Goal: Information Seeking & Learning: Compare options

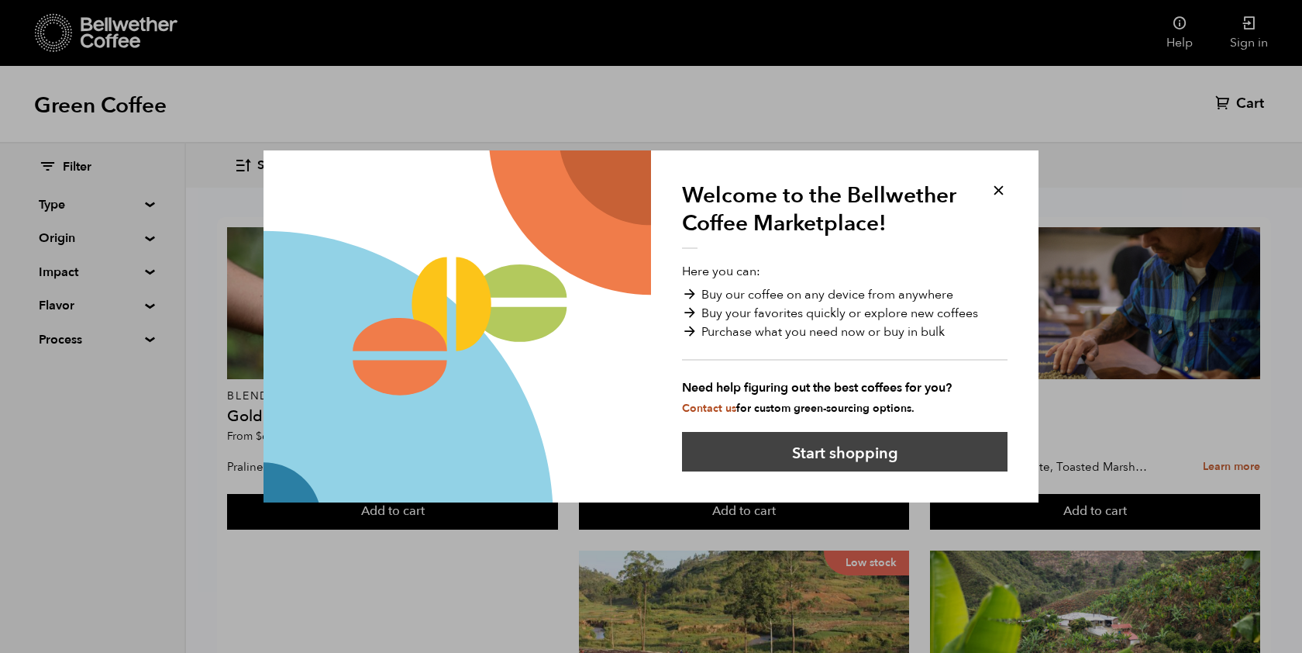
click at [888, 458] on button "Start shopping" at bounding box center [845, 452] width 326 height 40
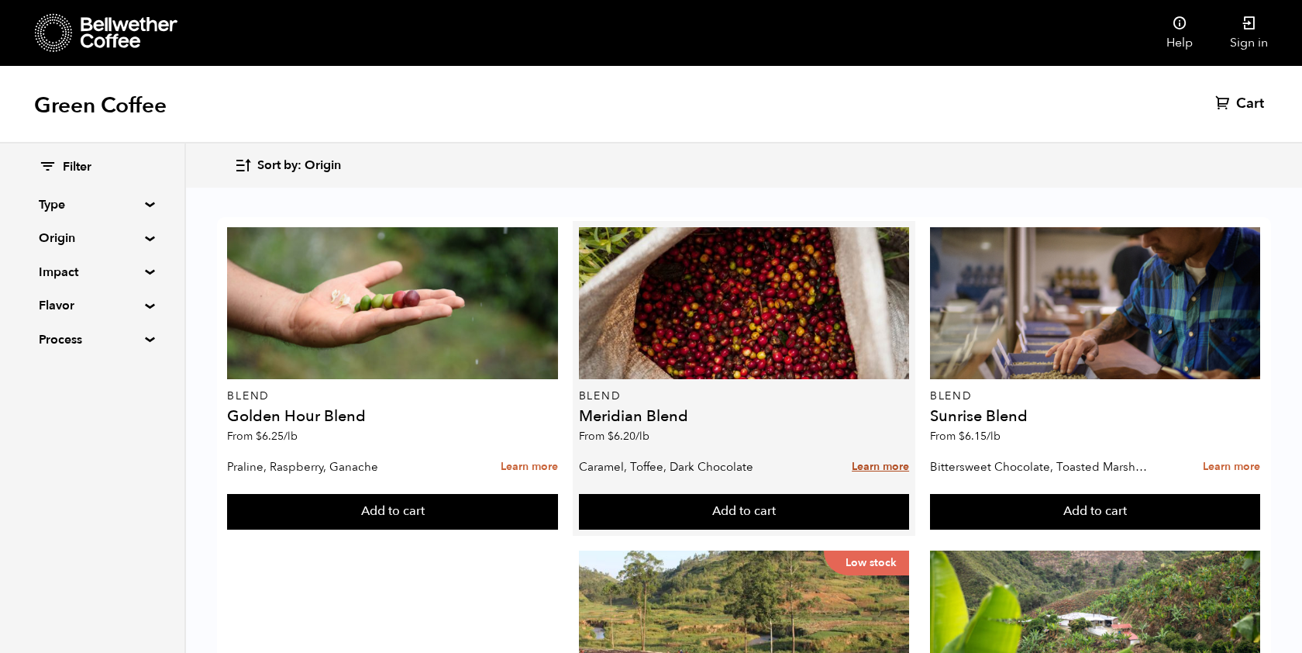
click at [866, 461] on link "Learn more" at bounding box center [880, 466] width 57 height 33
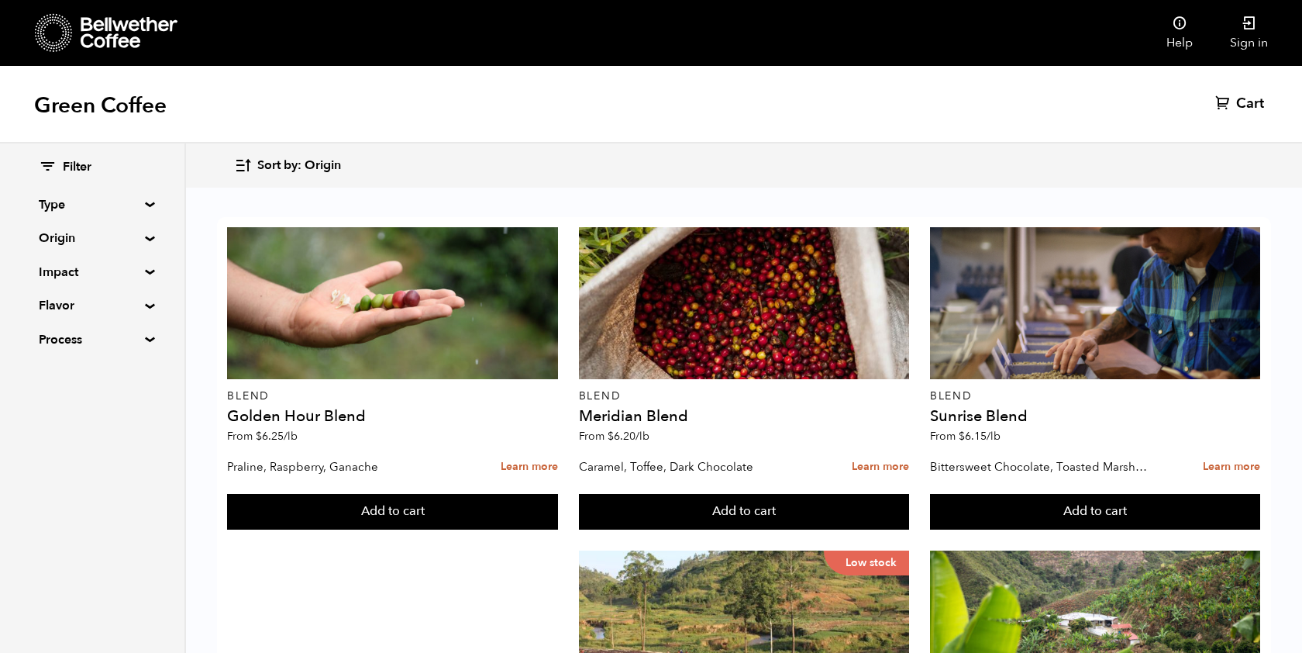
click at [145, 228] on div "Filter Type Blend Single Origin Decaf Seasonal Year Round Origin Blend [GEOGRAP…" at bounding box center [92, 253] width 184 height 221
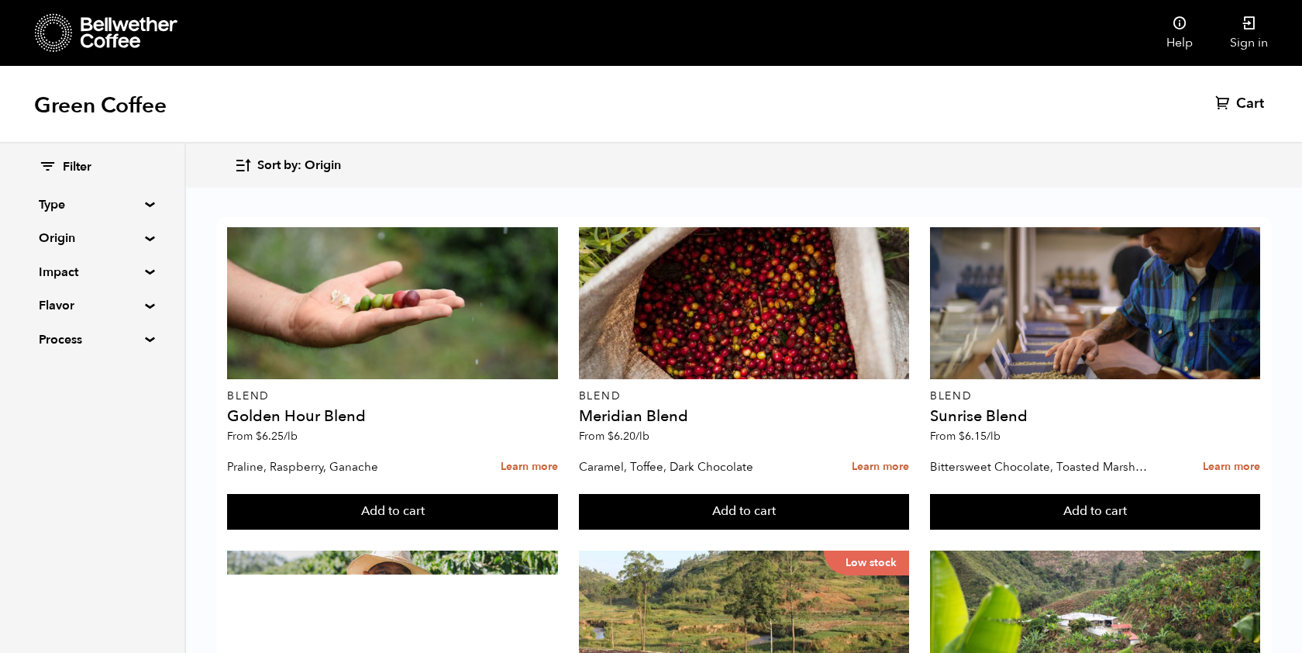
click at [146, 229] on div "Filter Type Blend Single Origin Decaf Seasonal Year Round Origin Blend [GEOGRAP…" at bounding box center [92, 253] width 184 height 221
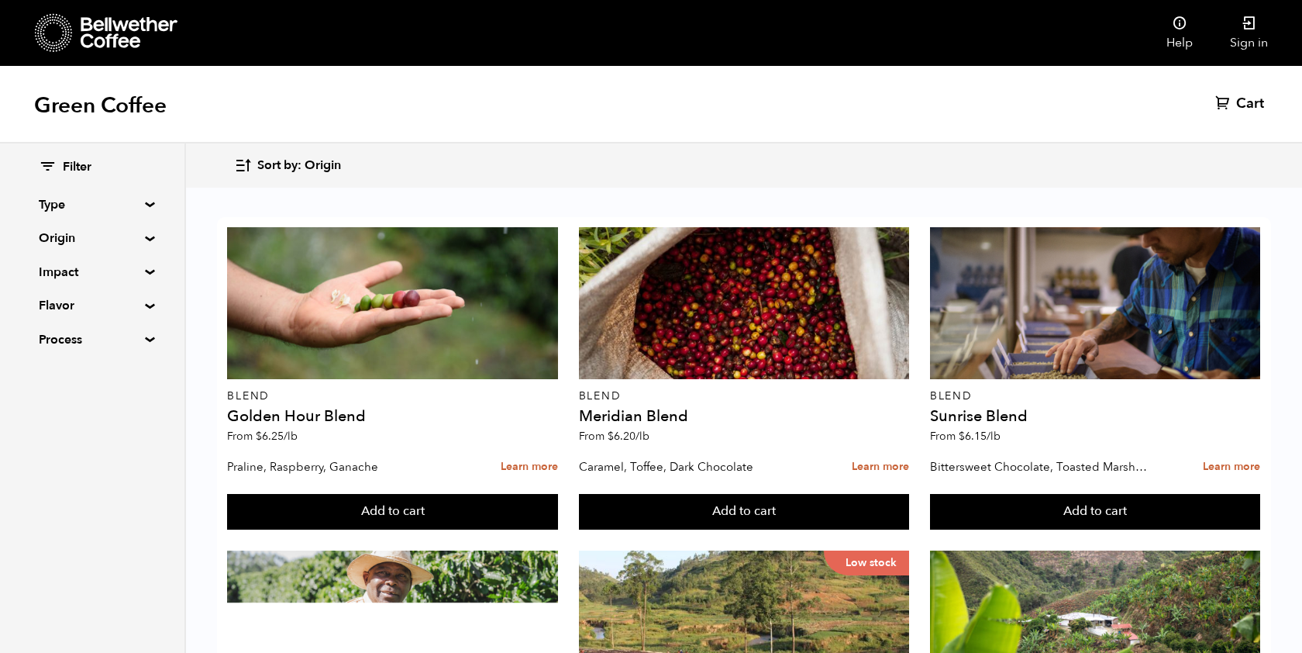
click at [144, 232] on div "Filter Type Blend Single Origin Decaf Seasonal Year Round Origin Blend [GEOGRAP…" at bounding box center [92, 253] width 184 height 221
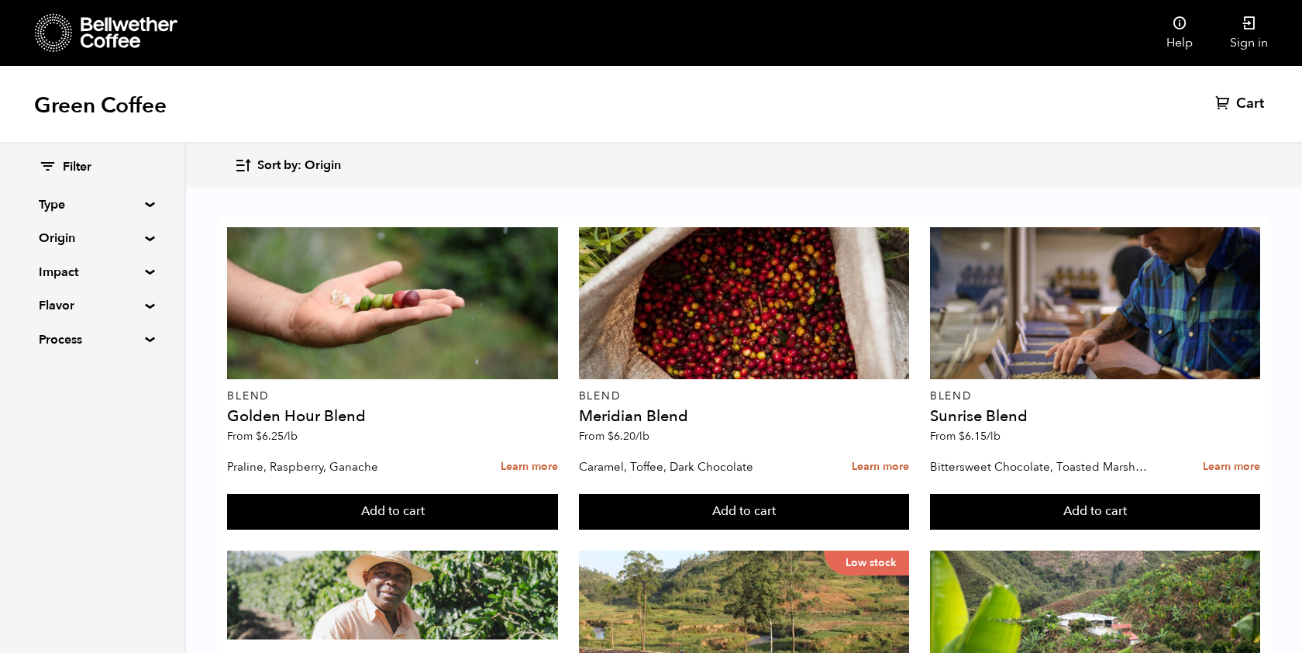
click at [143, 236] on summary "Origin" at bounding box center [92, 238] width 107 height 19
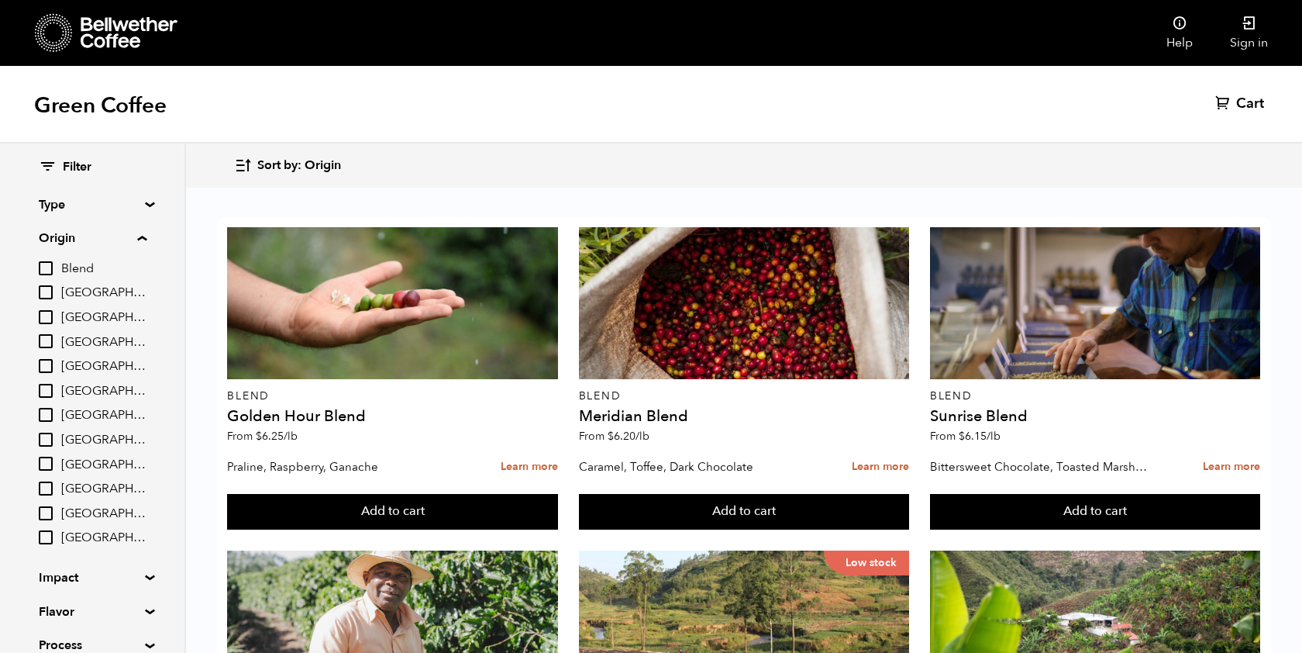
click at [42, 285] on input "[GEOGRAPHIC_DATA]" at bounding box center [46, 292] width 14 height 14
checkbox input "true"
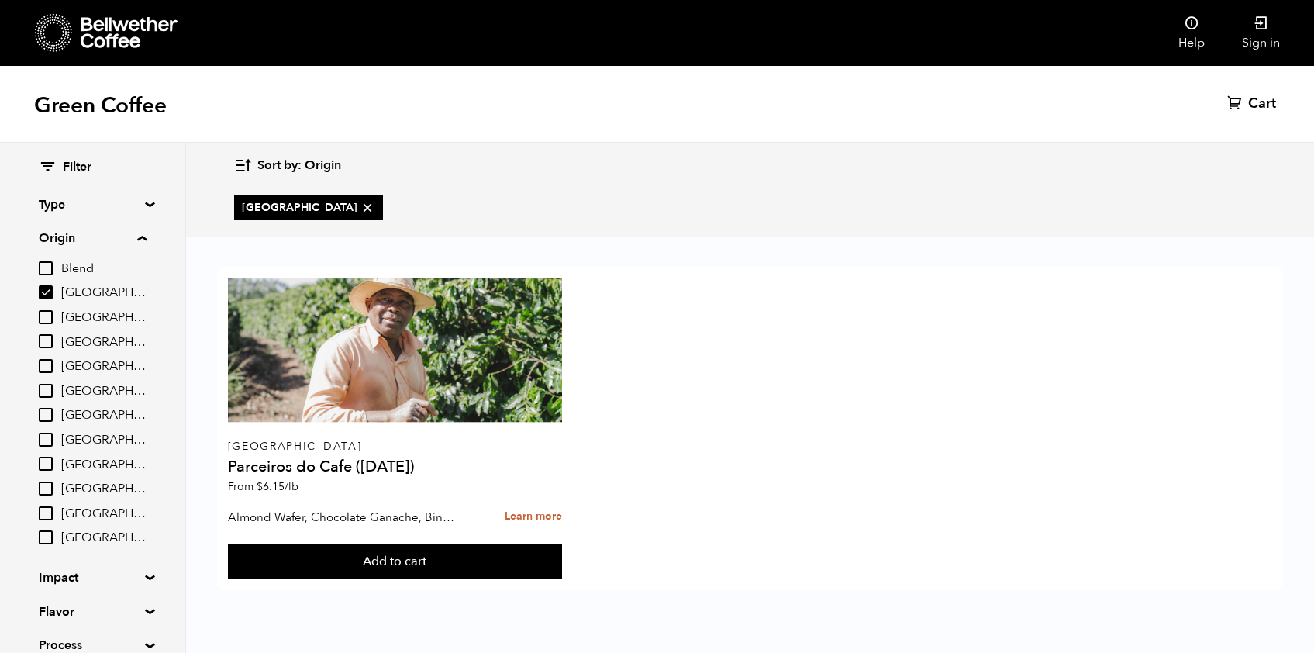
click at [693, 414] on div "Brazil Parceiros do Cafe (APR 25) From $ 6.15 /lb Almond Wafer, Chocolate Ganac…" at bounding box center [750, 428] width 1066 height 323
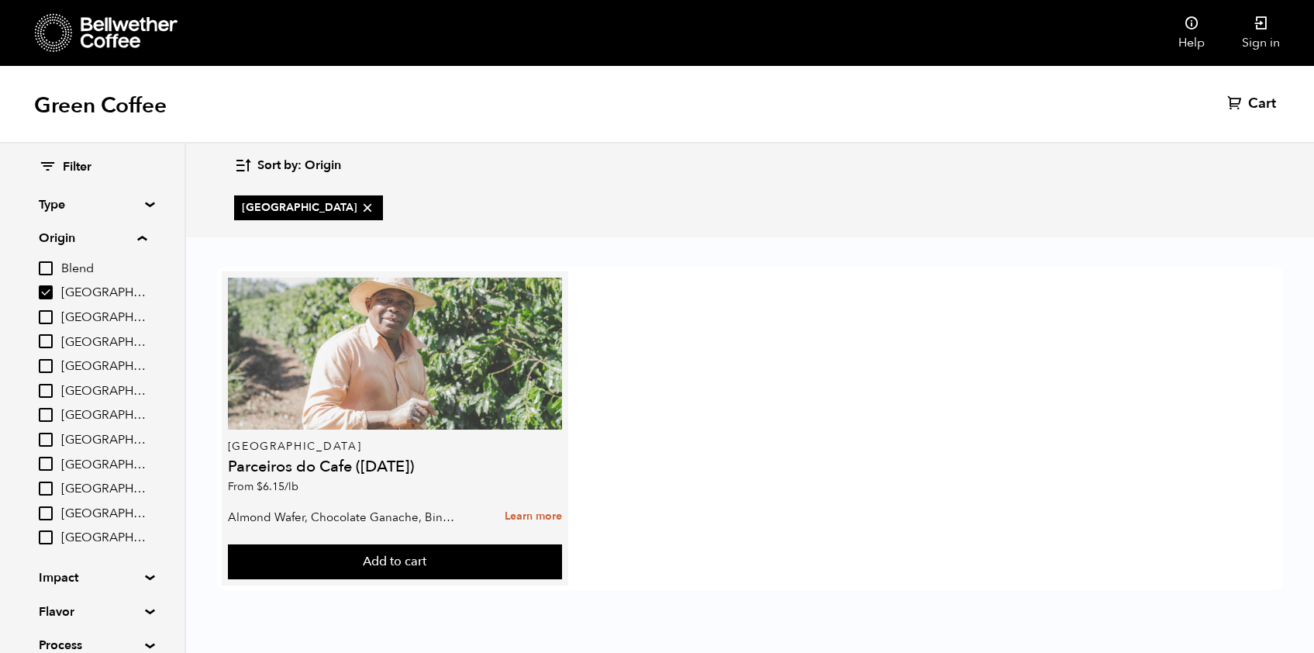
click at [336, 402] on div at bounding box center [395, 354] width 334 height 152
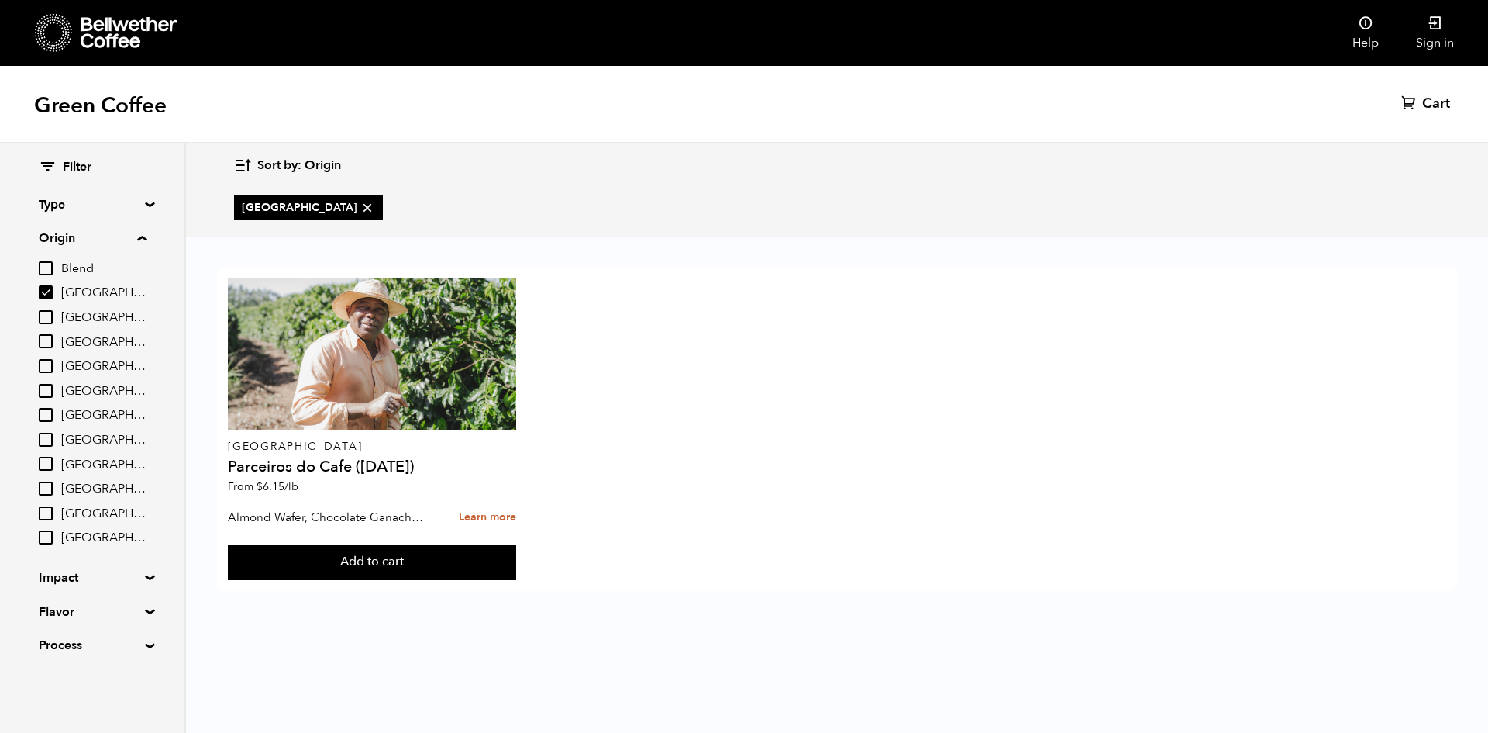
click at [81, 212] on summary "Type" at bounding box center [92, 204] width 107 height 19
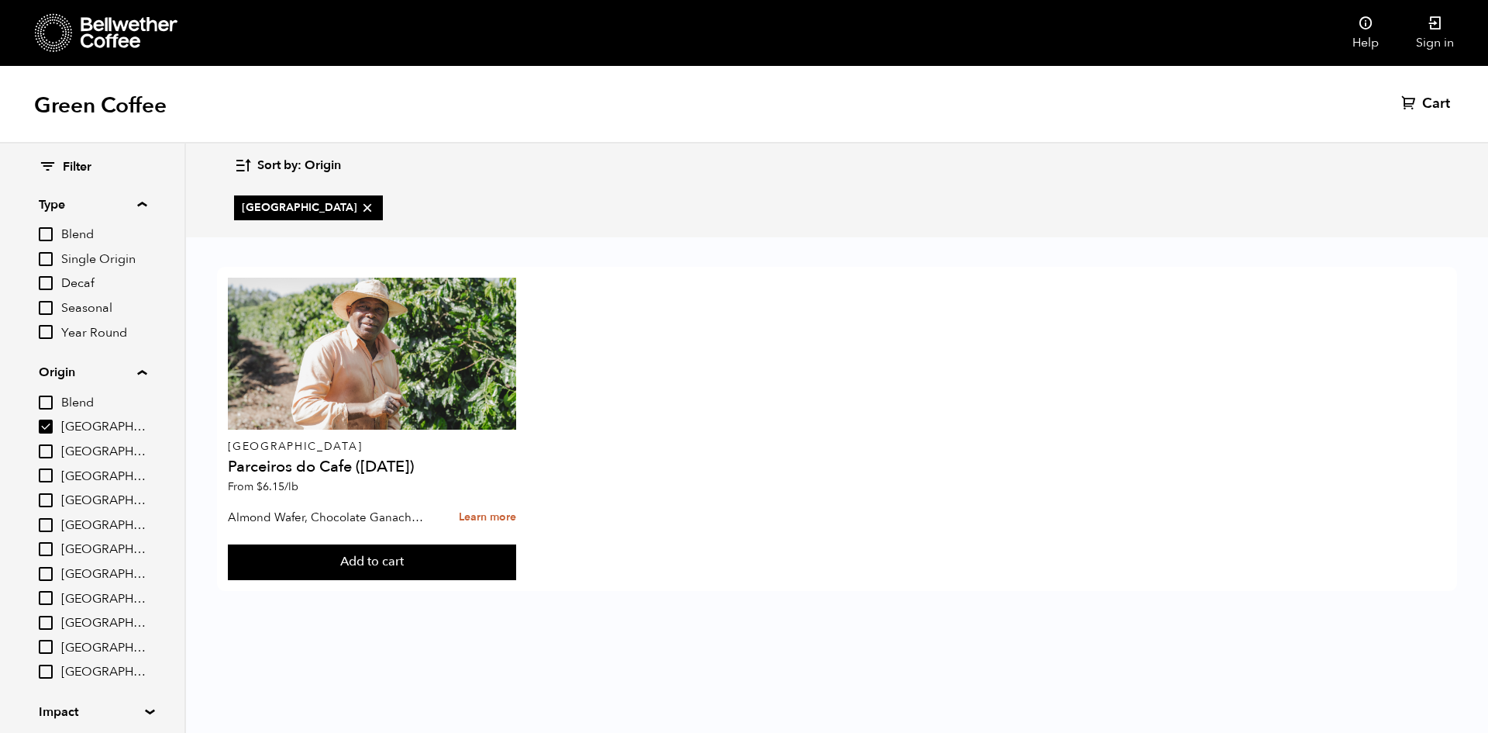
click at [84, 214] on details "Type Blend Single Origin Decaf Seasonal Year Round" at bounding box center [93, 268] width 108 height 147
click at [143, 210] on summary "Type" at bounding box center [93, 204] width 108 height 19
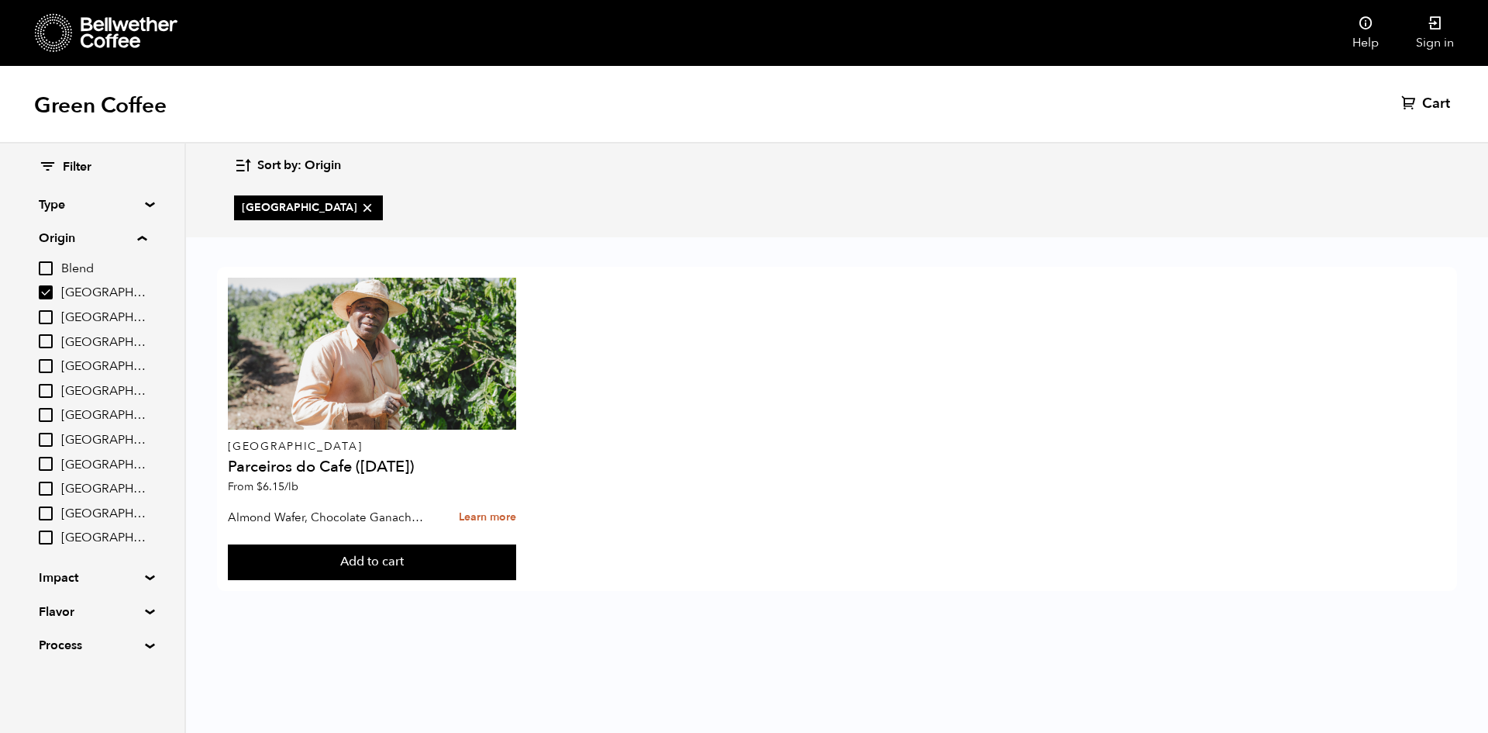
click at [153, 210] on div "Filter Type Blend Single Origin Decaf Seasonal Year Round Origin Blend Brazil B…" at bounding box center [92, 406] width 184 height 526
click at [146, 207] on summary "Type" at bounding box center [92, 204] width 107 height 19
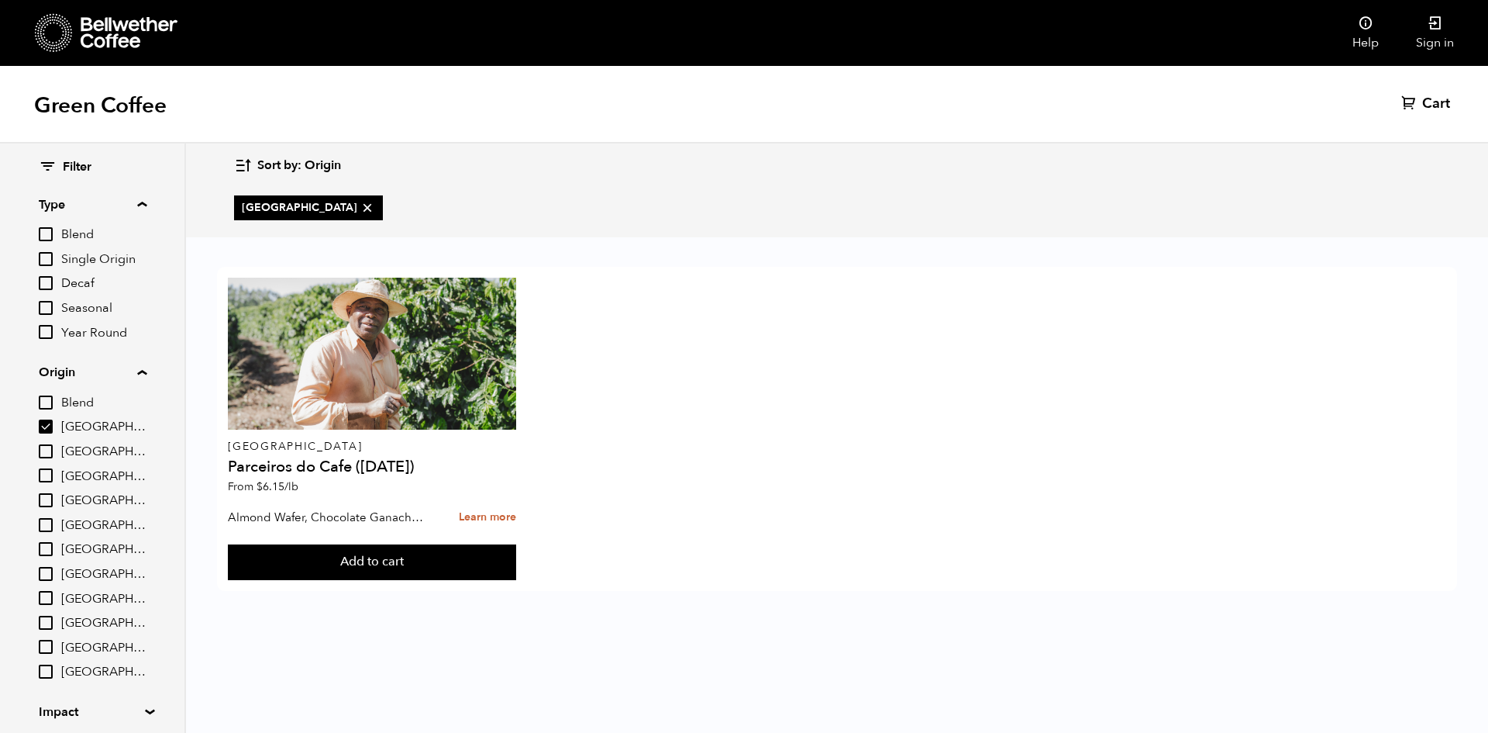
click at [47, 335] on input "Year Round" at bounding box center [46, 332] width 14 height 14
checkbox input "true"
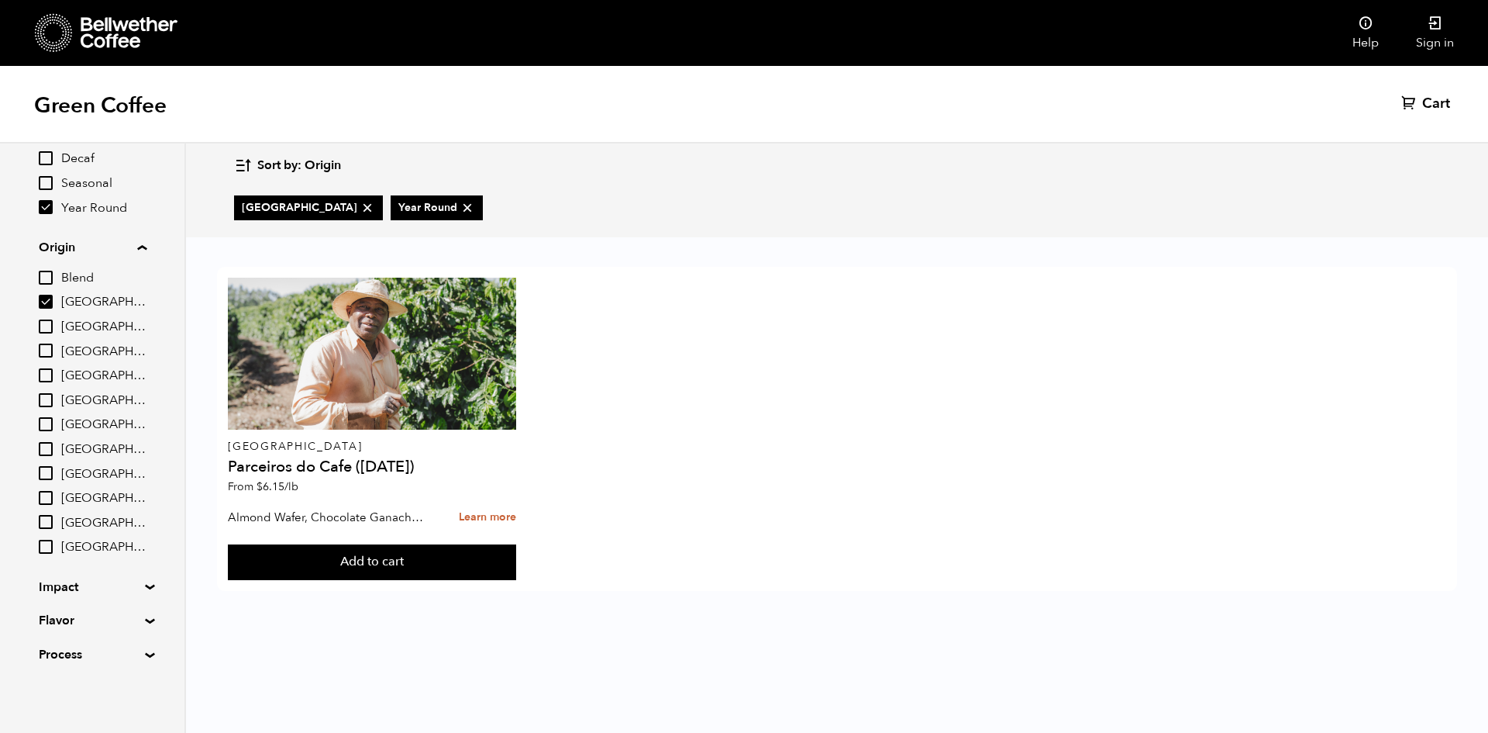
scroll to position [126, 0]
click at [112, 588] on summary "Impact" at bounding box center [92, 586] width 107 height 19
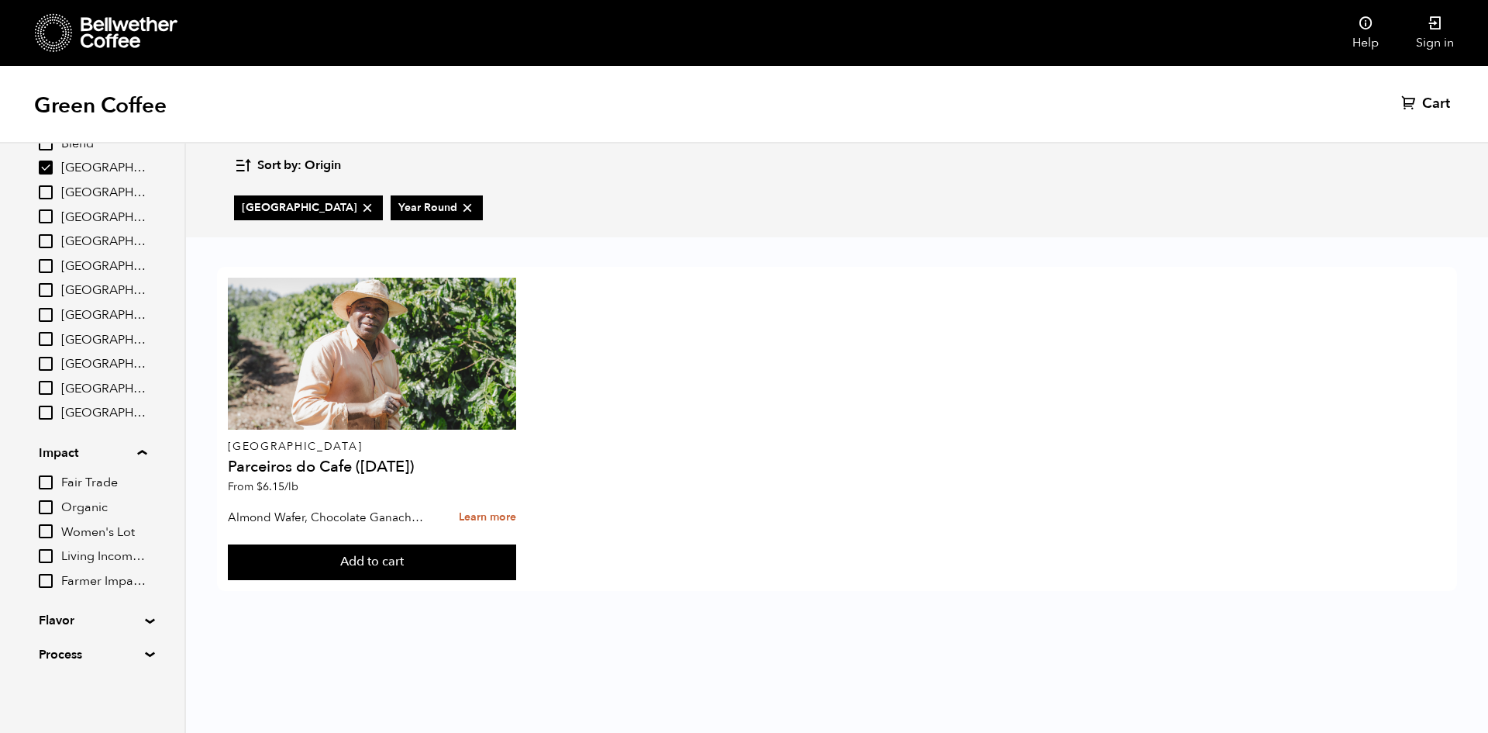
scroll to position [260, 0]
click at [138, 613] on summary "Flavor" at bounding box center [92, 619] width 107 height 19
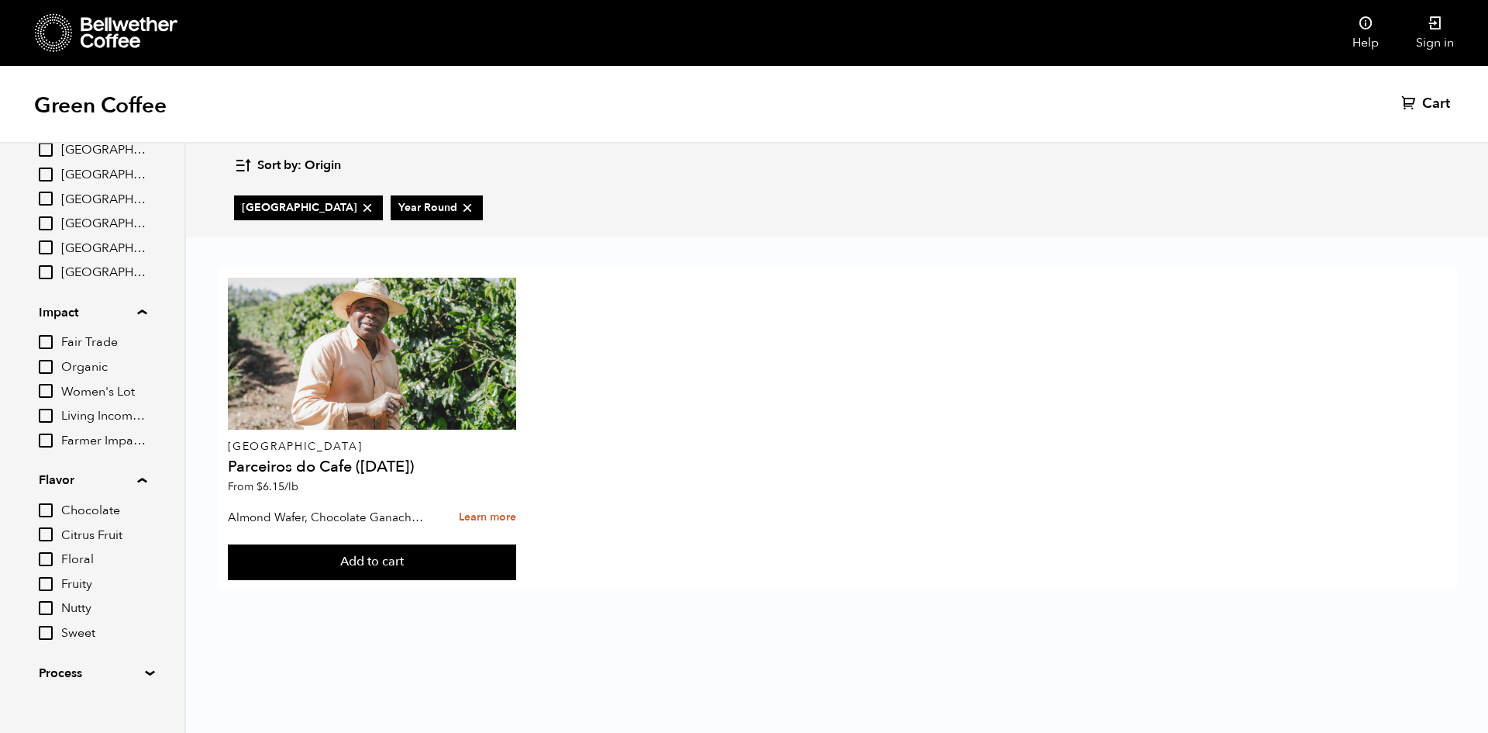
scroll to position [418, 0]
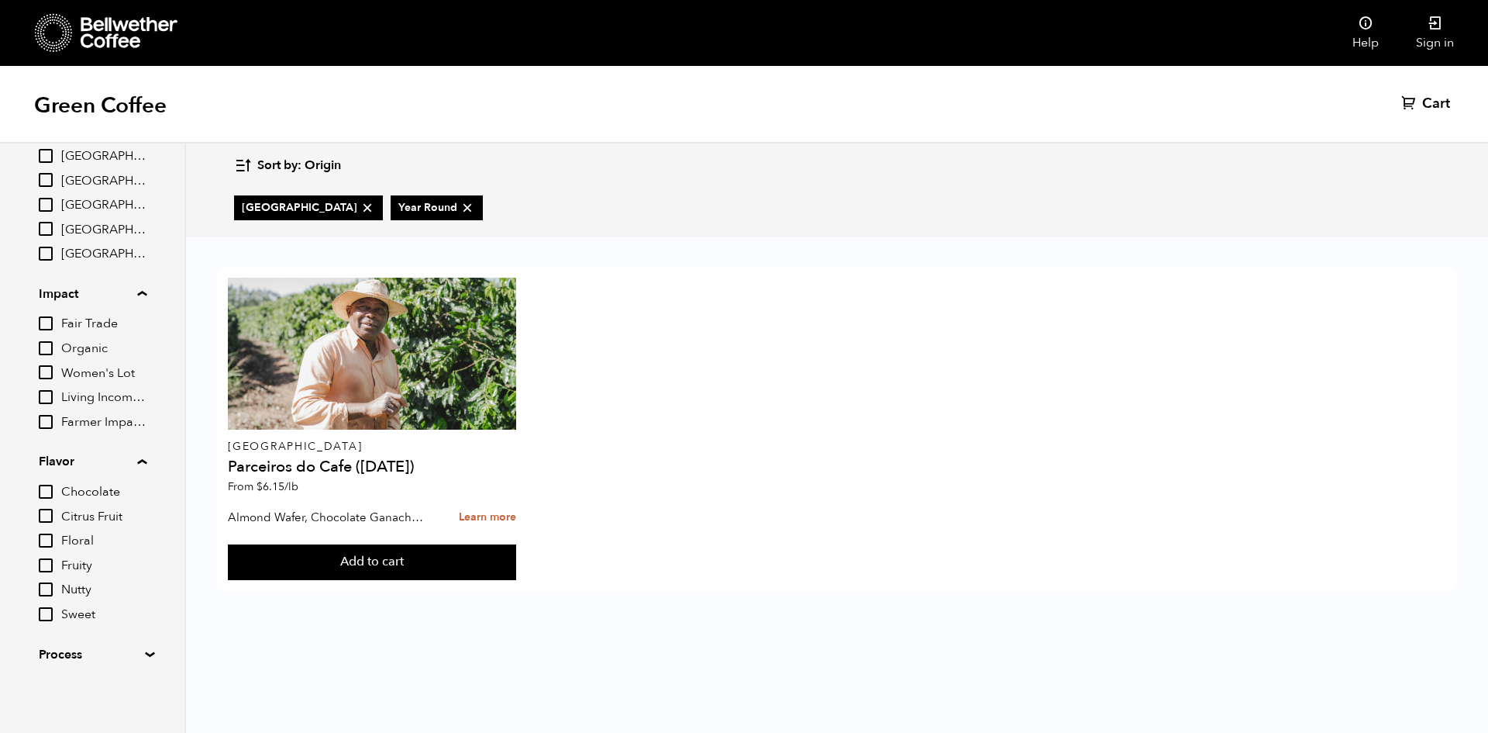
click at [134, 650] on summary "Process" at bounding box center [92, 654] width 107 height 19
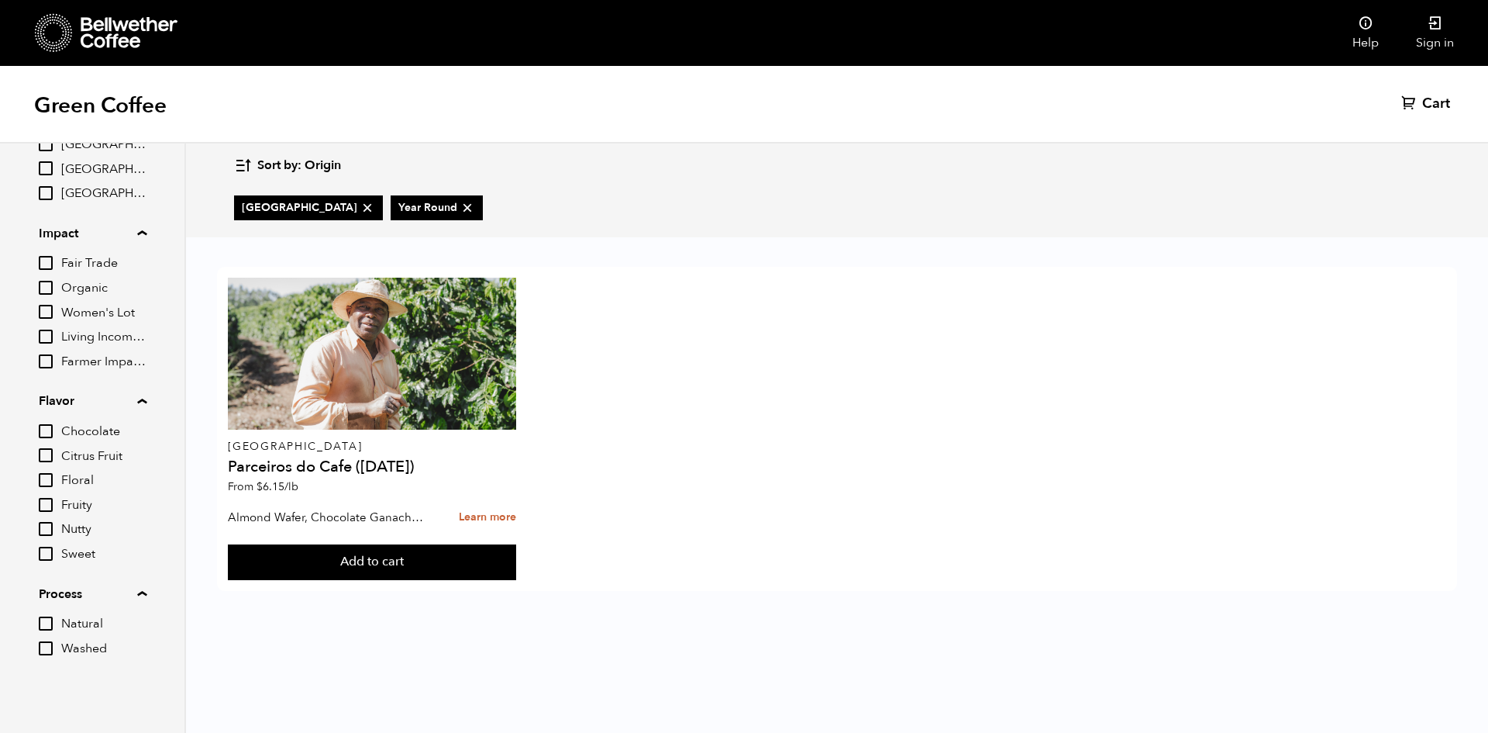
click at [43, 624] on input "Natural" at bounding box center [46, 623] width 14 height 14
checkbox input "true"
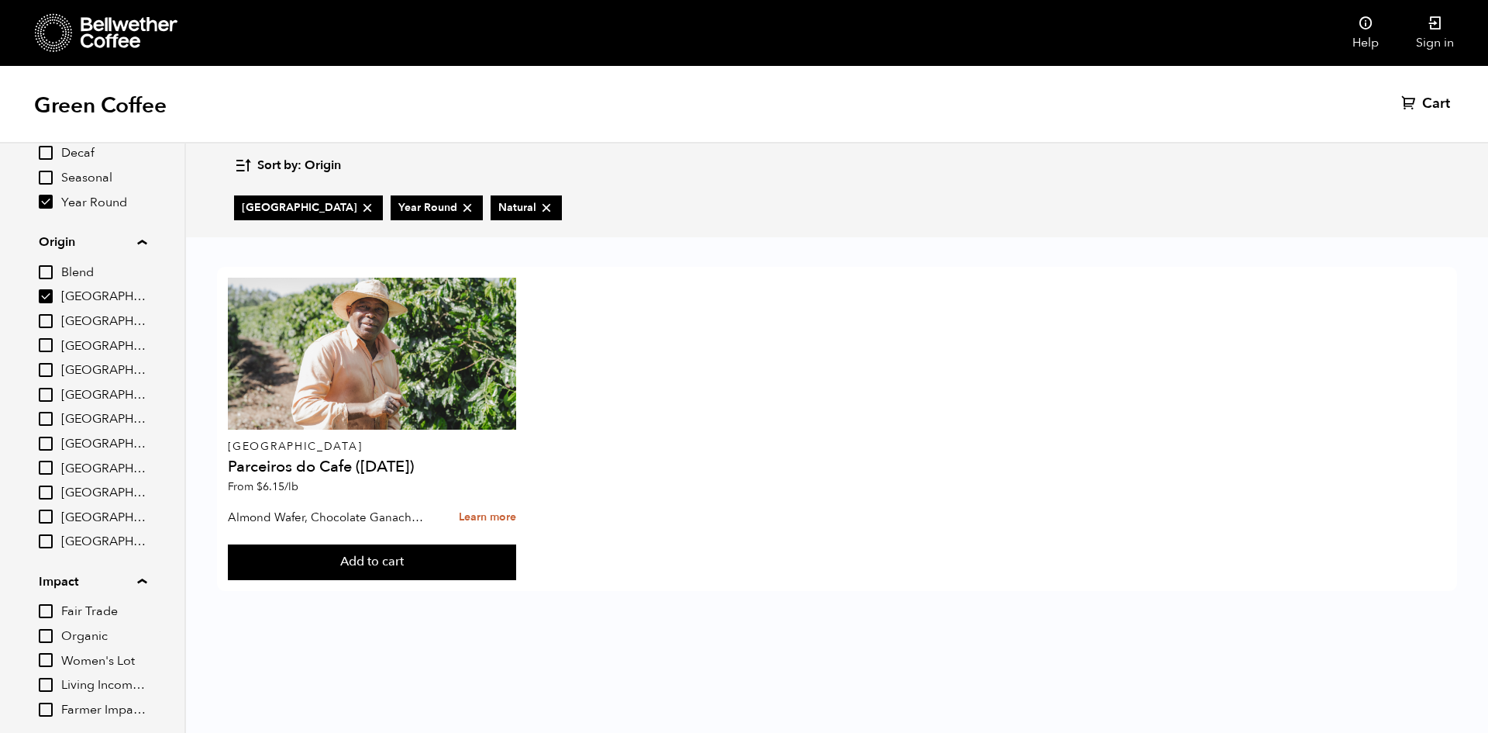
scroll to position [91, 0]
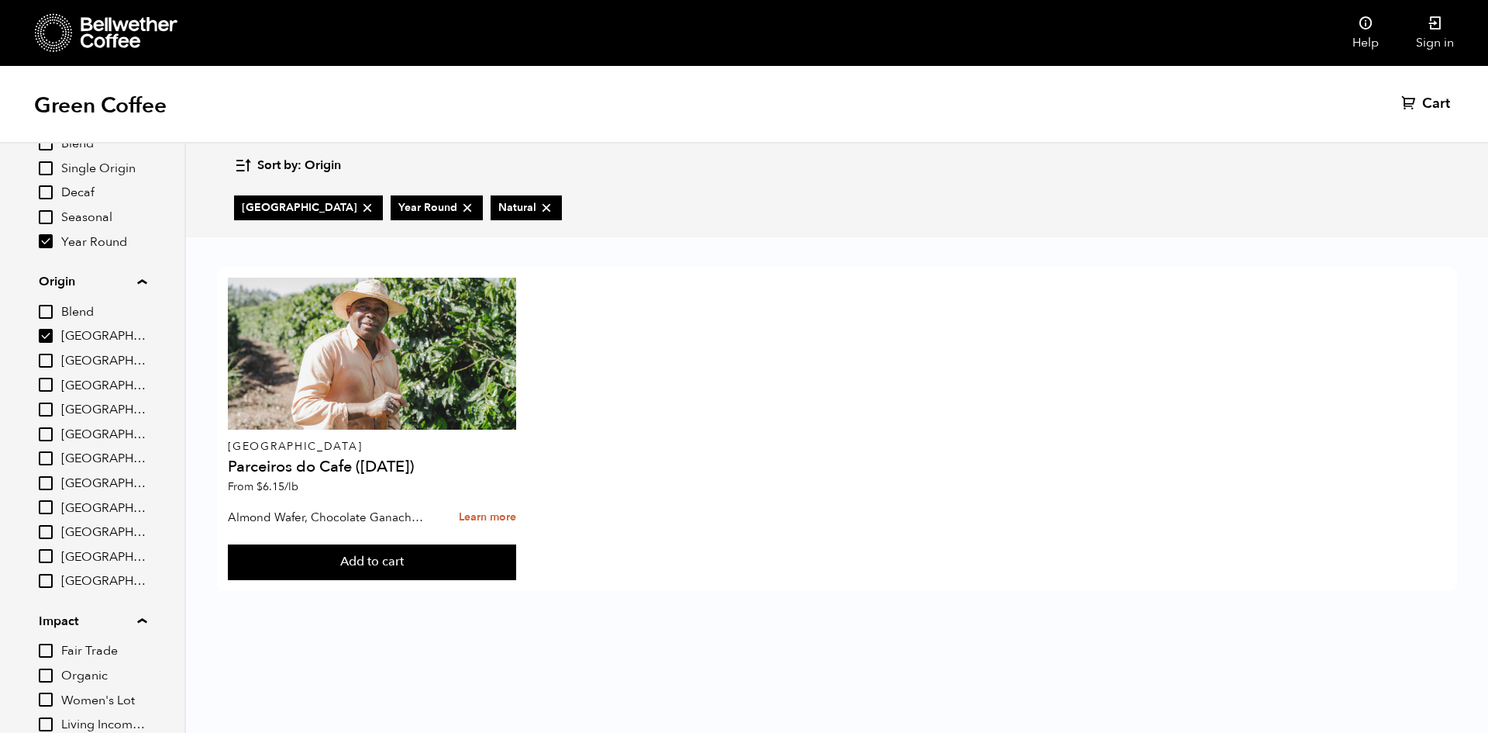
click at [36, 334] on div "Filter Type Blend Single Origin Decaf Seasonal Year Round Origin Blend Brazil B…" at bounding box center [92, 559] width 184 height 1013
click at [42, 333] on input "Brazil" at bounding box center [46, 336] width 14 height 14
checkbox input "false"
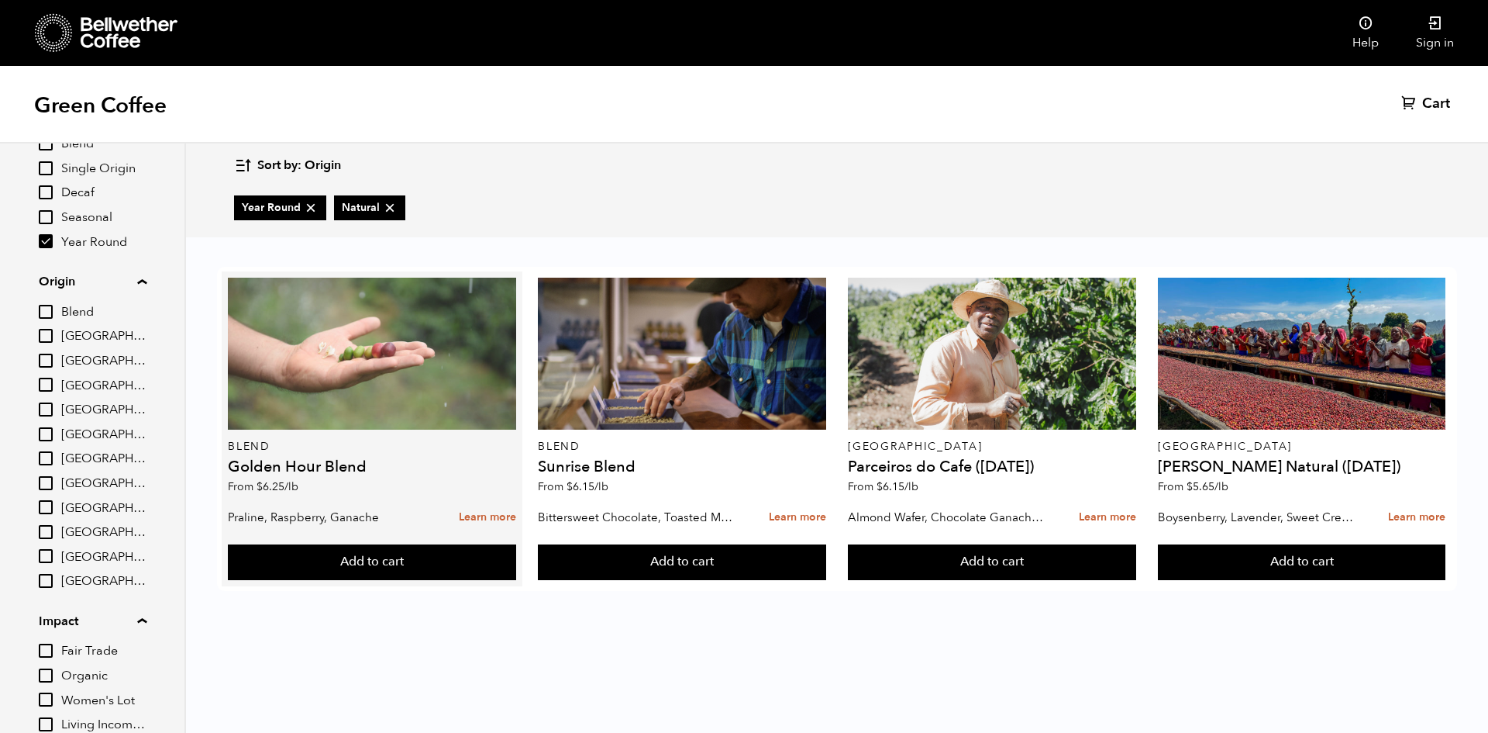
click at [446, 405] on div at bounding box center [372, 354] width 288 height 152
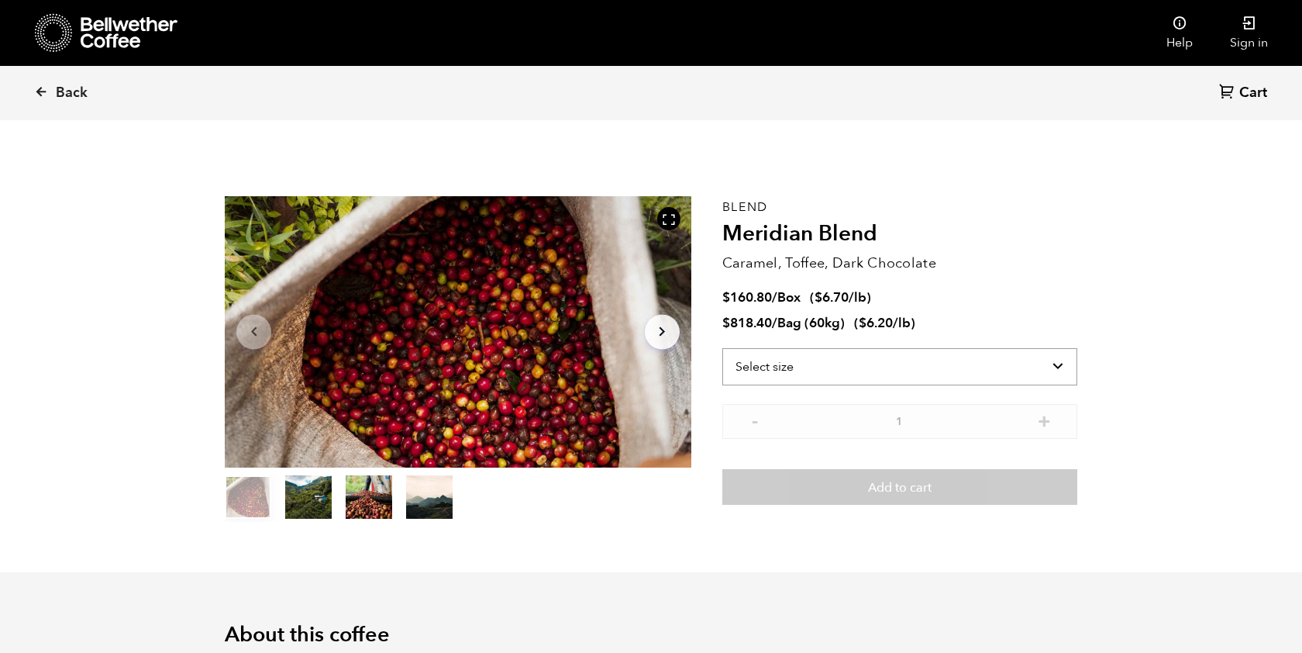
scroll to position [674, 826]
click at [819, 353] on select "Select size Bag (60kg) (132 lbs) Box (24 lbs)" at bounding box center [899, 366] width 355 height 37
select select "bag-3"
click at [722, 348] on select "Select size Bag (60kg) (132 lbs) Box (24 lbs)" at bounding box center [899, 366] width 355 height 37
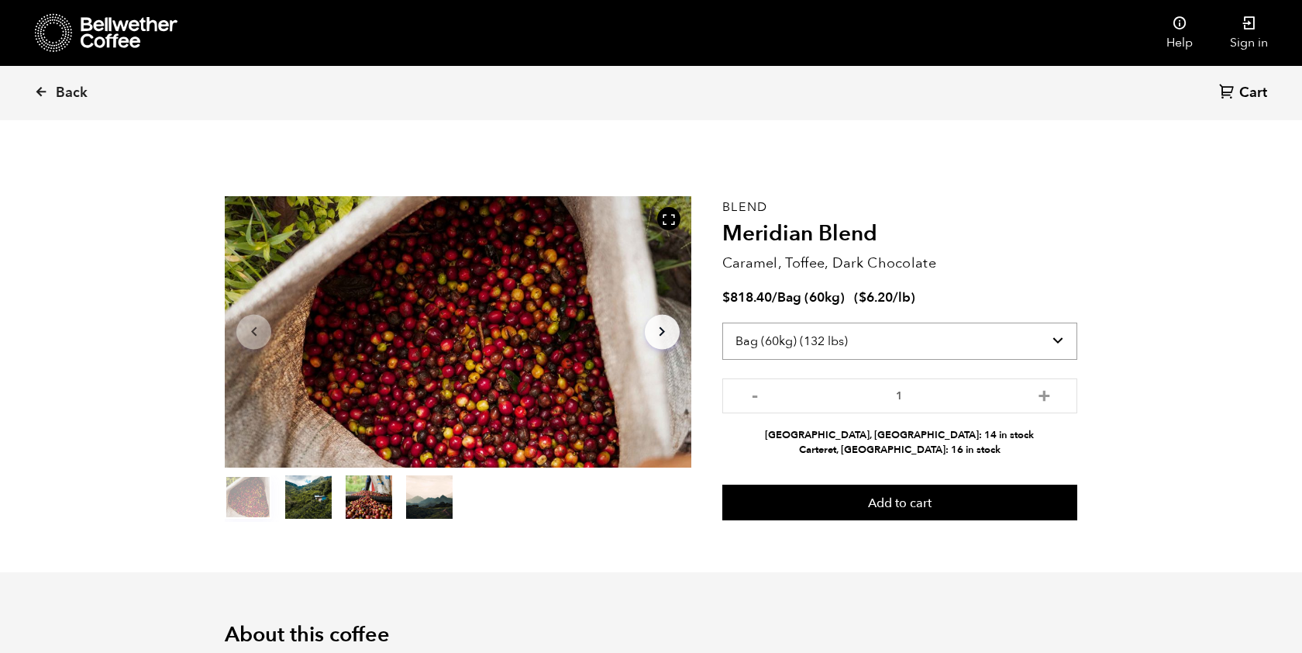
click at [883, 339] on select "Select size Bag (60kg) (132 lbs) Box (24 lbs)" at bounding box center [899, 340] width 355 height 37
select select
click at [722, 348] on select "Select size Bag (60kg) (132 lbs) Box (24 lbs)" at bounding box center [899, 340] width 355 height 37
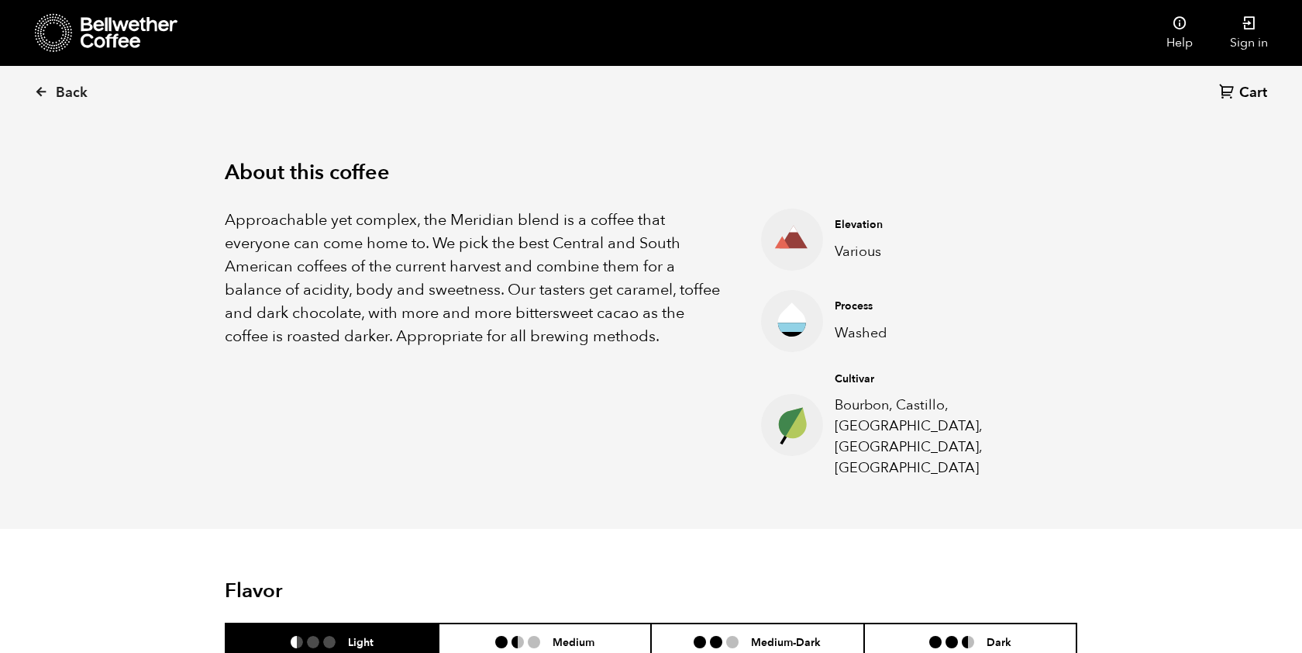
scroll to position [465, 0]
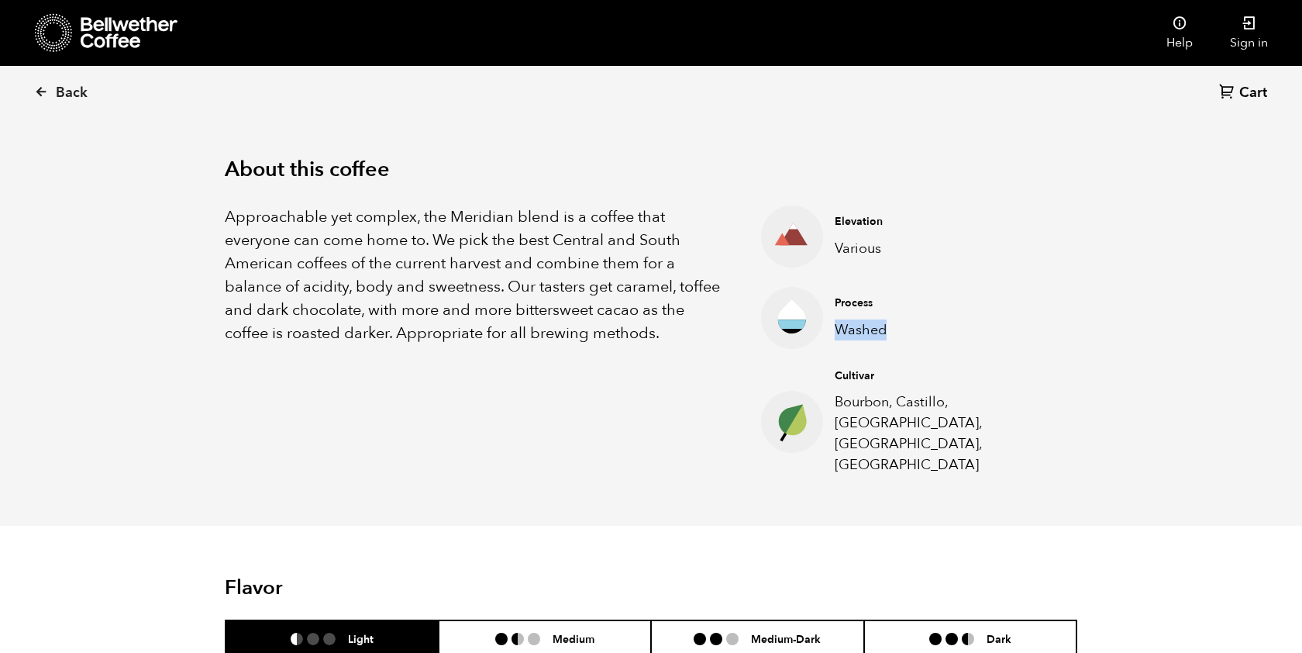
drag, startPoint x: 835, startPoint y: 332, endPoint x: 902, endPoint y: 327, distance: 67.6
click at [902, 327] on p "Washed" at bounding box center [944, 329] width 219 height 21
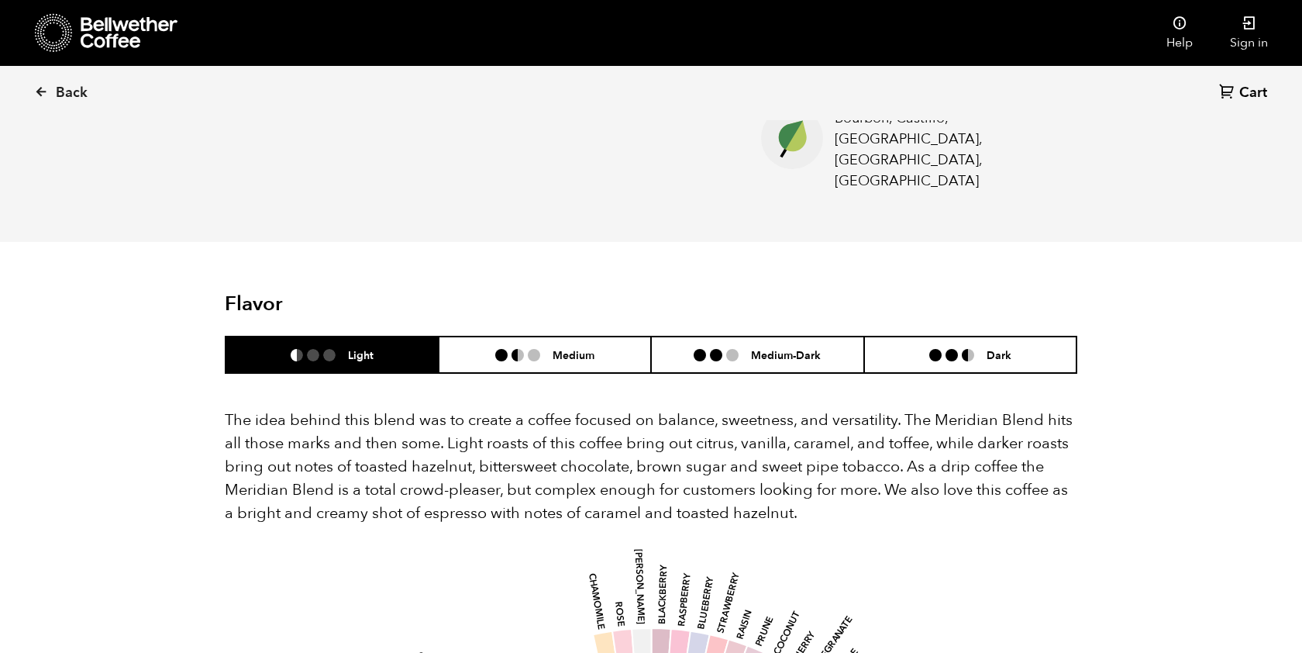
scroll to position [775, 0]
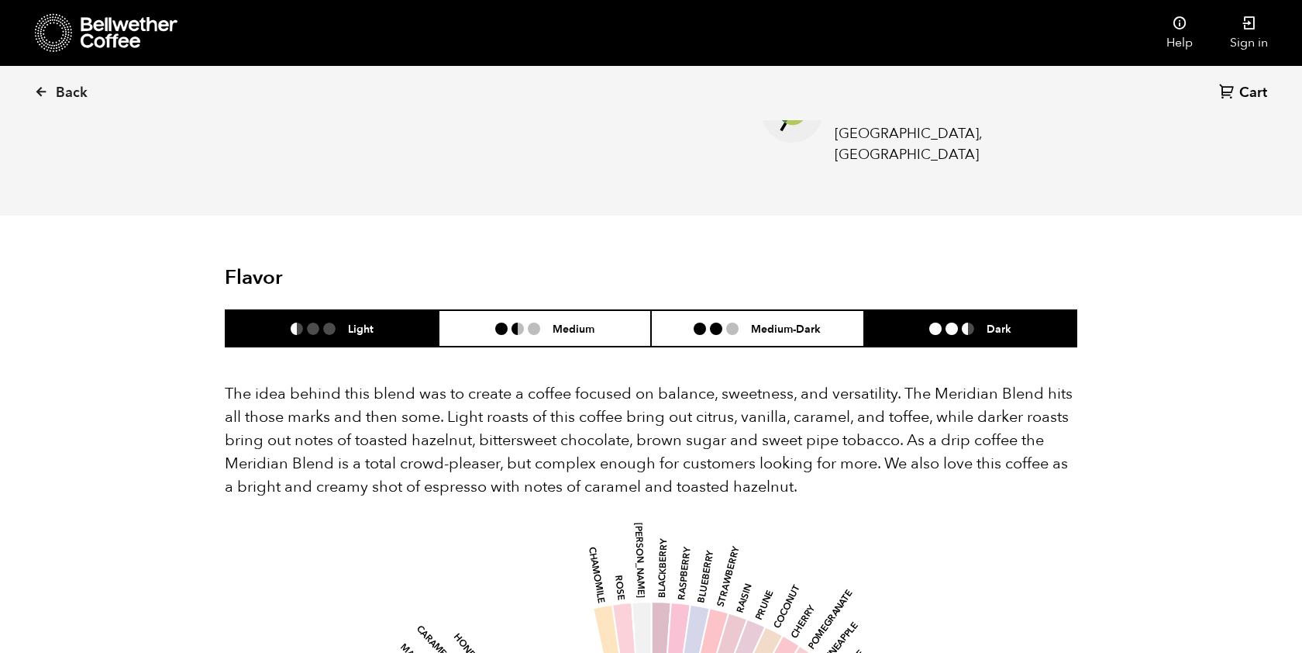
click at [945, 322] on ul at bounding box center [957, 328] width 57 height 12
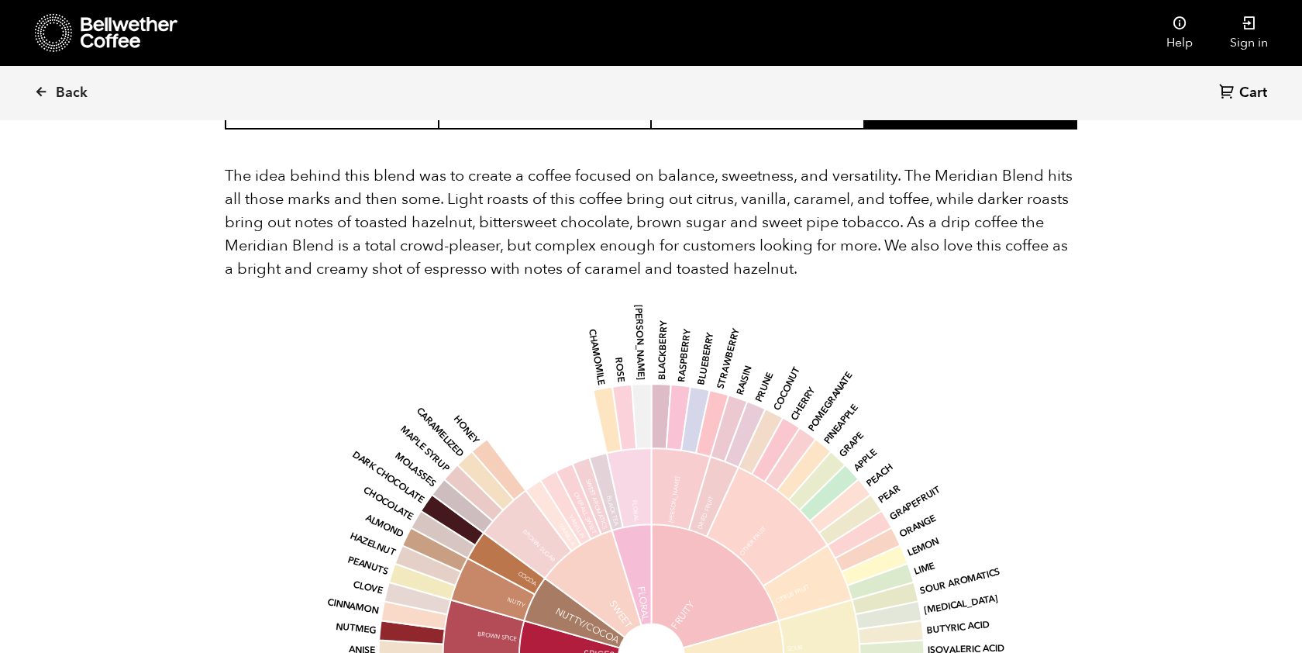
scroll to position [930, 0]
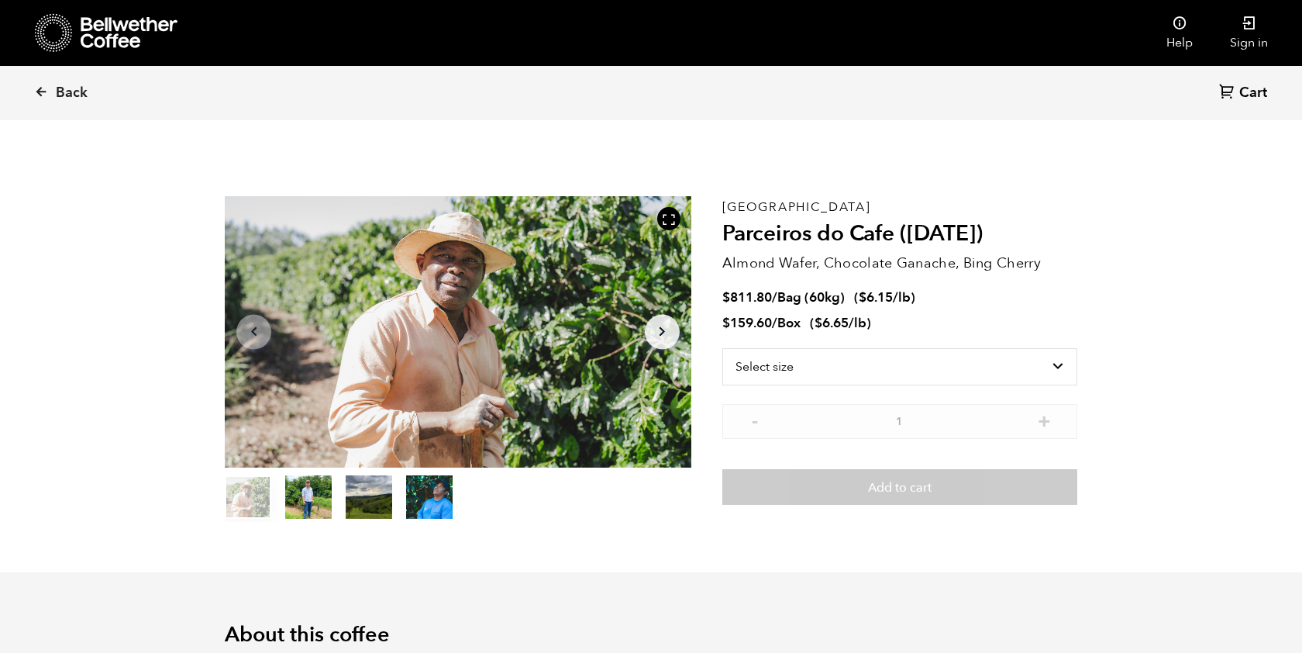
scroll to position [674, 826]
click at [648, 326] on button "Arrow Right" at bounding box center [662, 331] width 35 height 35
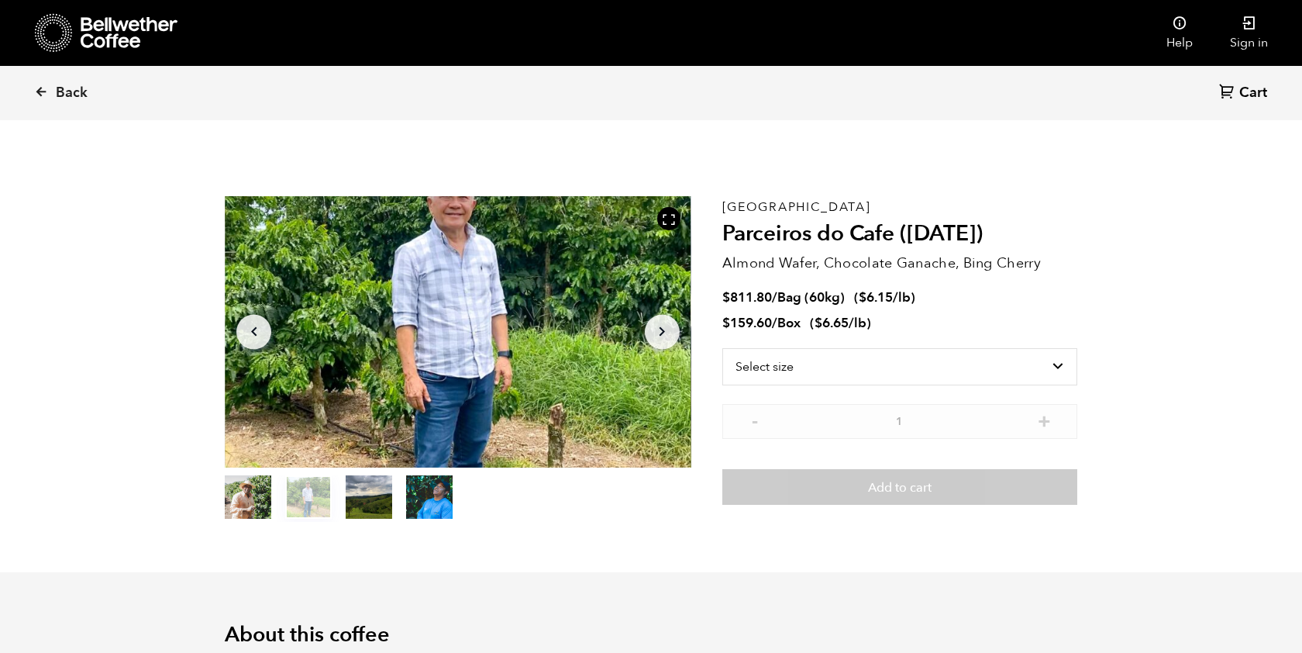
click at [657, 328] on icon "Arrow Right" at bounding box center [662, 331] width 19 height 19
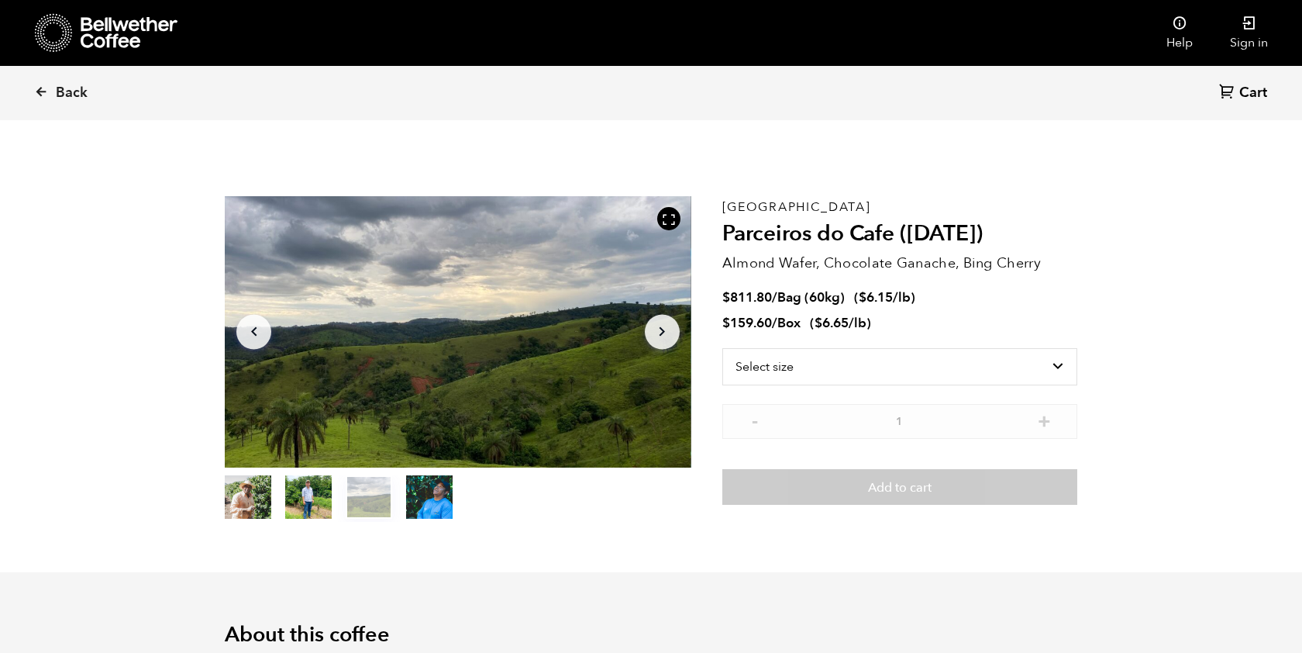
click at [657, 329] on icon "Arrow Right" at bounding box center [662, 331] width 19 height 19
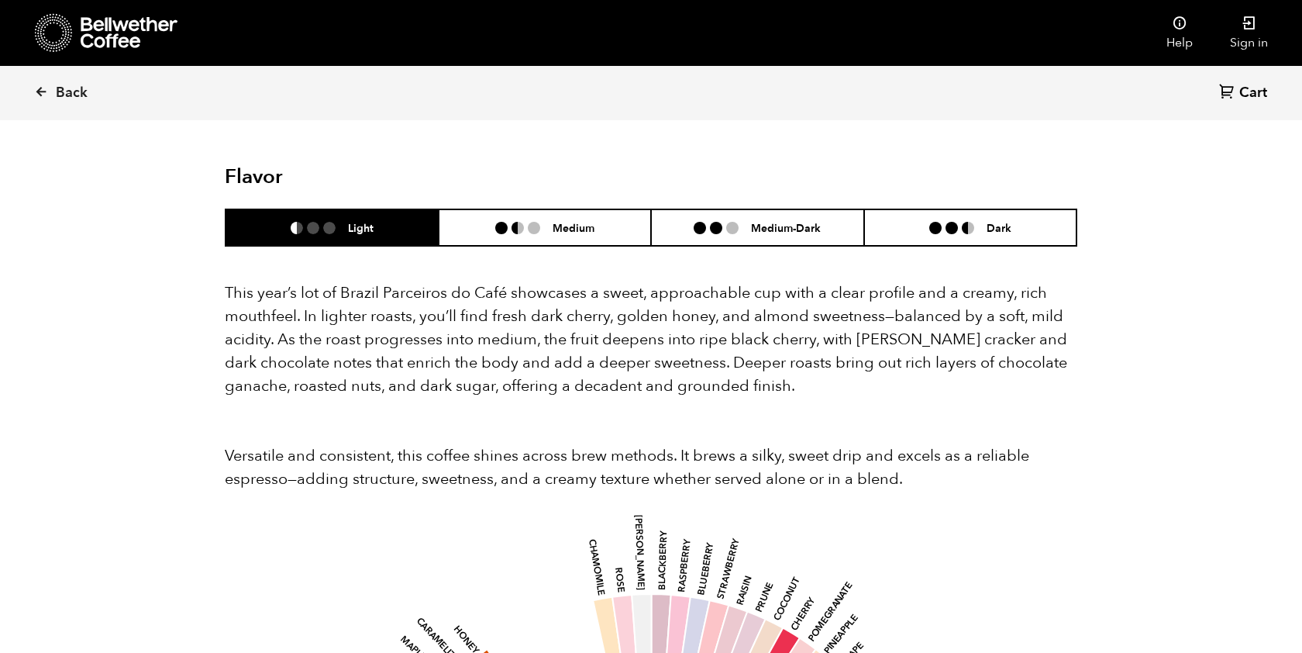
scroll to position [1395, 0]
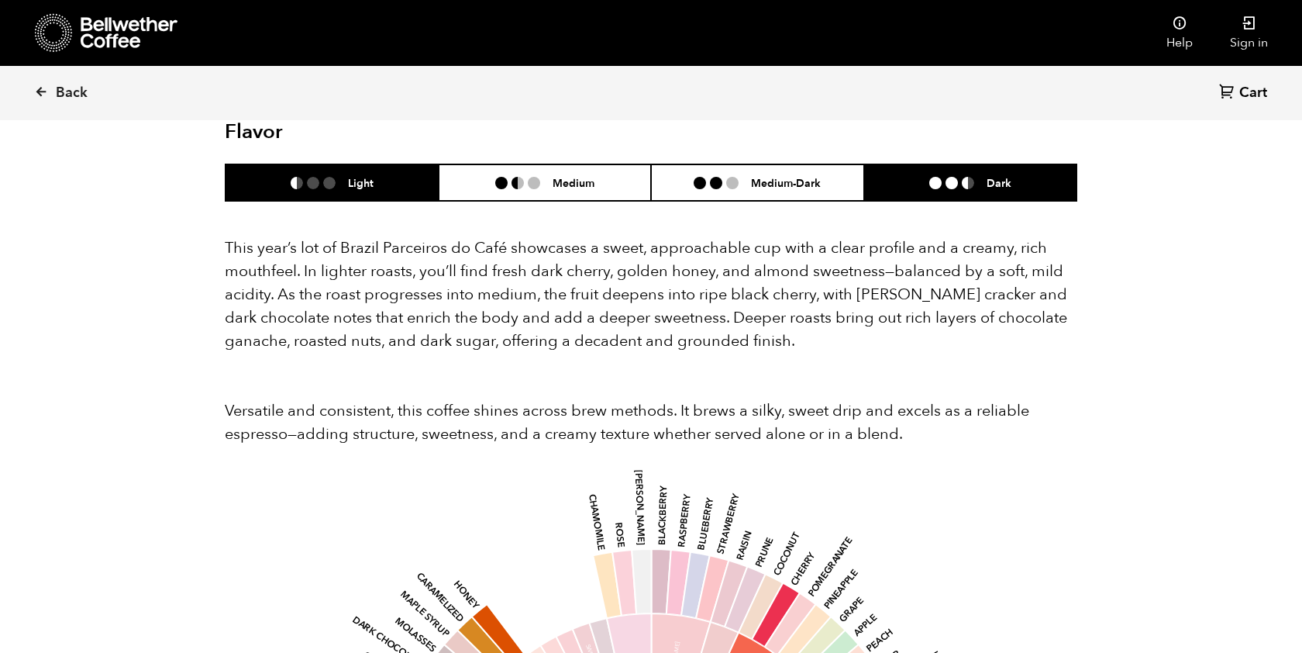
click at [977, 164] on li "Dark" at bounding box center [970, 182] width 213 height 36
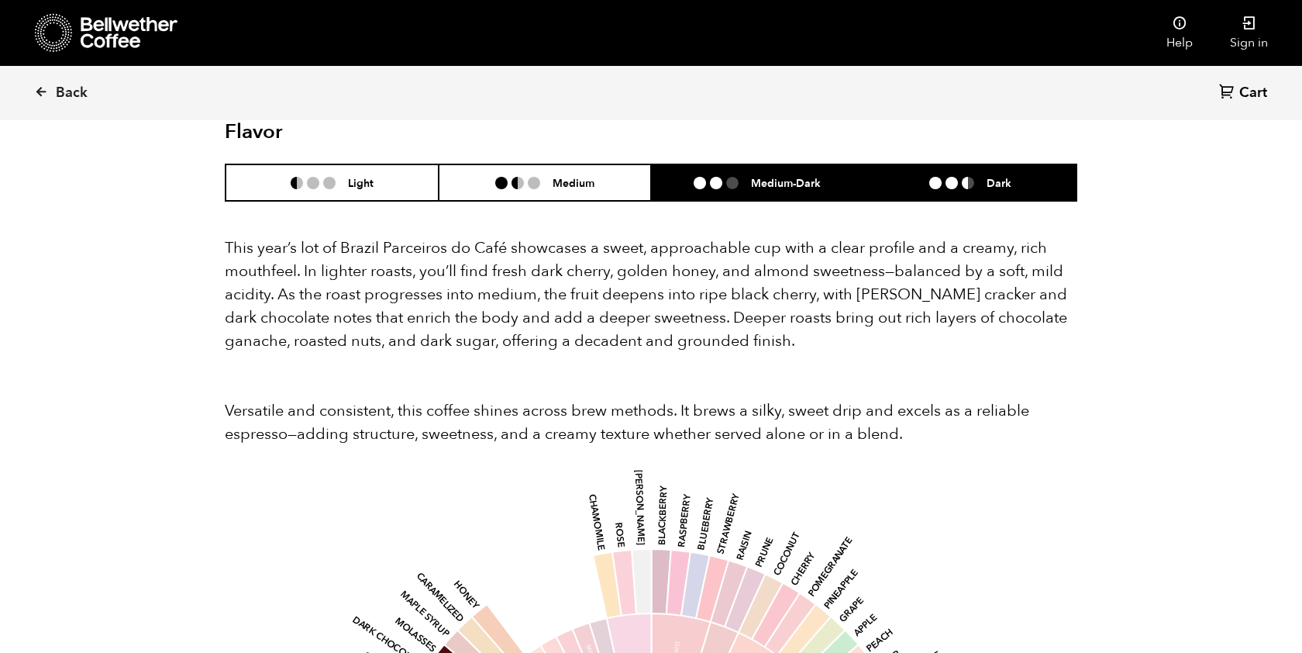
click at [748, 167] on li "Medium-Dark" at bounding box center [757, 182] width 213 height 36
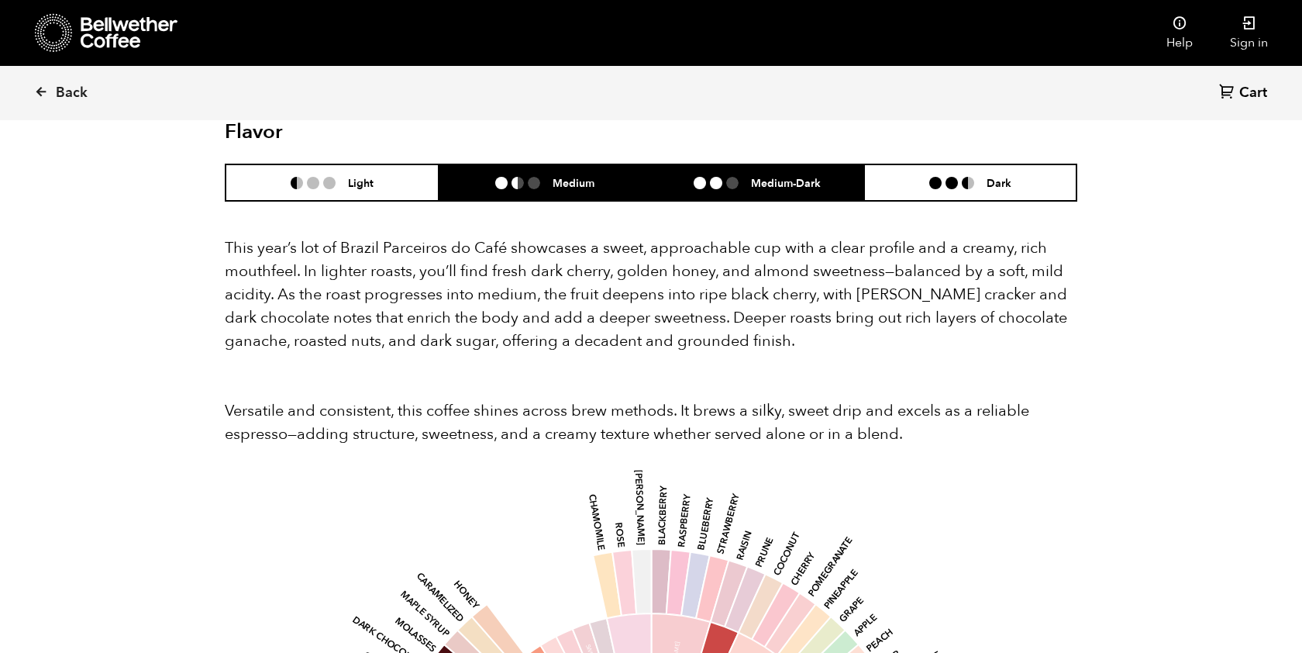
click at [595, 164] on li "Medium" at bounding box center [545, 182] width 213 height 36
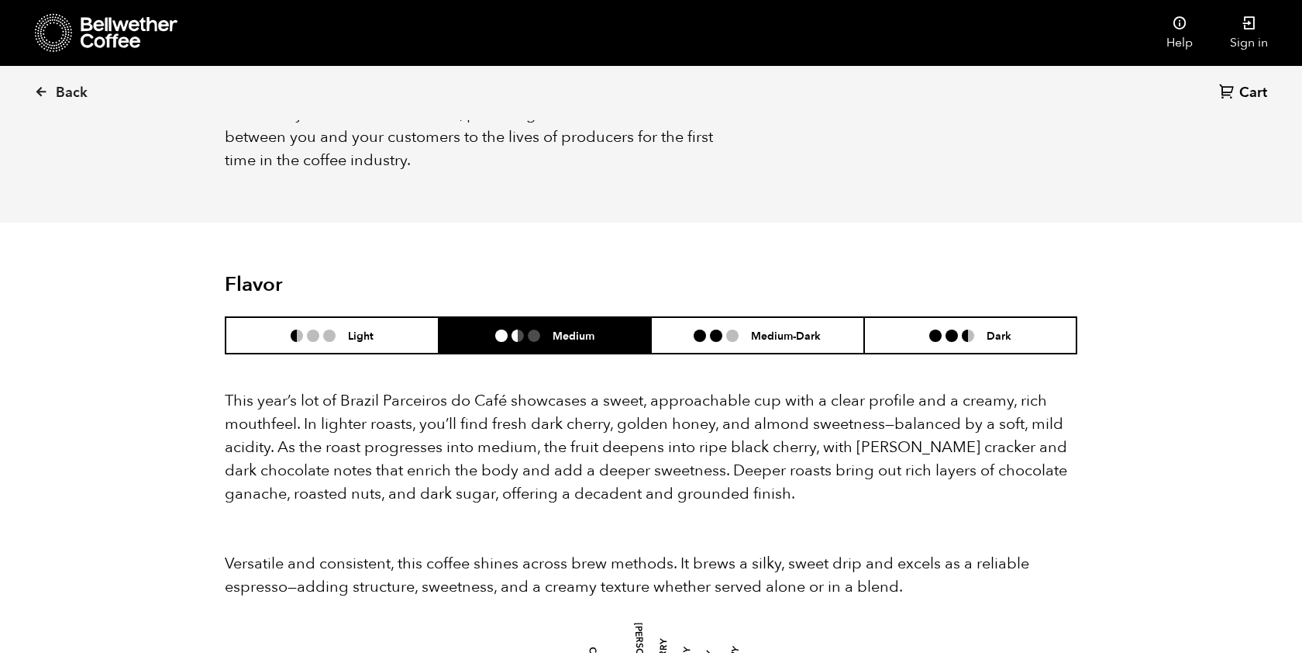
scroll to position [1240, 0]
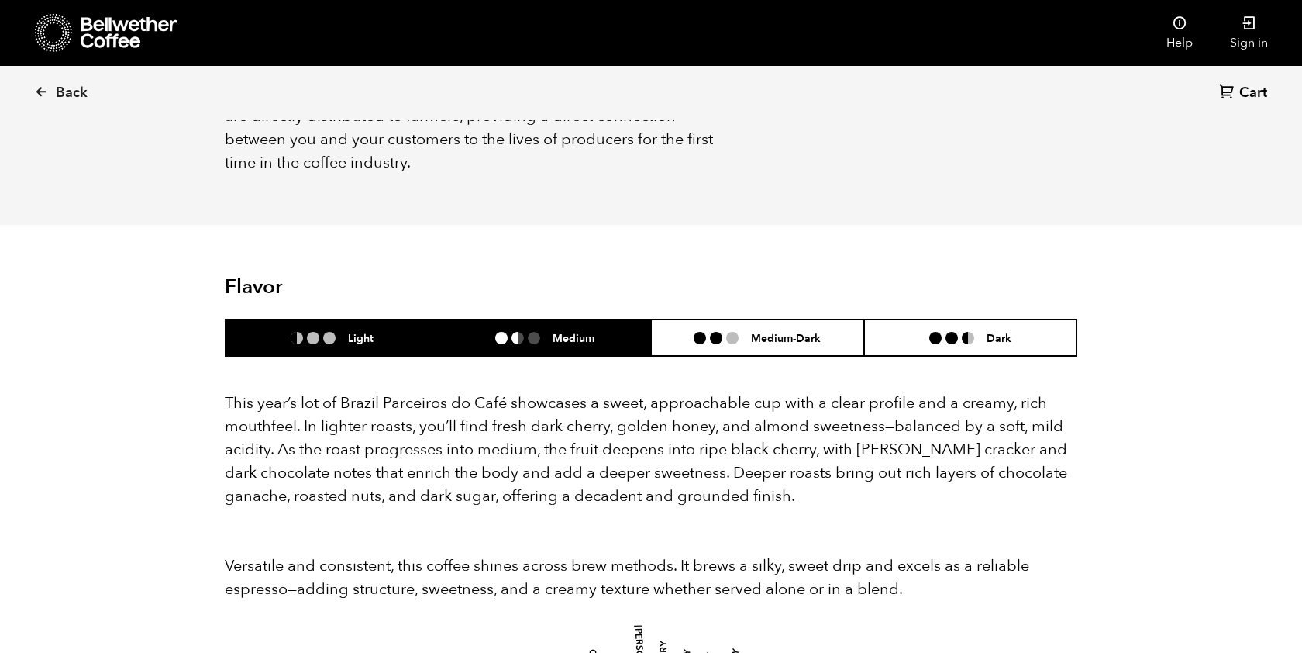
click at [407, 319] on li "Light" at bounding box center [332, 337] width 213 height 36
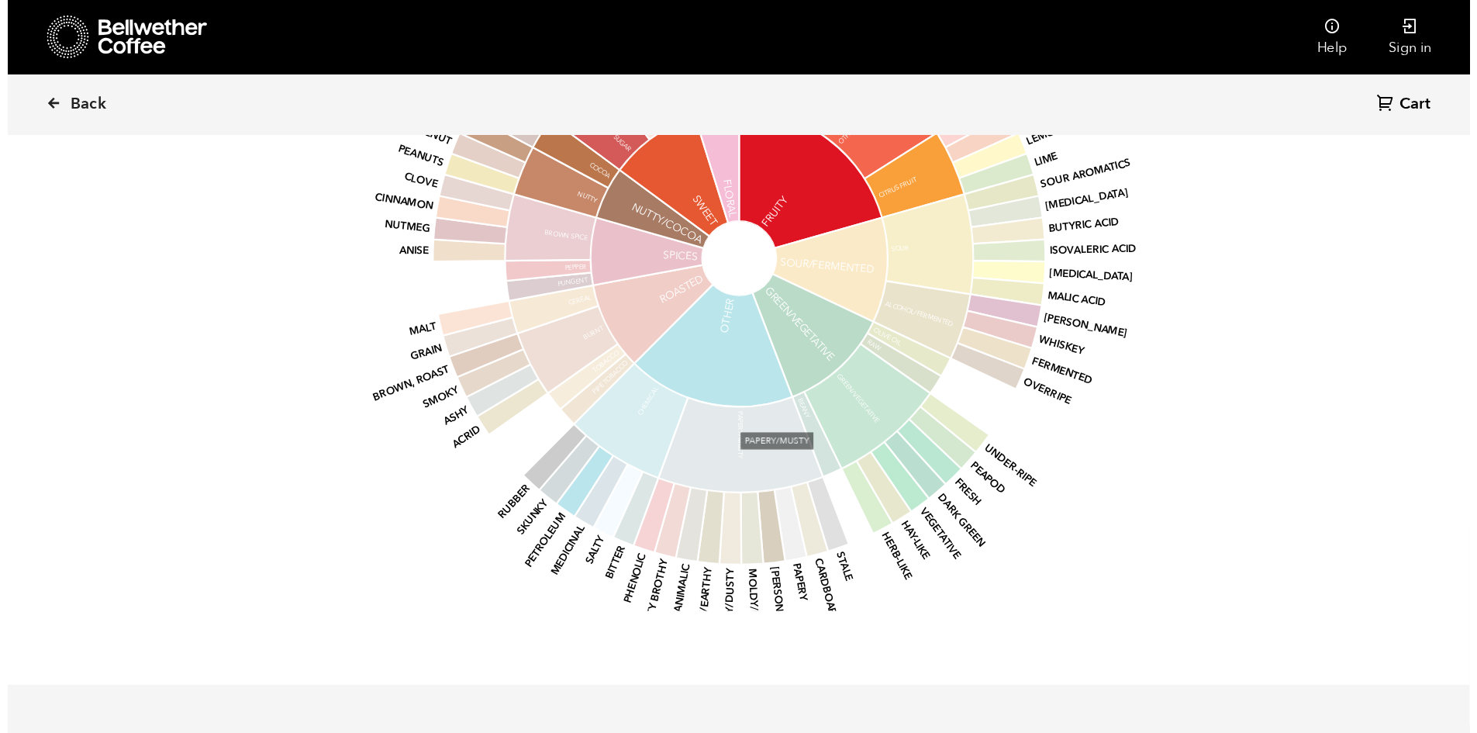
scroll to position [2248, 0]
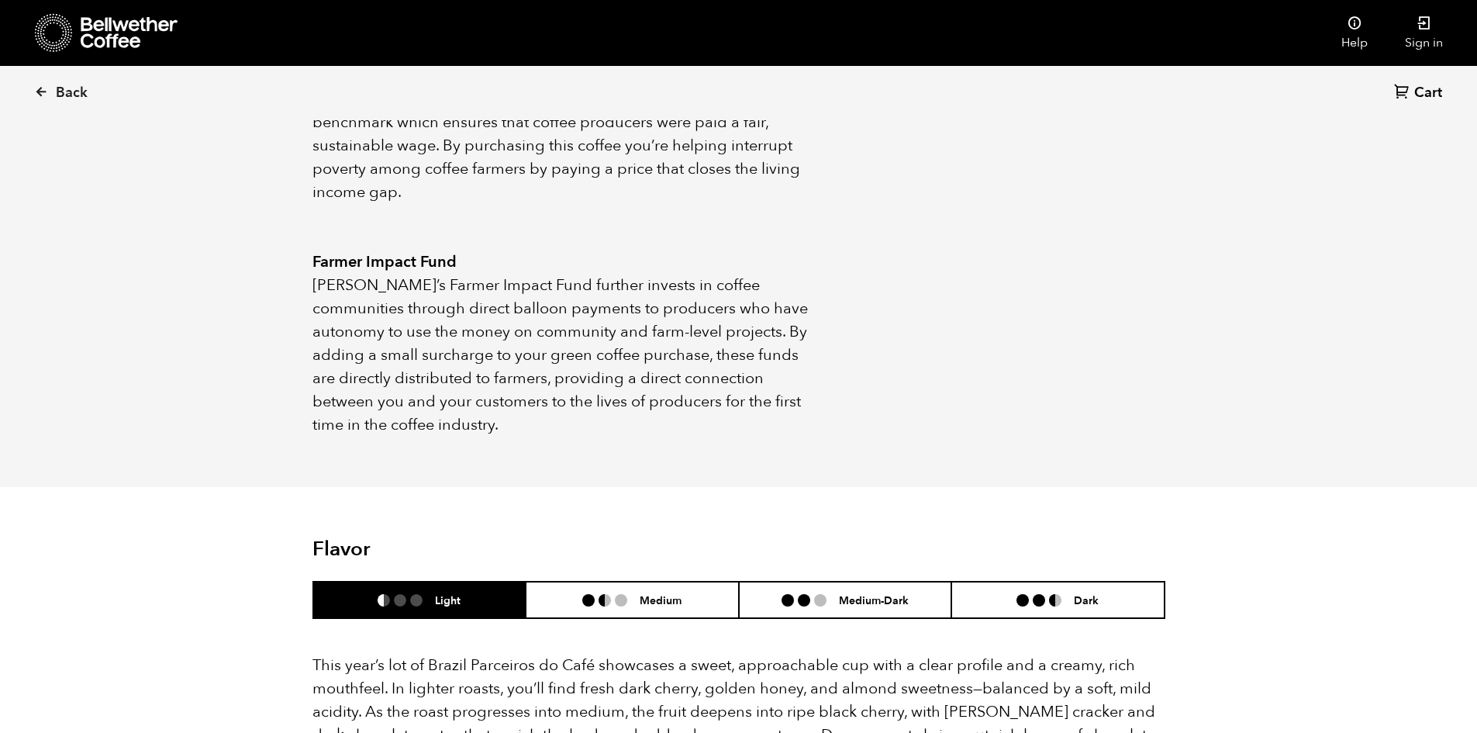
click at [1067, 326] on ul "Elevation 1100 MASL Process Natural Cultivar Catuai Impact Farmer Impact Fund, …" at bounding box center [986, 64] width 355 height 744
click at [1045, 581] on li "Dark" at bounding box center [1057, 599] width 213 height 36
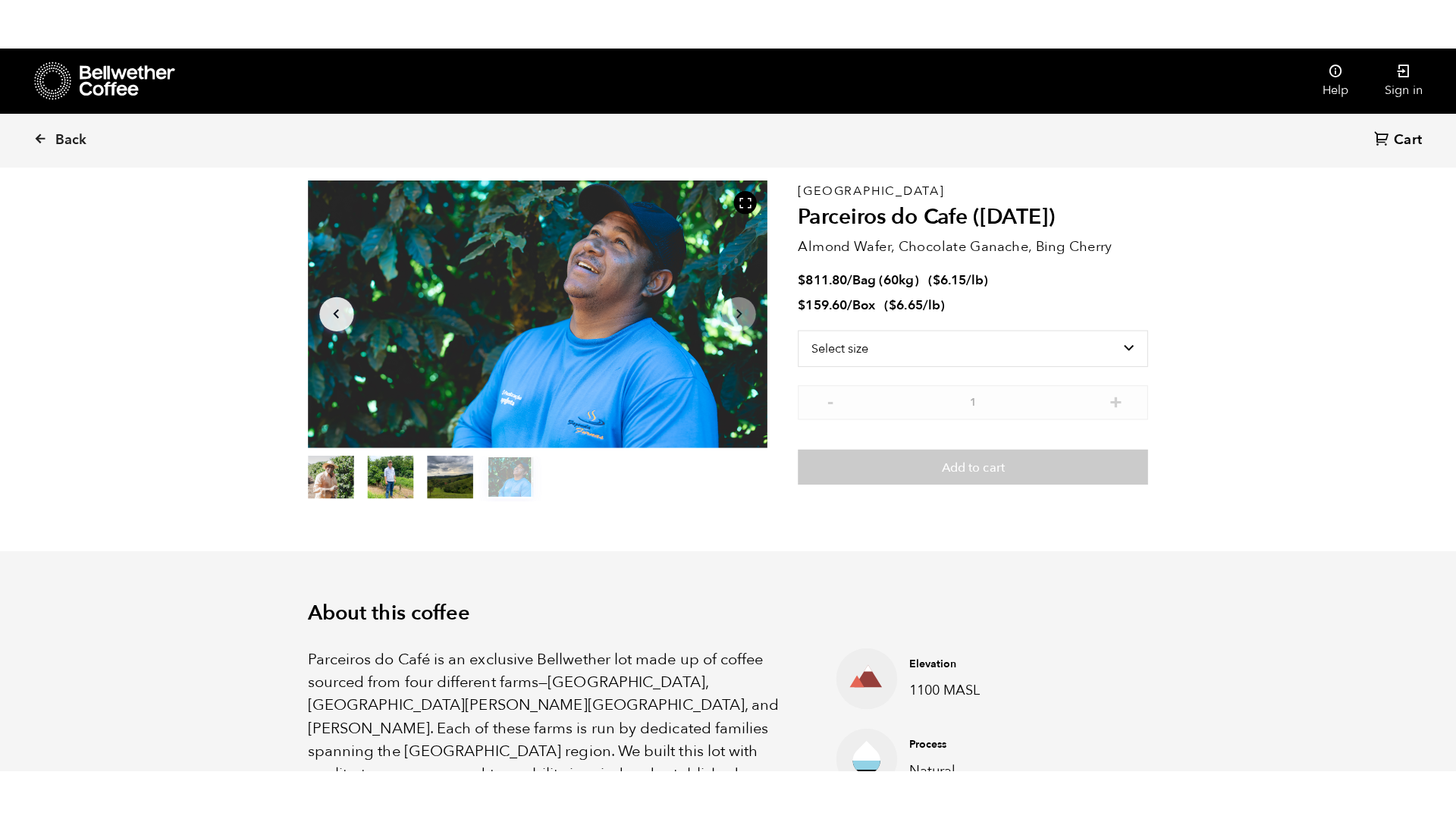
scroll to position [0, 0]
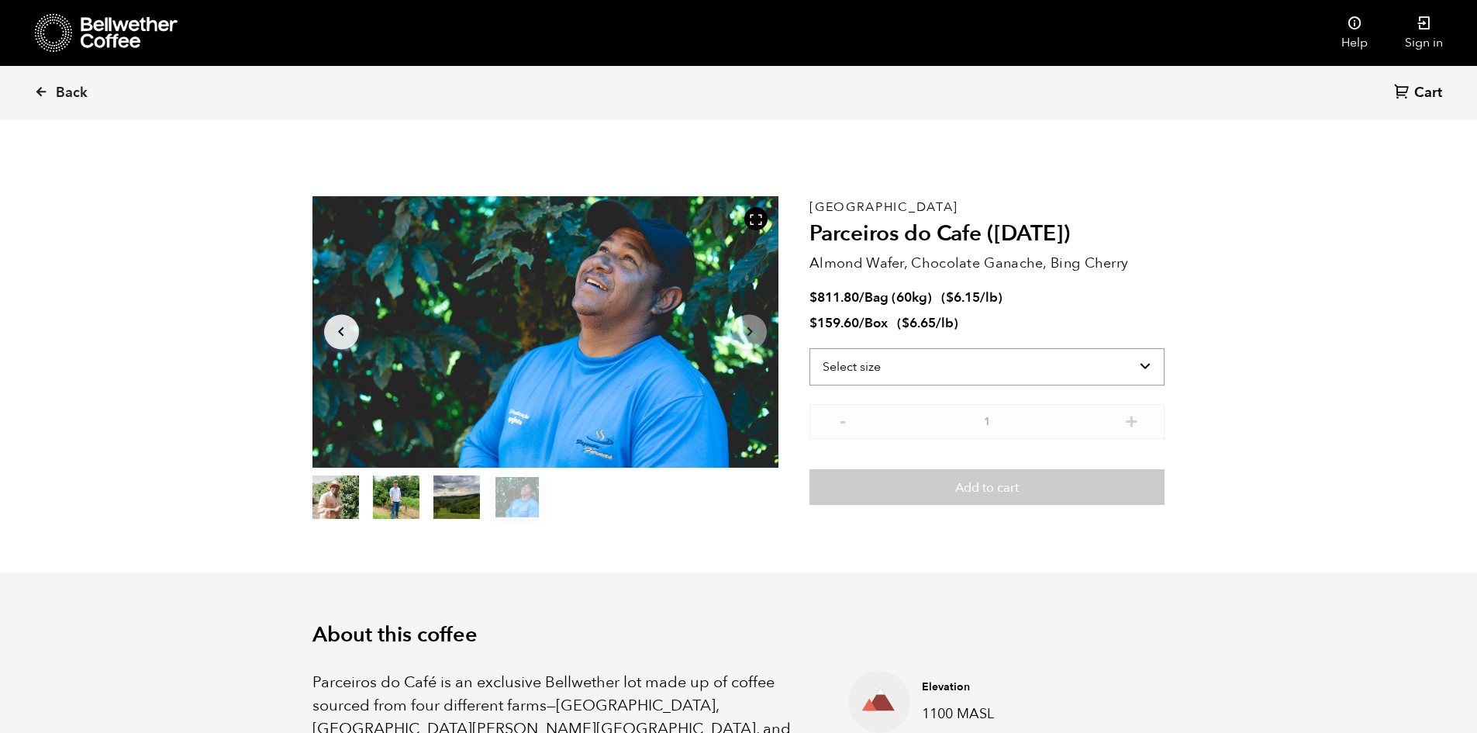
click at [974, 368] on select "Select size Bag (60kg) (132 lbs) Box (24 lbs)" at bounding box center [986, 366] width 355 height 37
click at [809, 348] on select "Select size Bag (60kg) (132 lbs) Box (24 lbs)" at bounding box center [986, 366] width 355 height 37
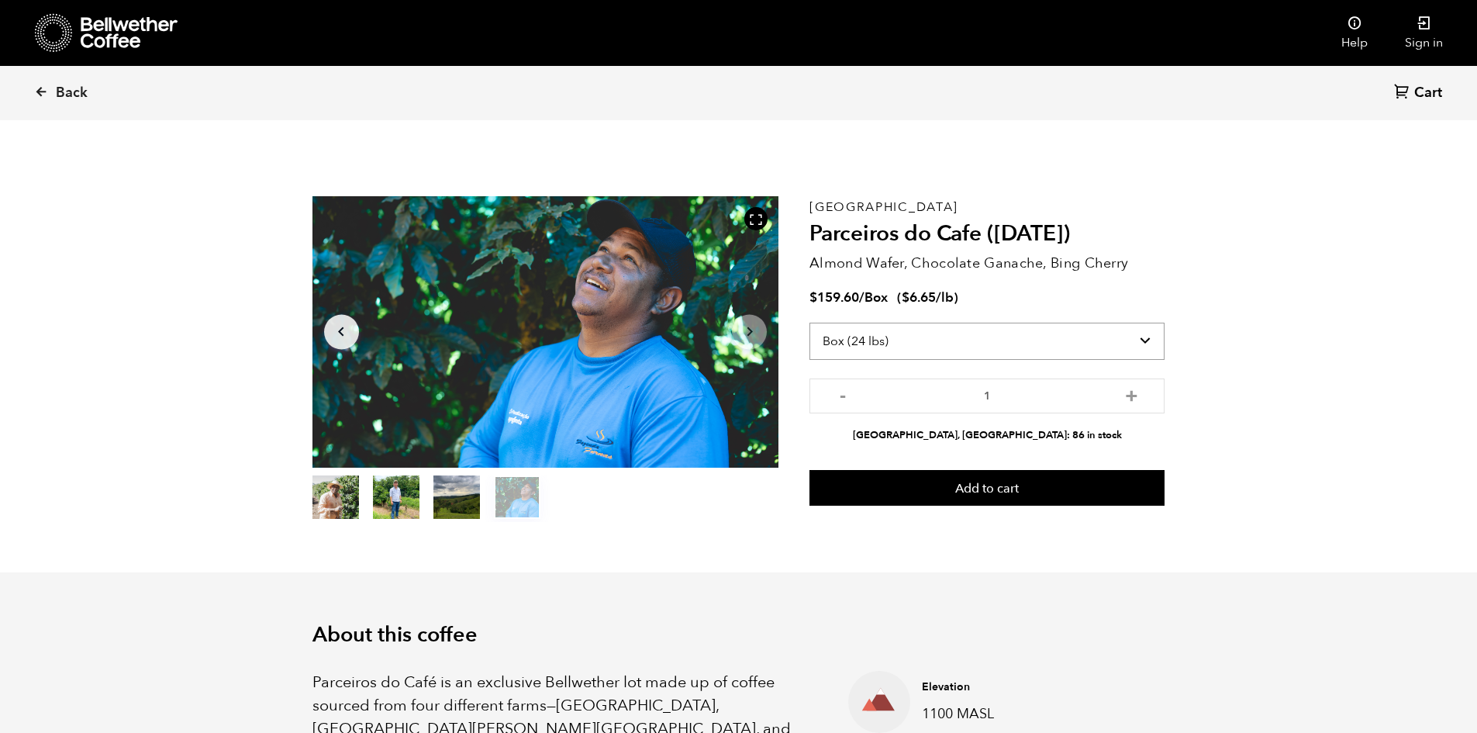
click at [931, 349] on select "Select size Bag (60kg) (132 lbs) Box (24 lbs)" at bounding box center [986, 340] width 355 height 37
select select "bag-3"
click at [809, 322] on select "Select size Bag (60kg) (132 lbs) Box (24 lbs)" at bounding box center [986, 340] width 355 height 37
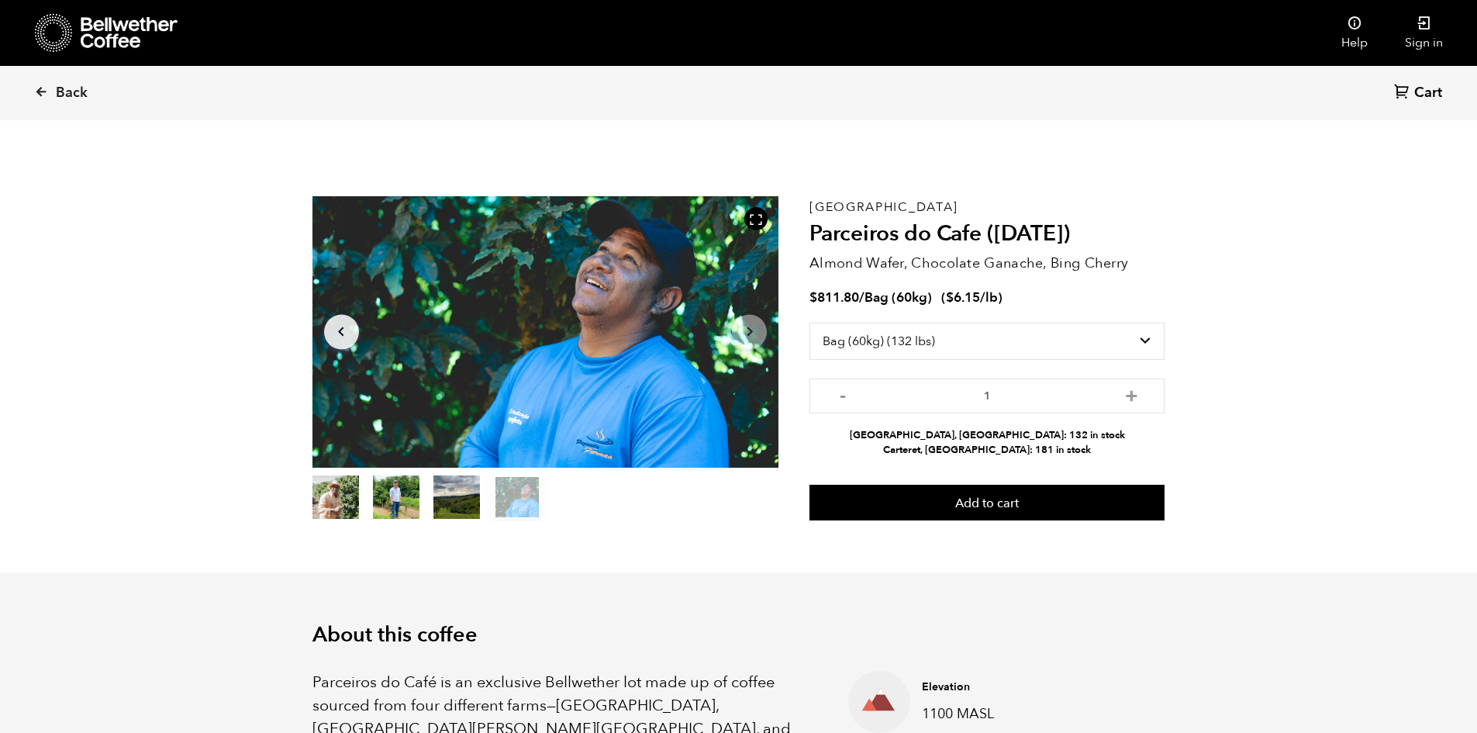
click at [381, 496] on button "item 1" at bounding box center [396, 499] width 47 height 43
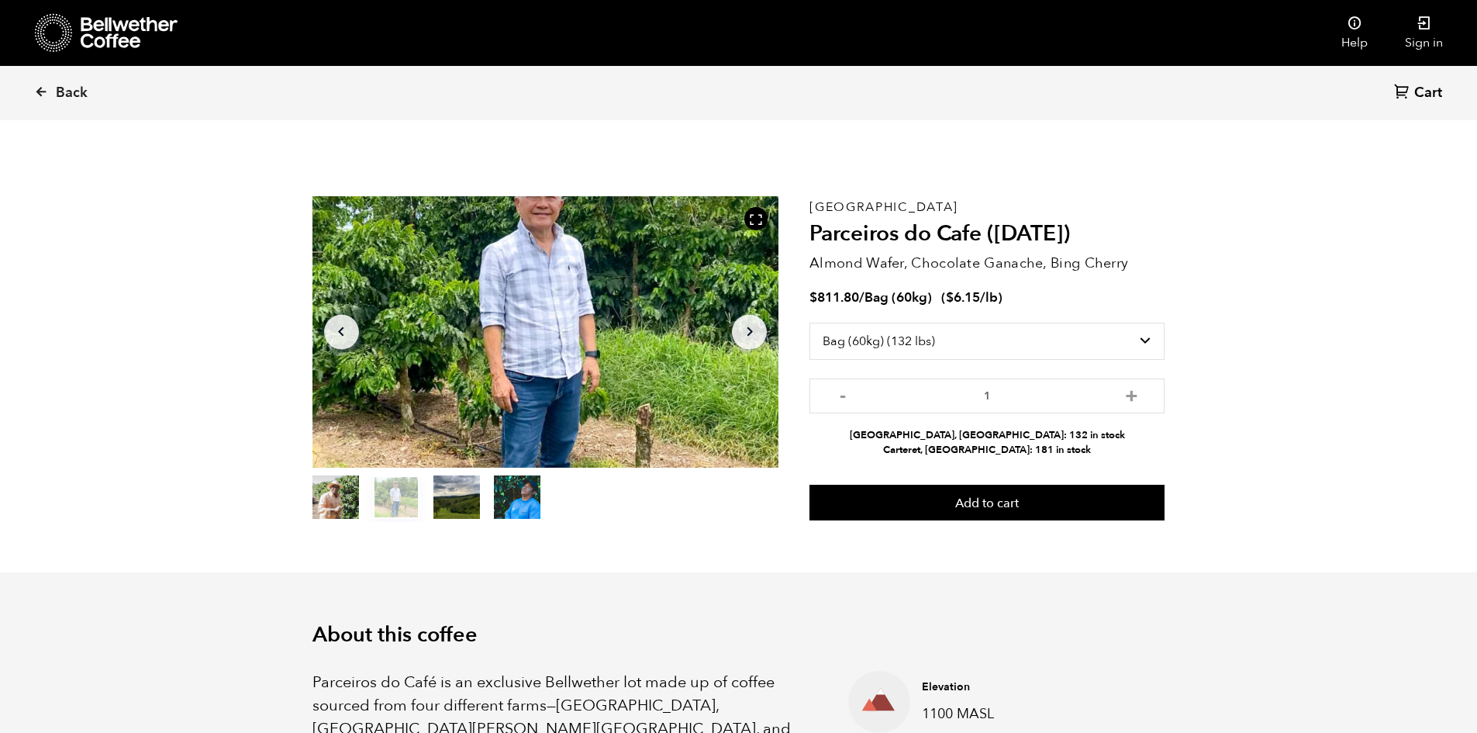
click at [331, 495] on button "item 0" at bounding box center [335, 499] width 47 height 43
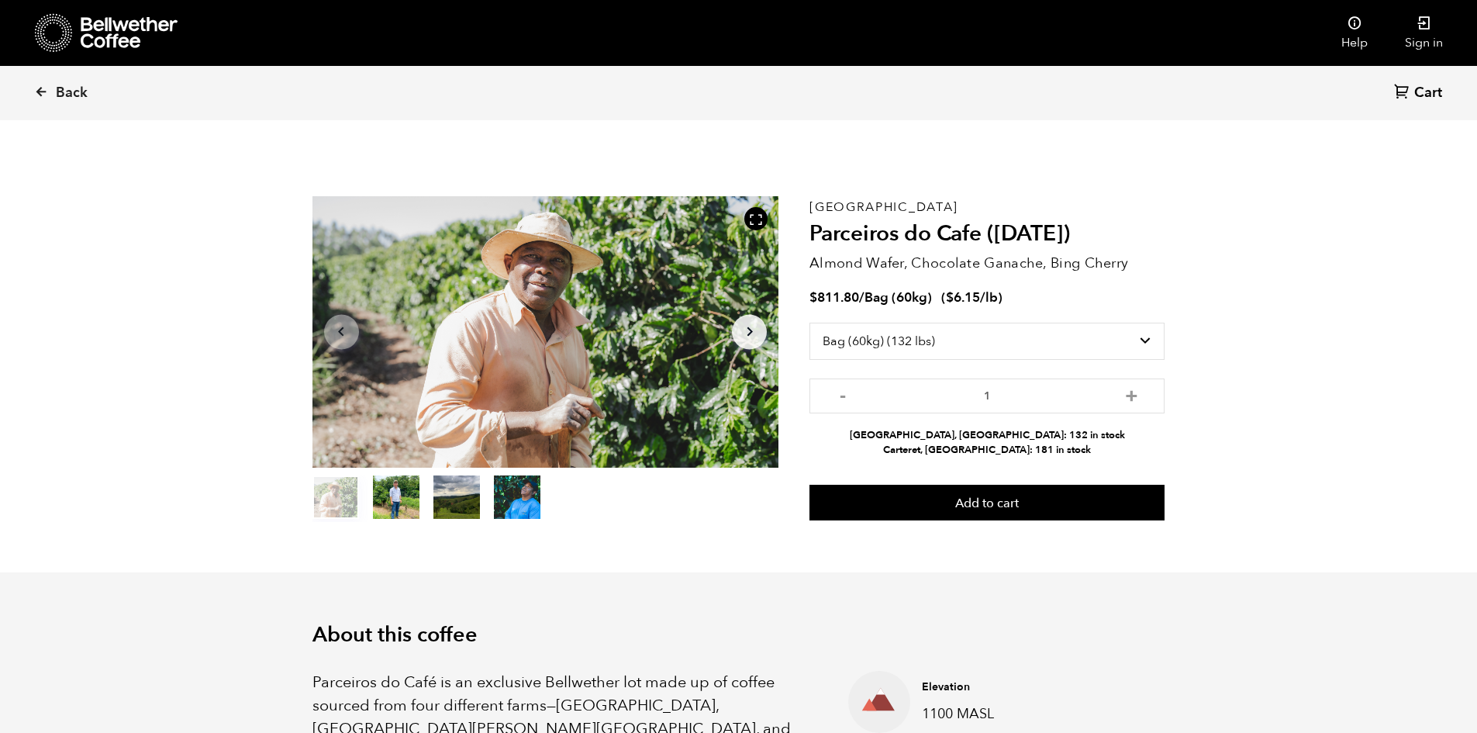
click at [609, 342] on div at bounding box center [545, 331] width 467 height 271
click at [745, 221] on div at bounding box center [755, 218] width 23 height 23
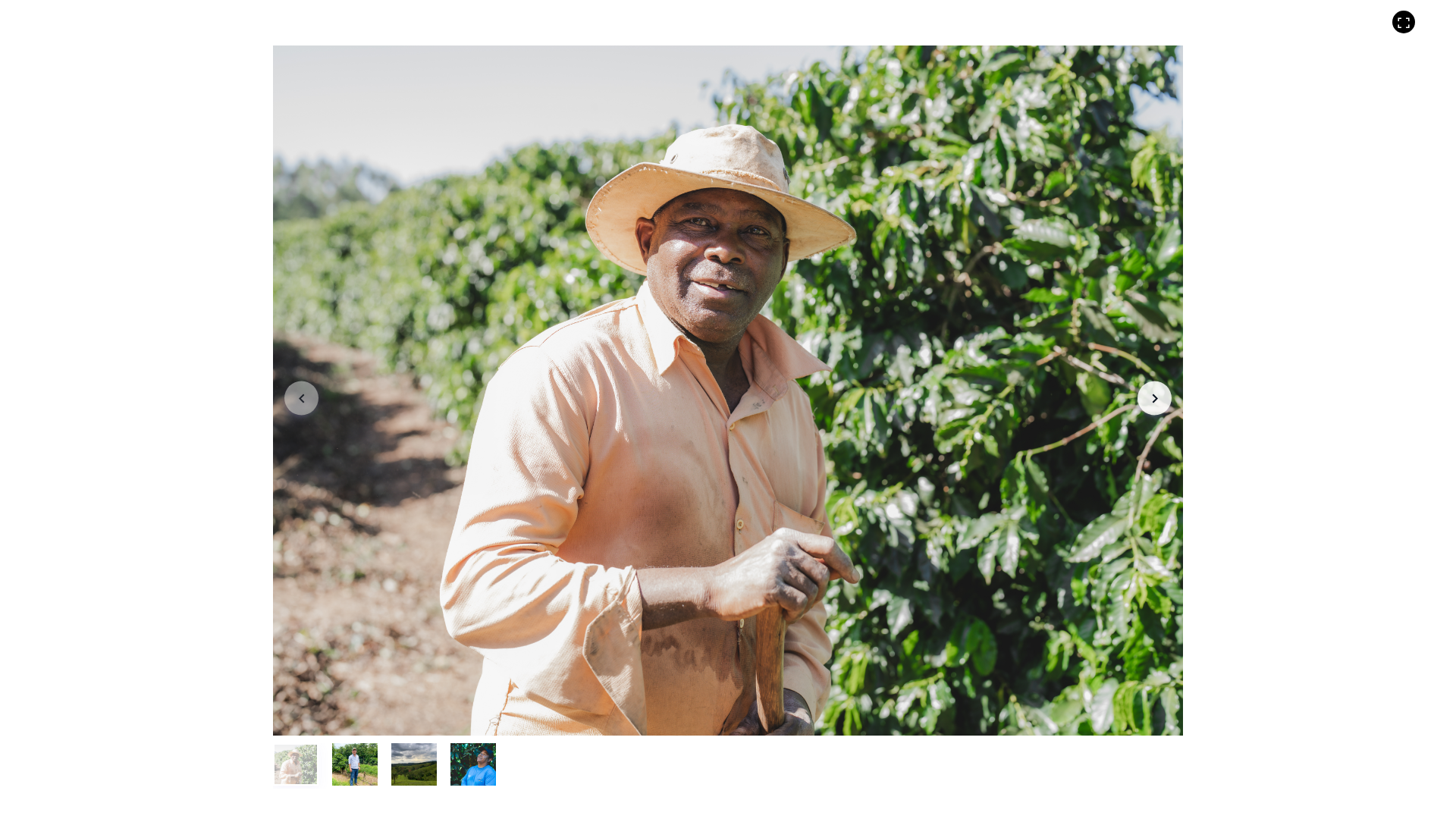
click at [1142, 389] on button "Arrow Right" at bounding box center [1155, 398] width 34 height 34
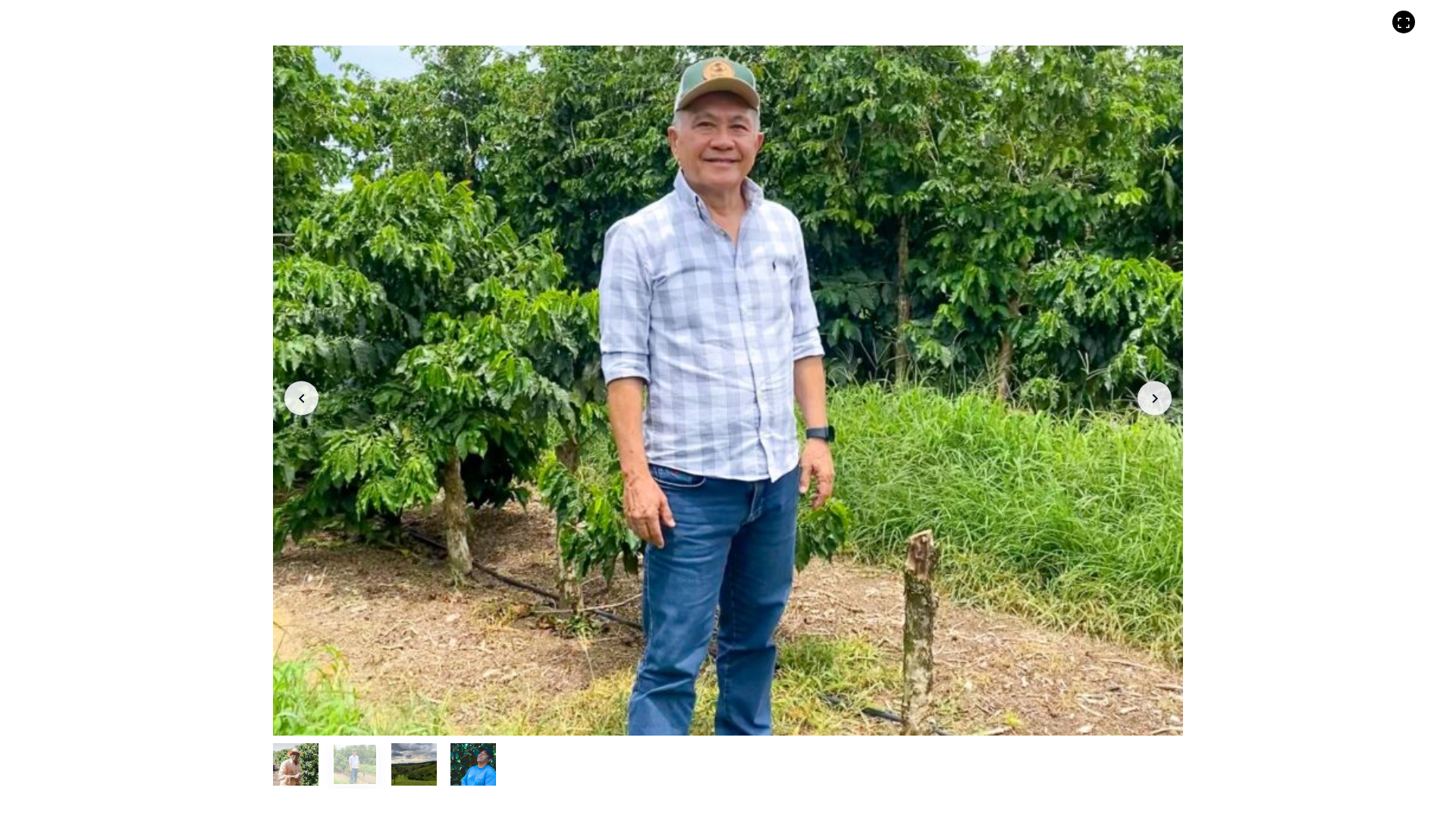
click at [1142, 394] on button "Arrow Right" at bounding box center [1155, 398] width 34 height 34
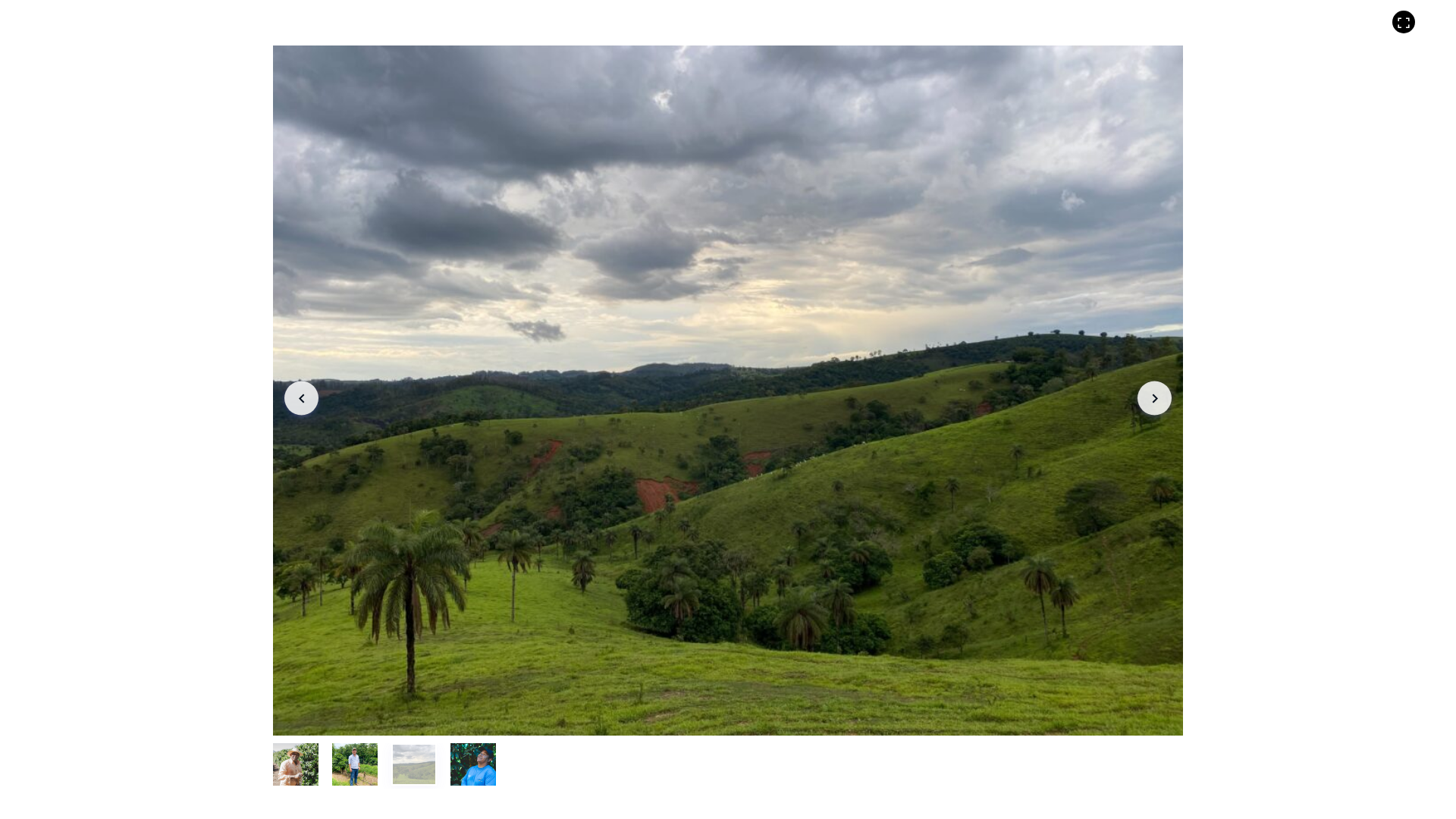
click at [1142, 394] on button "Arrow Right" at bounding box center [1155, 398] width 34 height 34
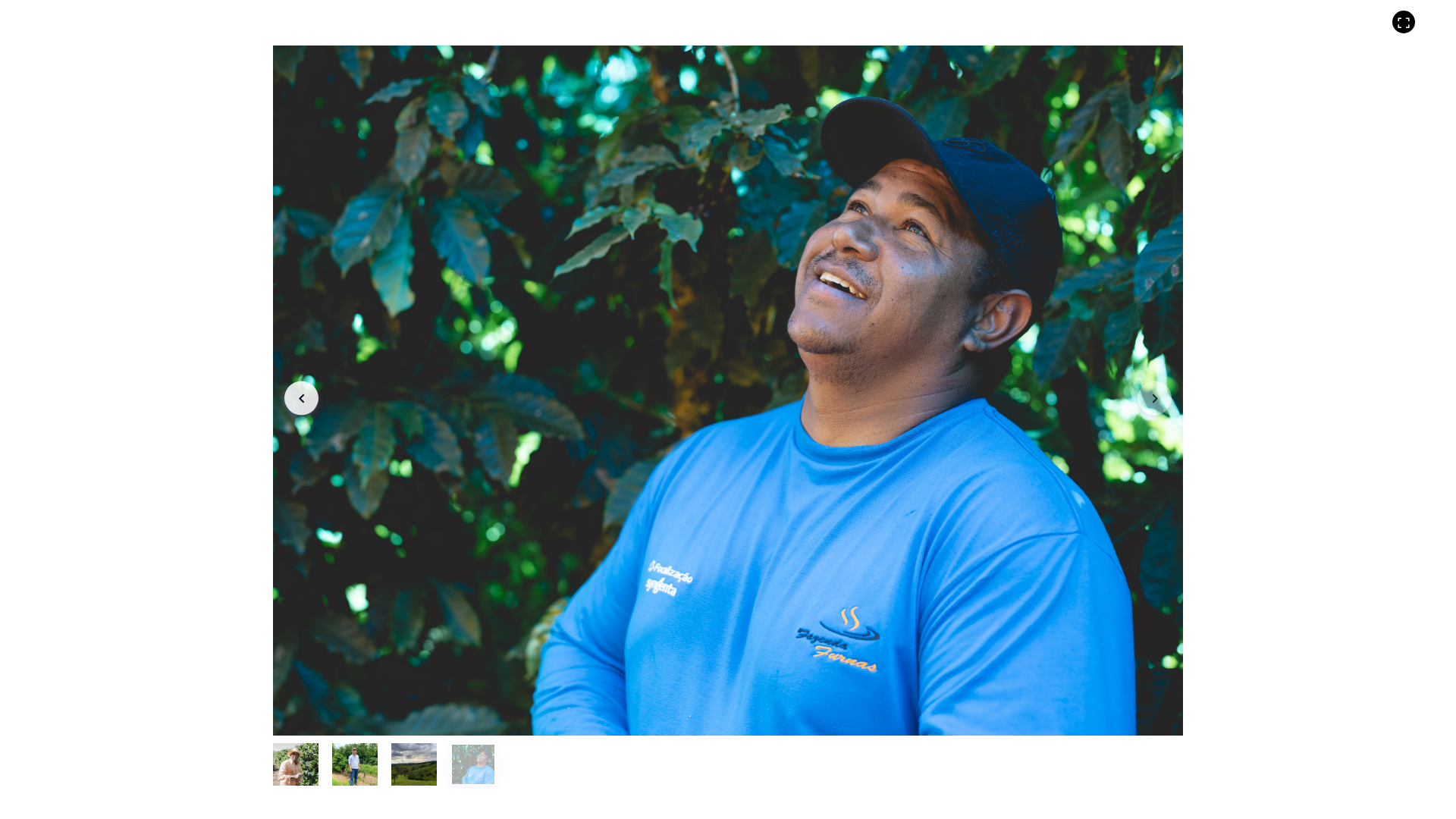
drag, startPoint x: 121, startPoint y: 218, endPoint x: 32, endPoint y: 0, distance: 235.5
click at [112, 218] on div "Item 4 of 4 Arrow Left Arrow Right item 0 item 1 item 2 item 3 Item 4 of 4" at bounding box center [728, 409] width 1456 height 819
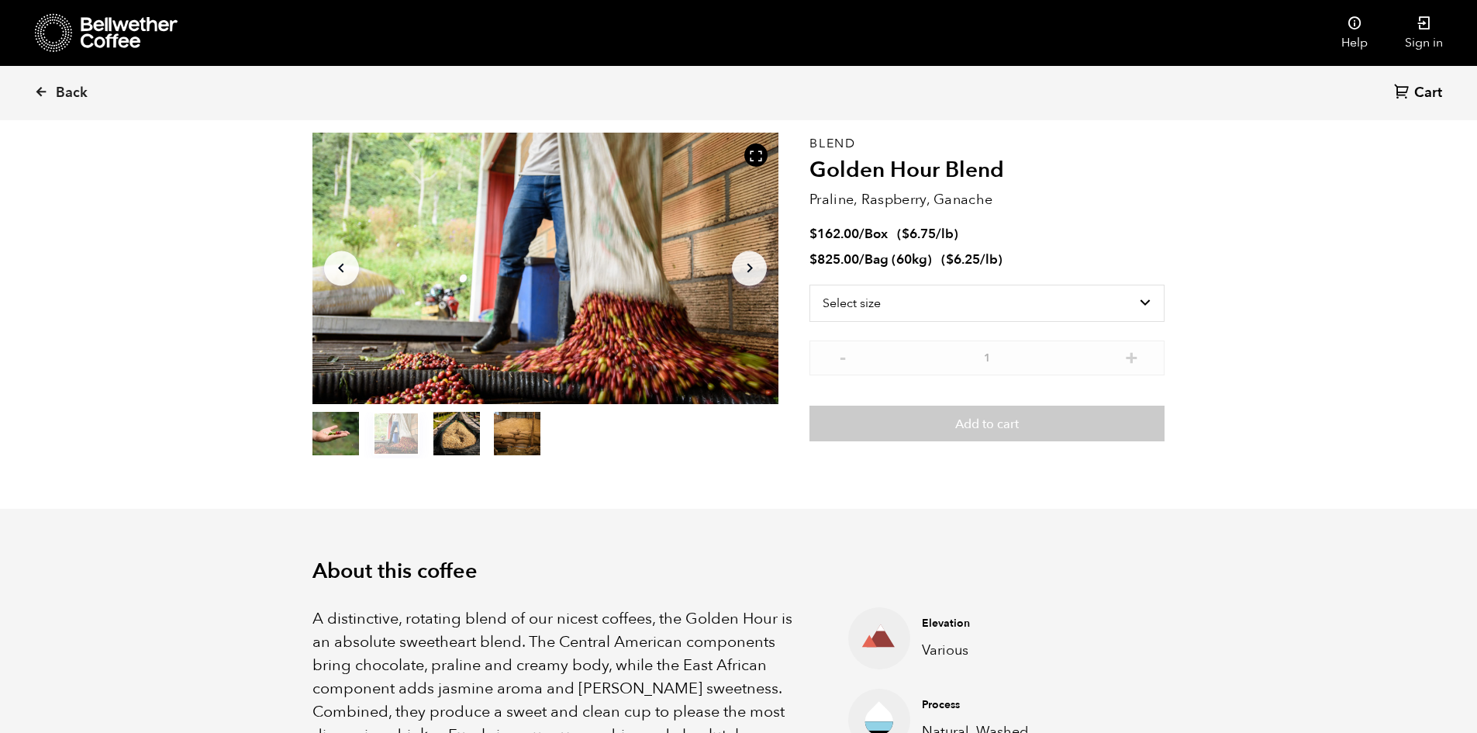
scroll to position [78, 0]
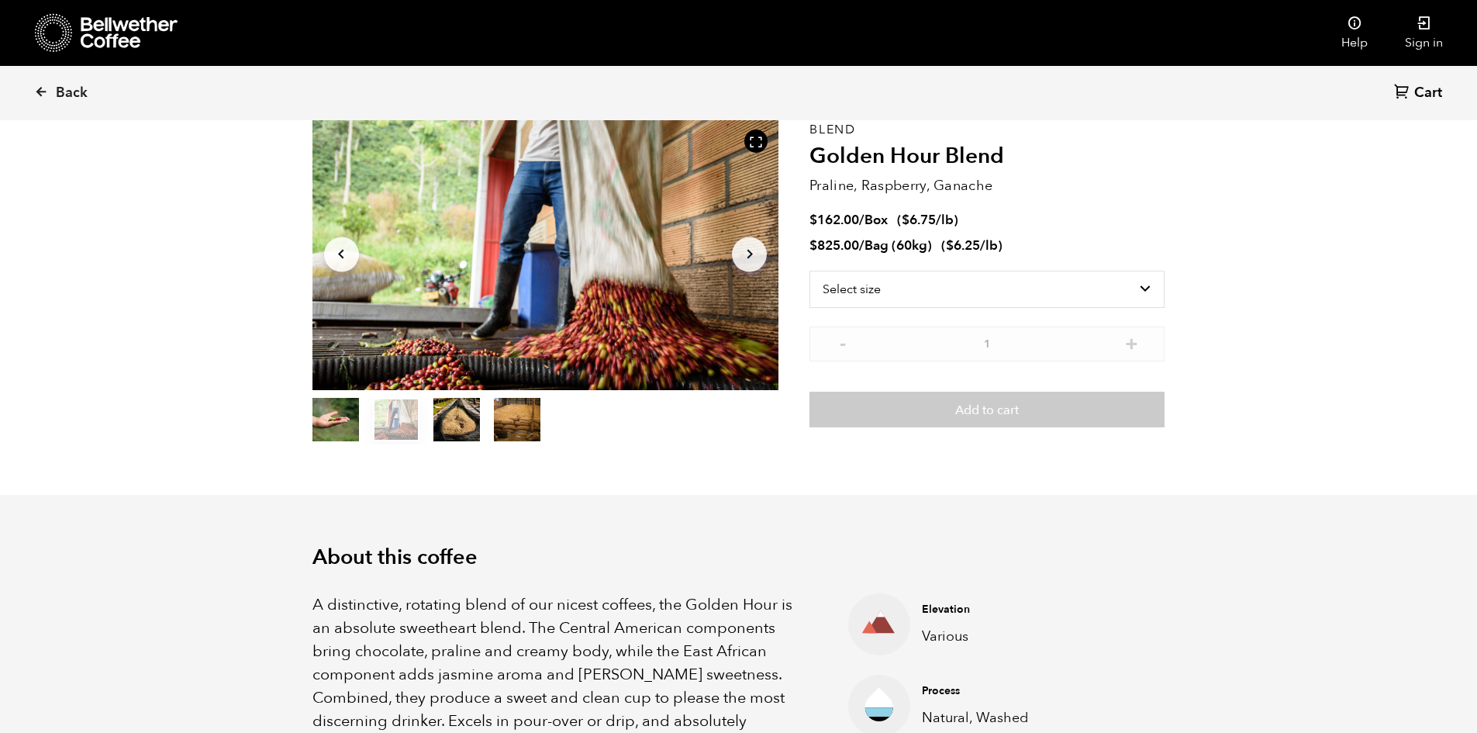
click at [466, 425] on button "item 2" at bounding box center [456, 422] width 47 height 43
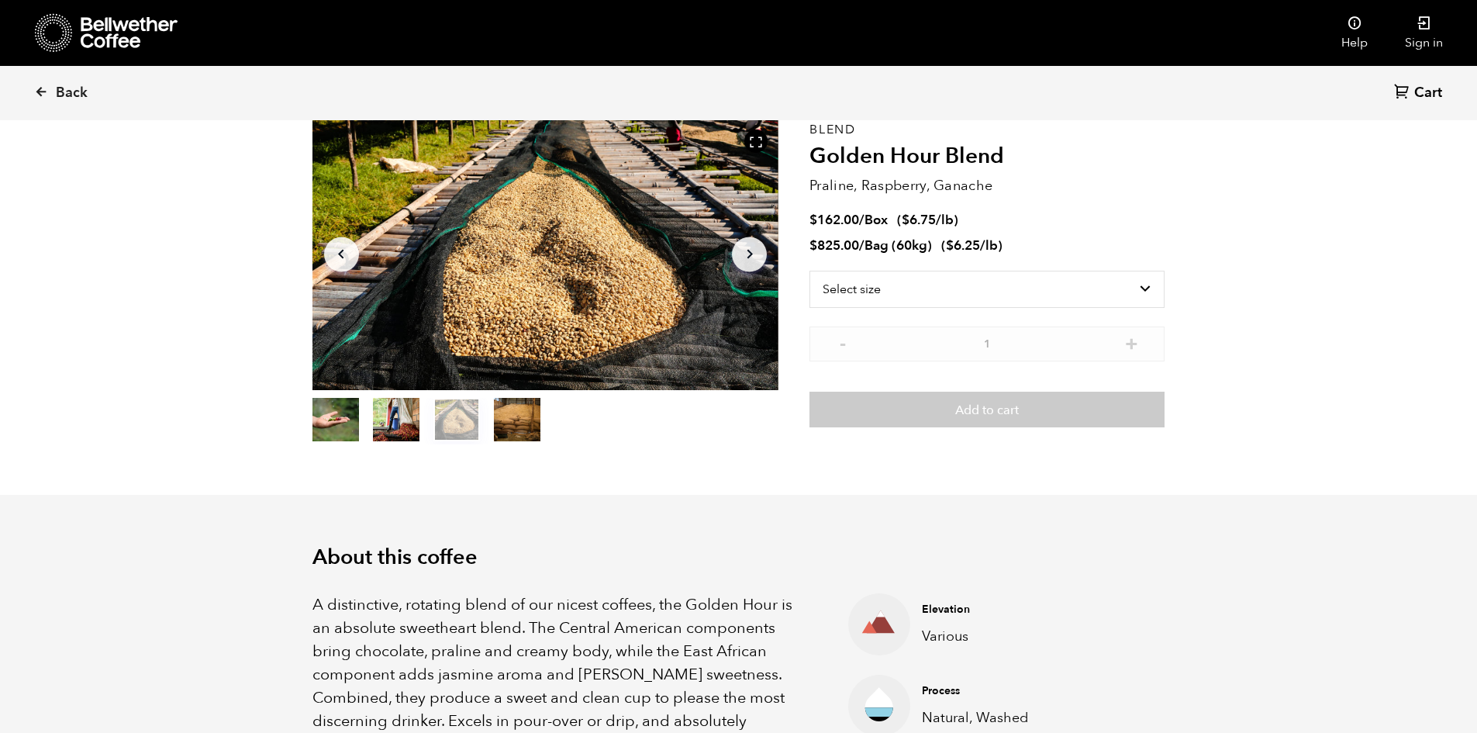
click at [513, 426] on button "item 3" at bounding box center [517, 422] width 47 height 43
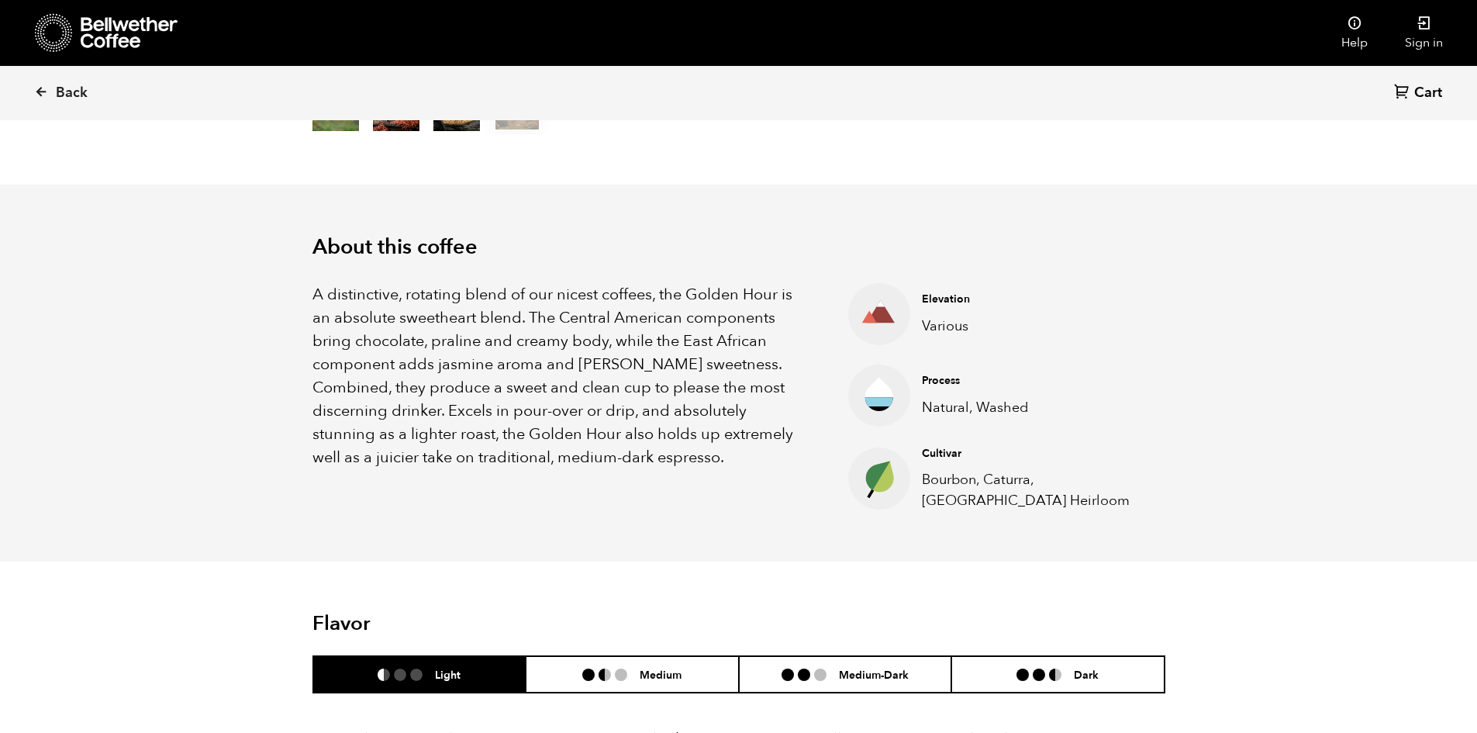
scroll to position [775, 0]
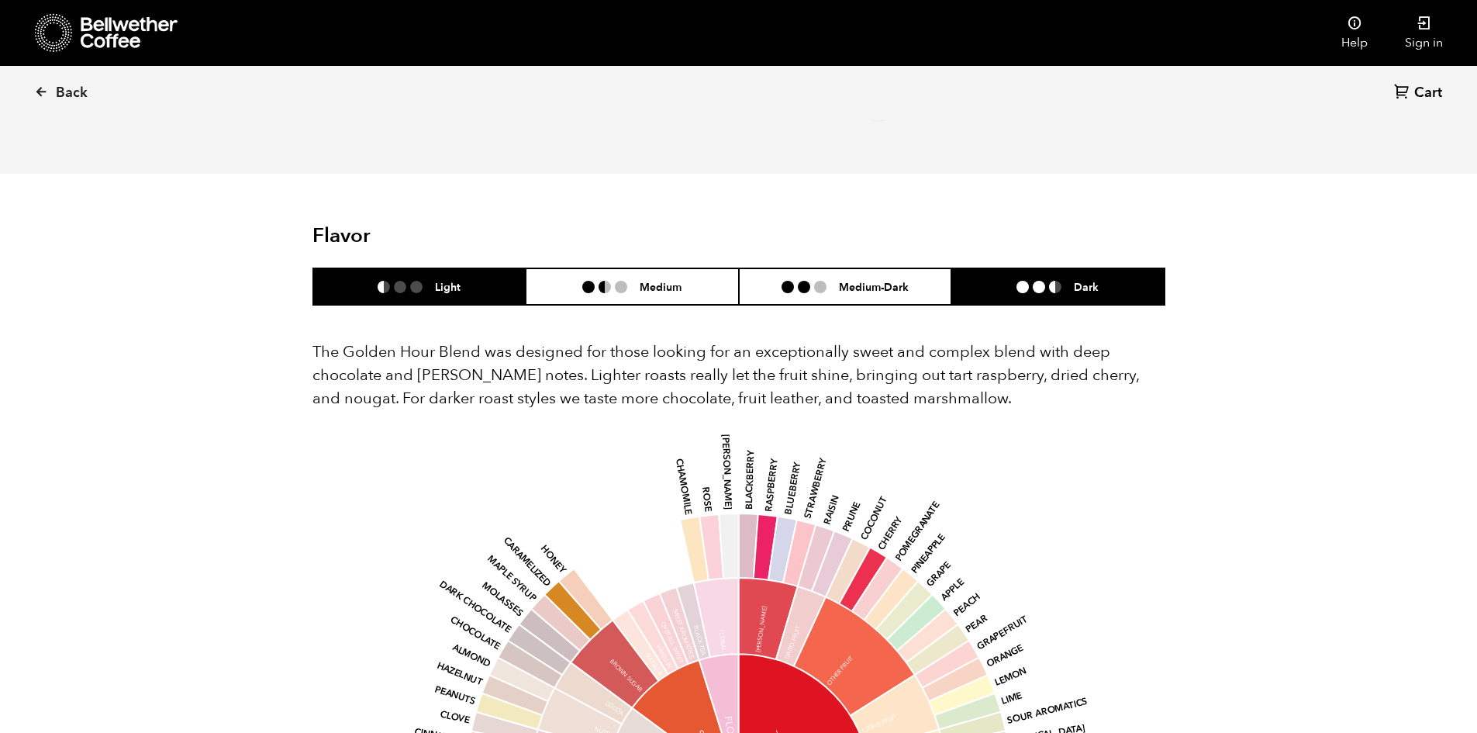
click at [1060, 284] on li at bounding box center [1055, 287] width 12 height 12
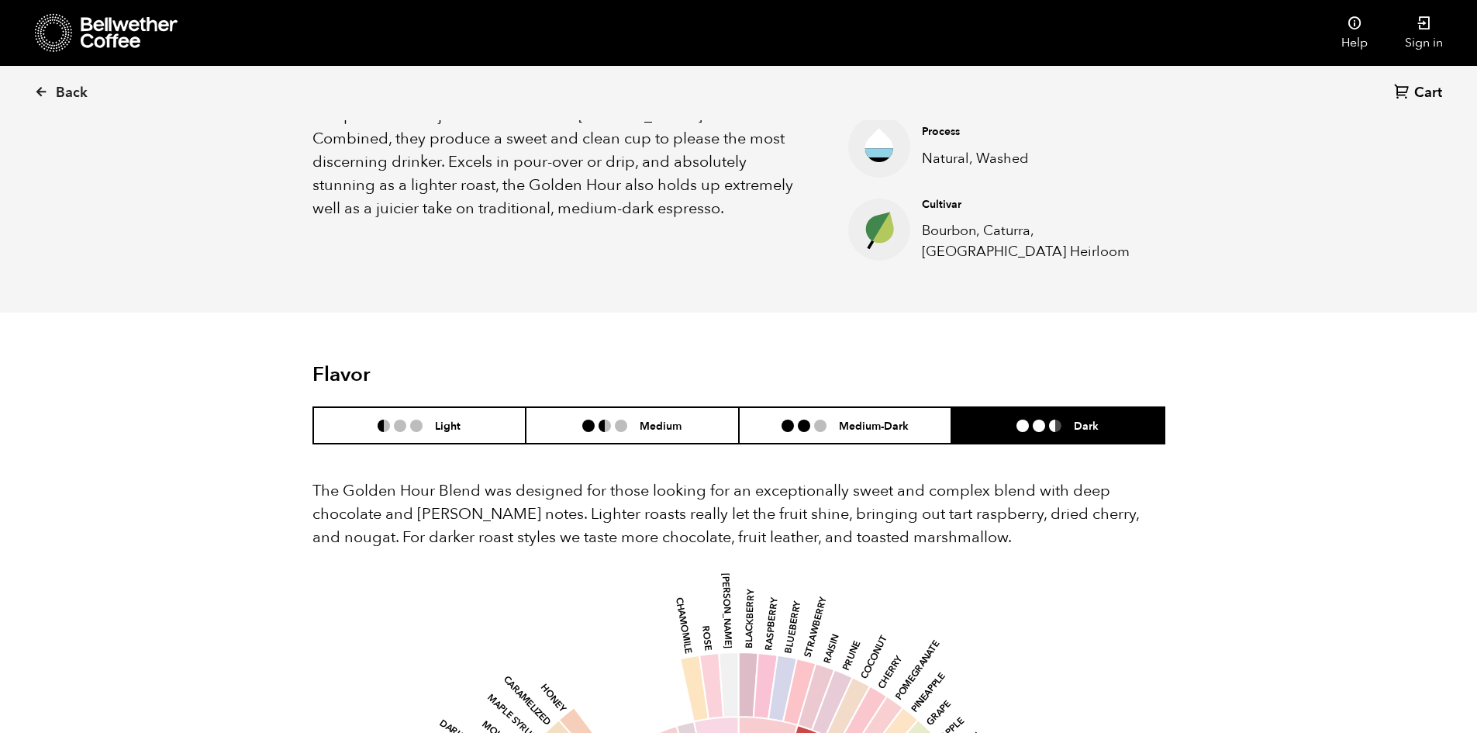
scroll to position [233, 0]
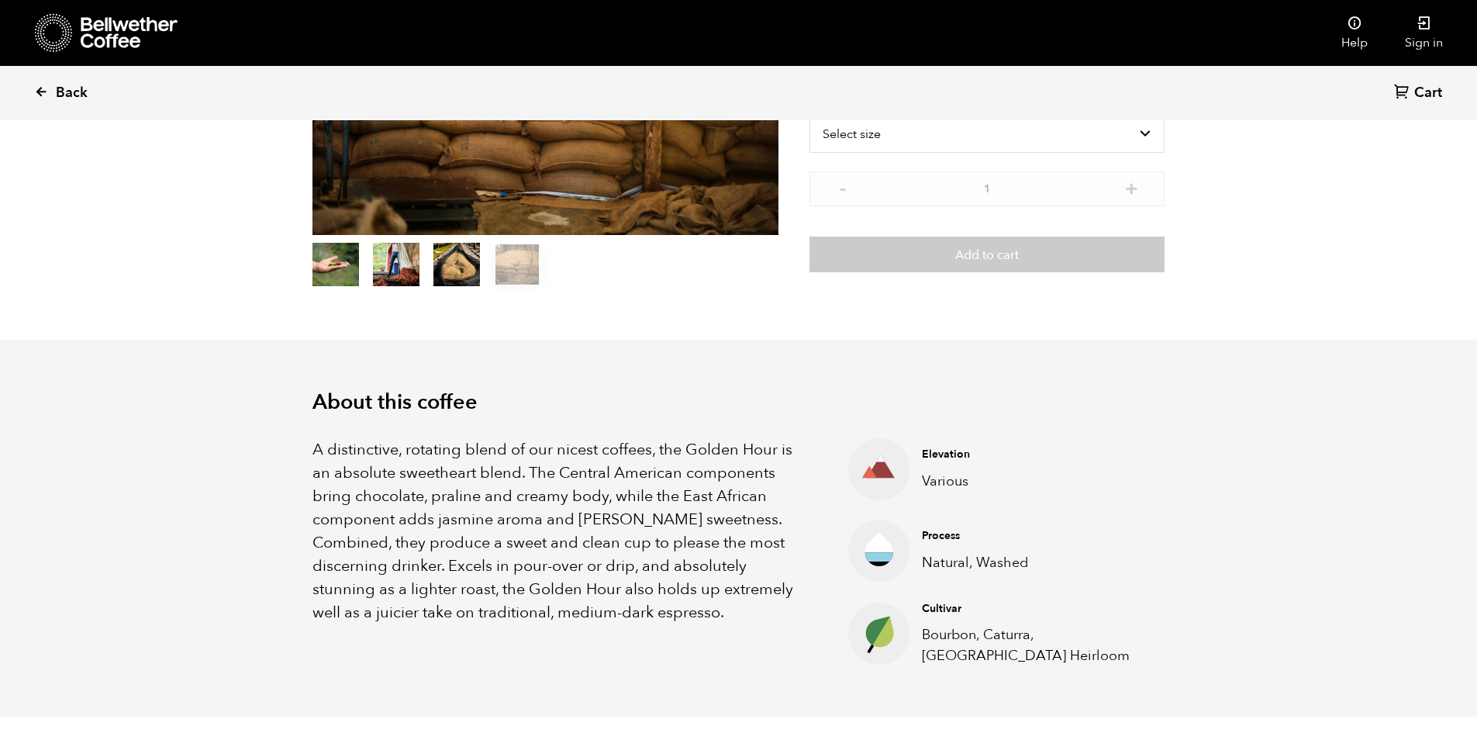
click at [44, 91] on icon at bounding box center [41, 91] width 14 height 14
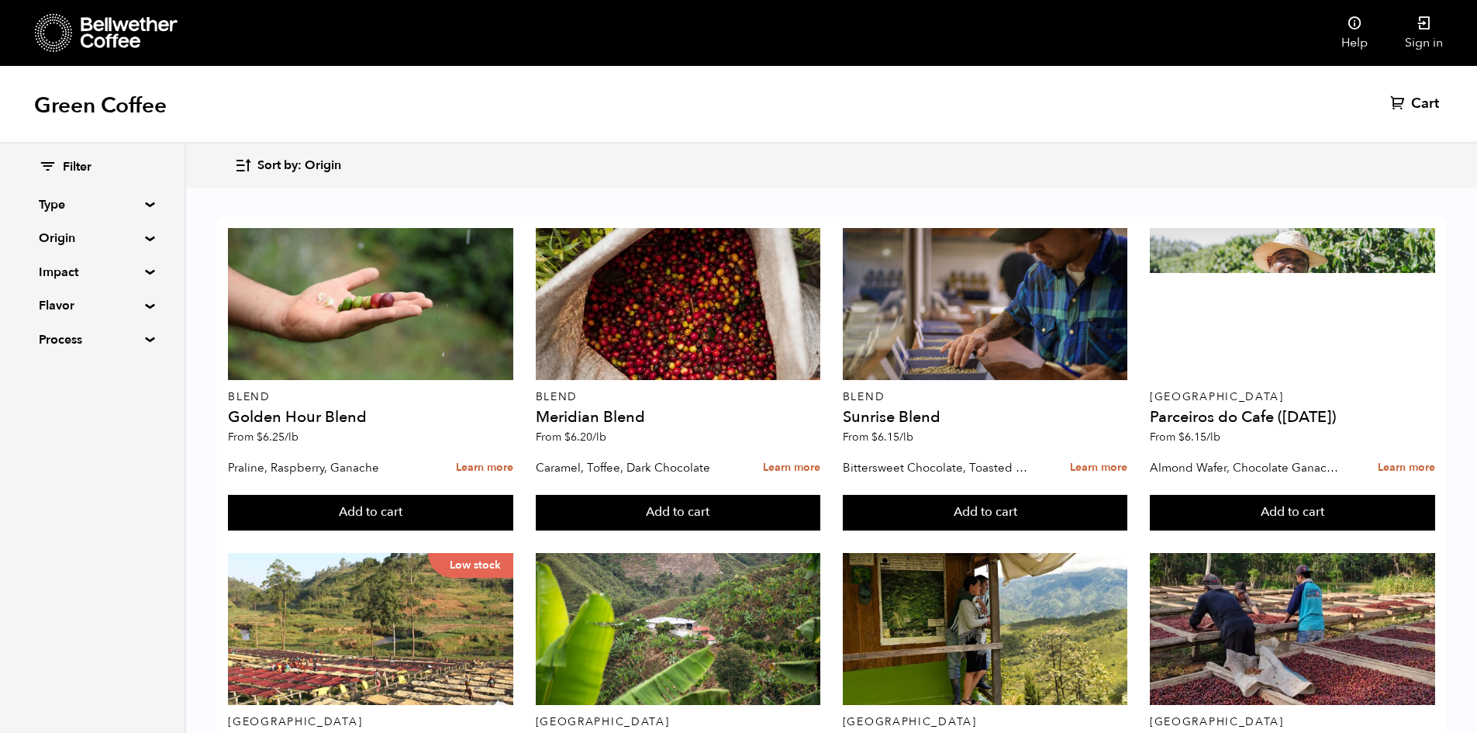
scroll to position [1144, 0]
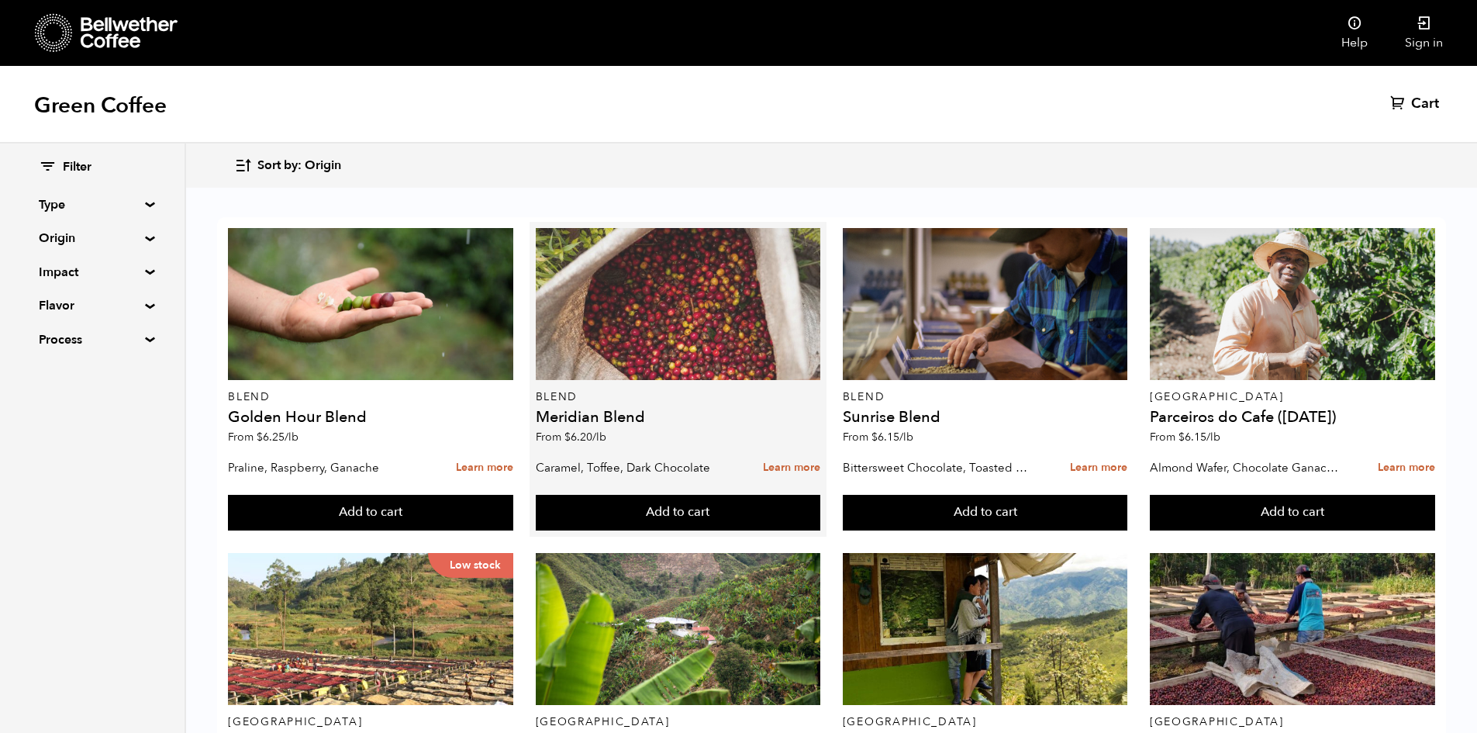
click at [664, 335] on div at bounding box center [678, 304] width 285 height 152
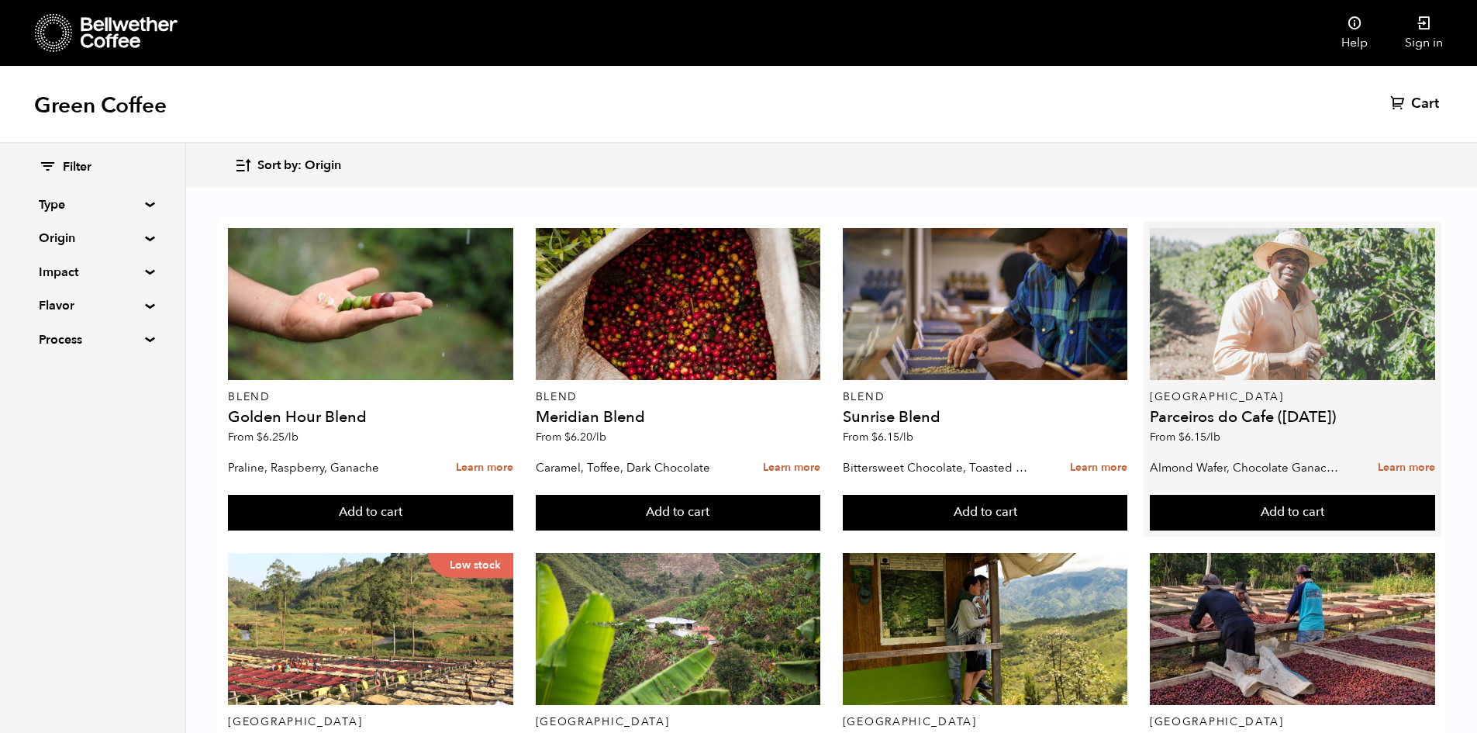
click at [1241, 370] on div at bounding box center [1292, 304] width 285 height 152
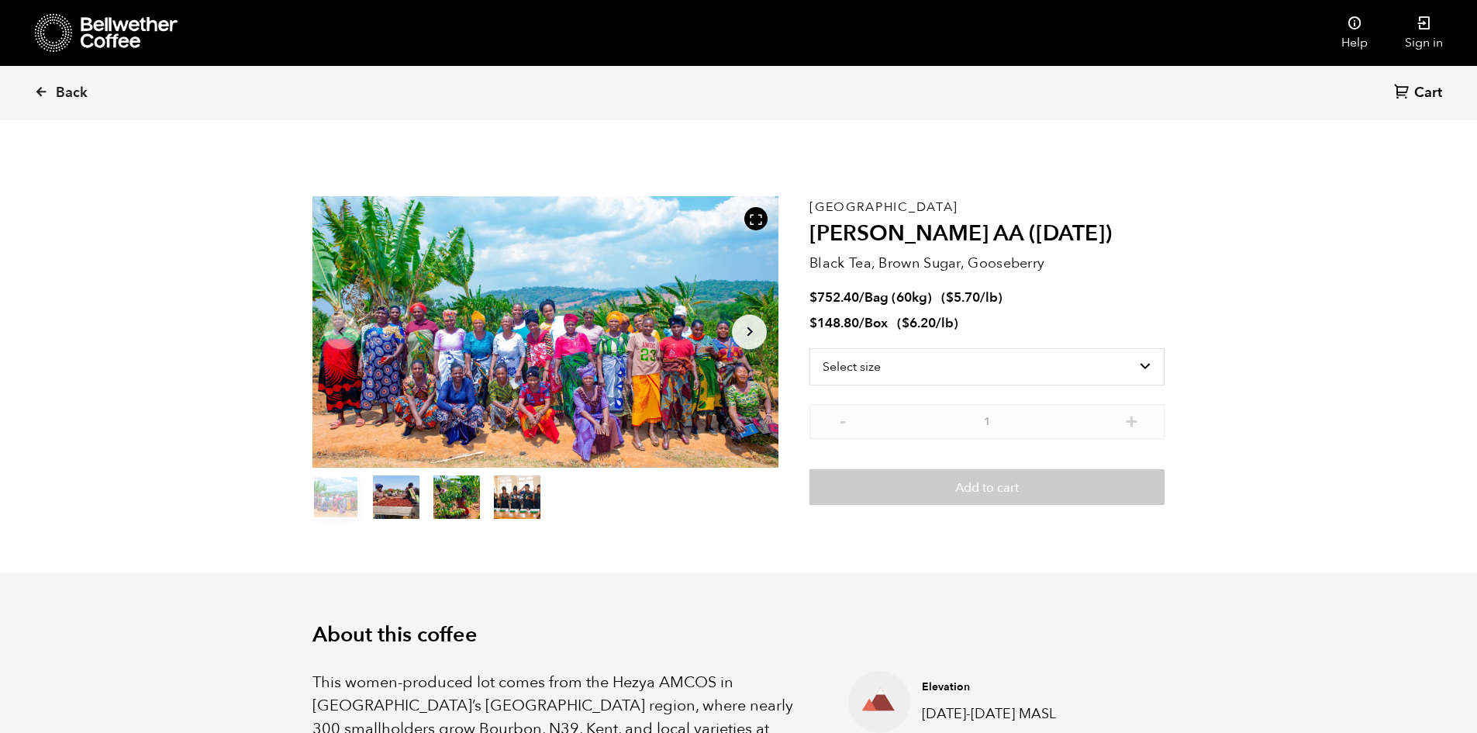
scroll to position [674, 826]
click at [503, 498] on button "item 3" at bounding box center [517, 499] width 47 height 43
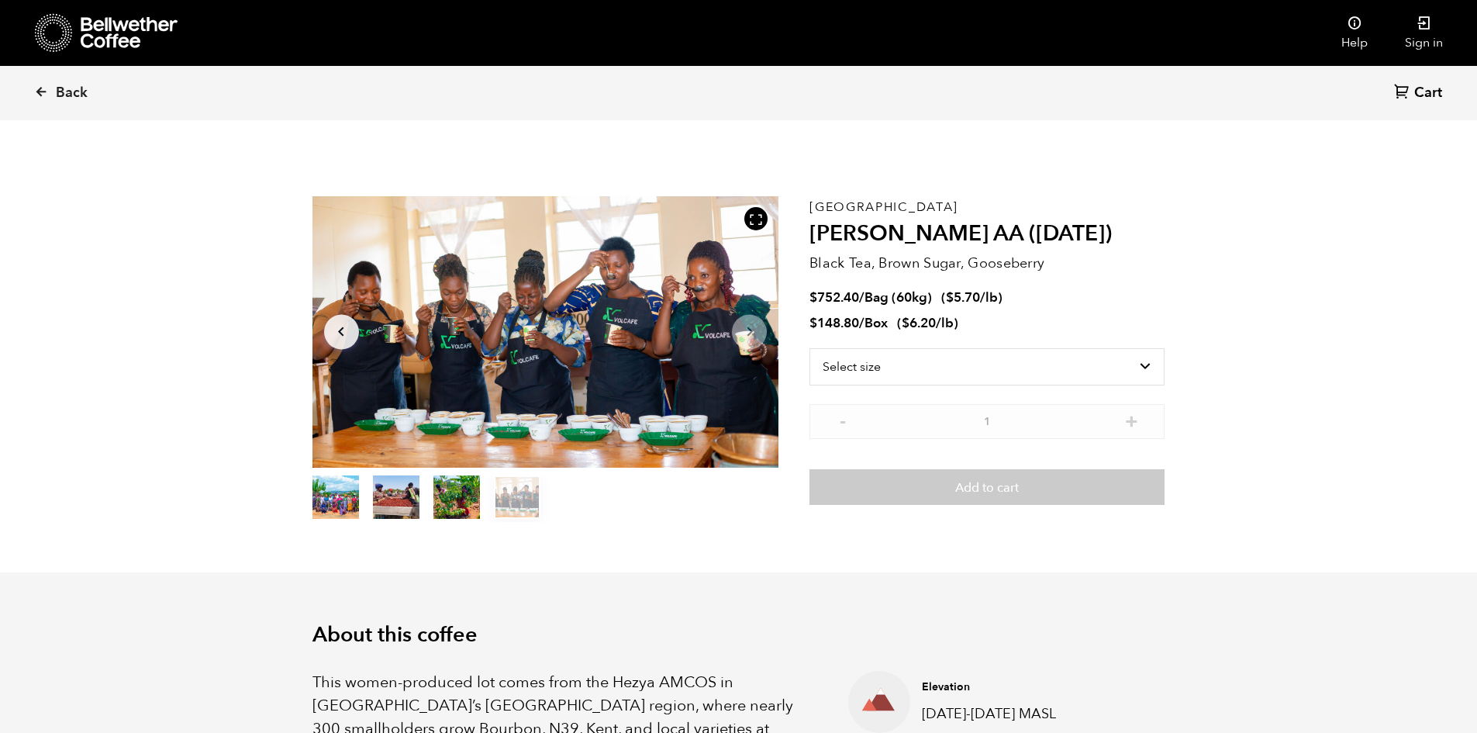
click at [460, 498] on button "item 2" at bounding box center [456, 499] width 47 height 43
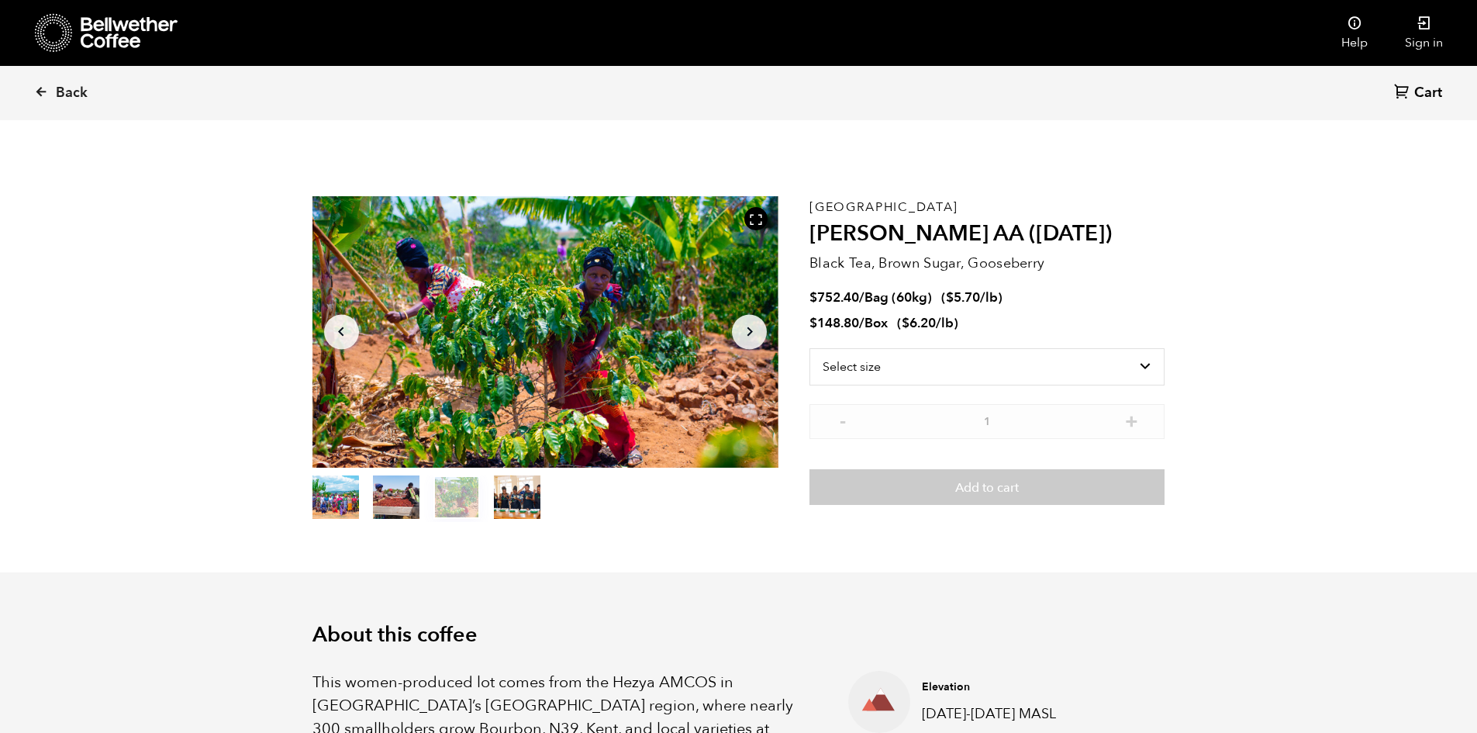
click at [412, 494] on button "item 1" at bounding box center [396, 499] width 47 height 43
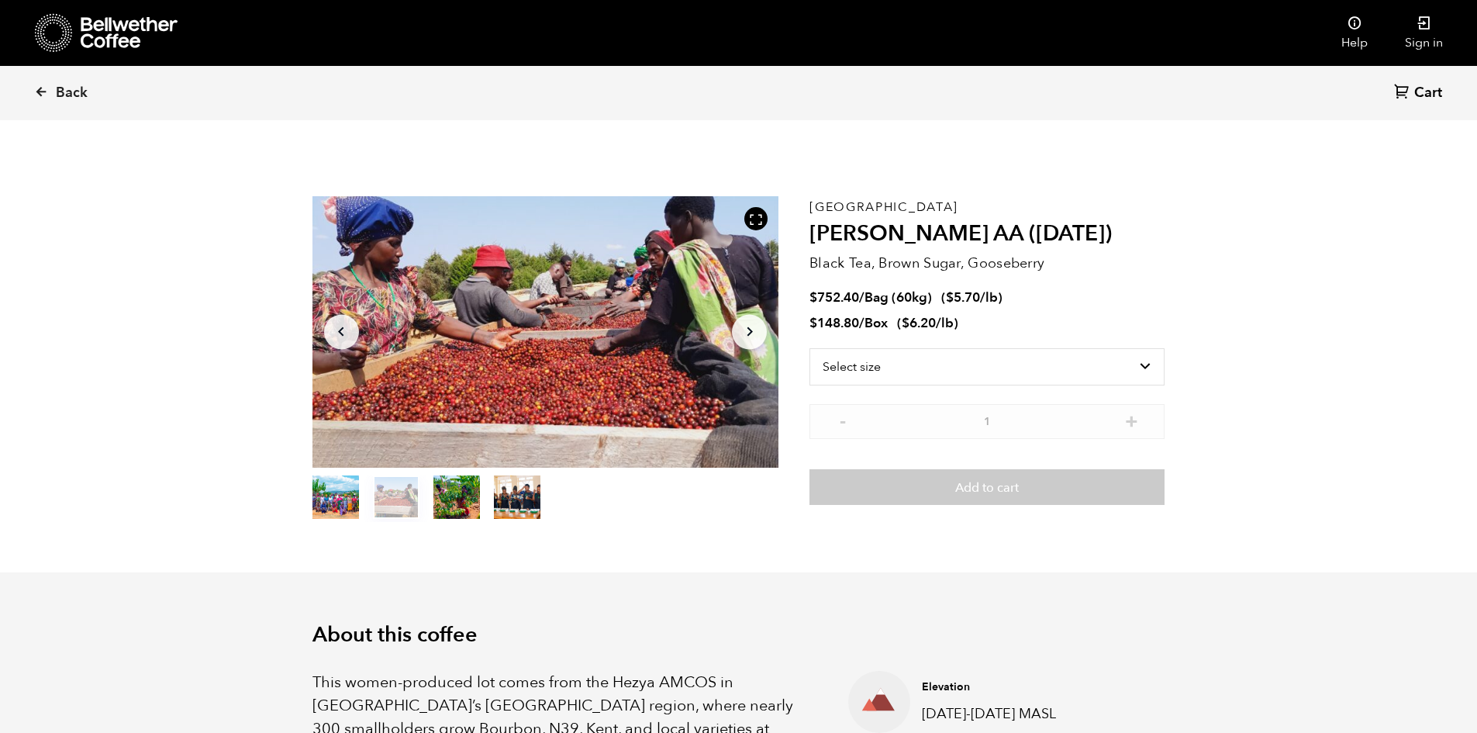
click at [334, 498] on button "item 0" at bounding box center [335, 499] width 47 height 43
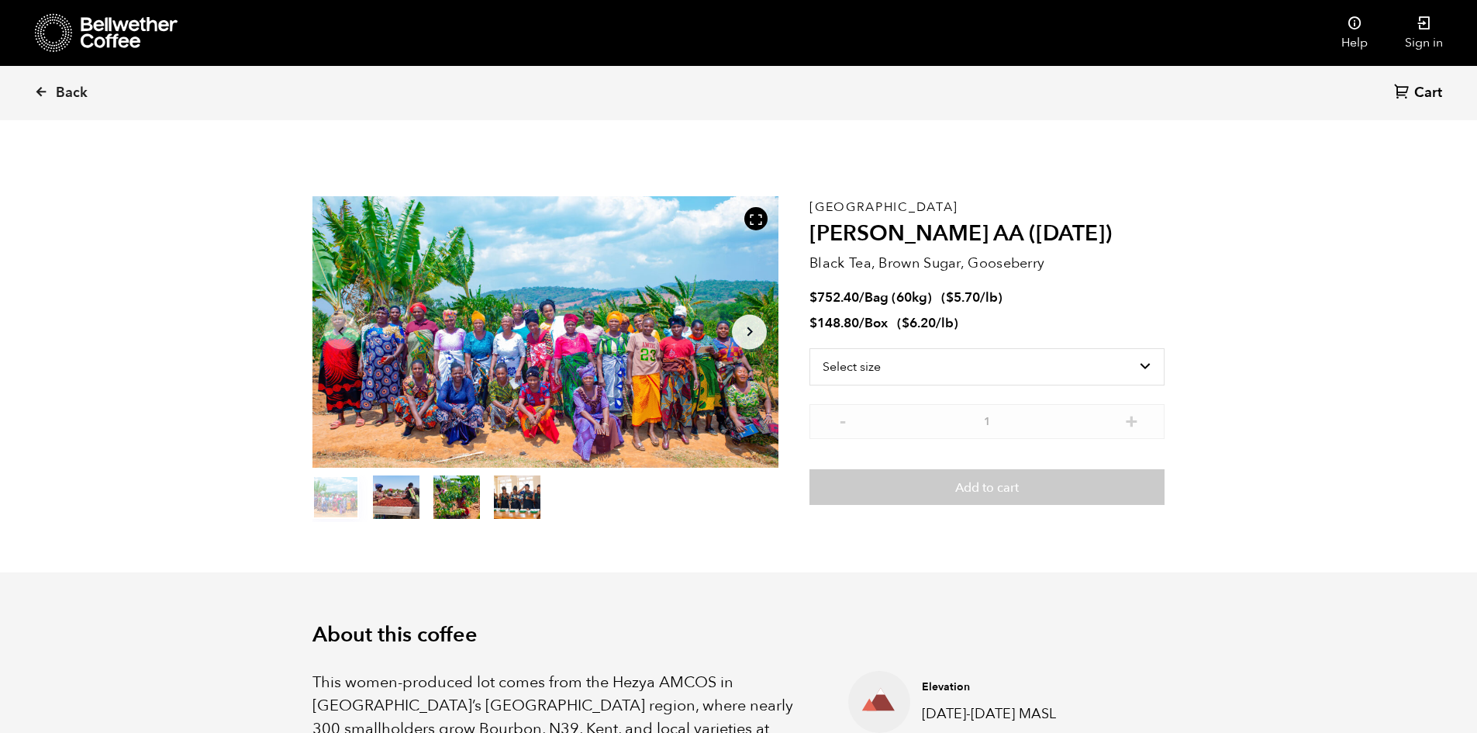
click at [405, 494] on button "item 1" at bounding box center [396, 499] width 47 height 43
click at [443, 499] on button "item 2" at bounding box center [456, 499] width 47 height 43
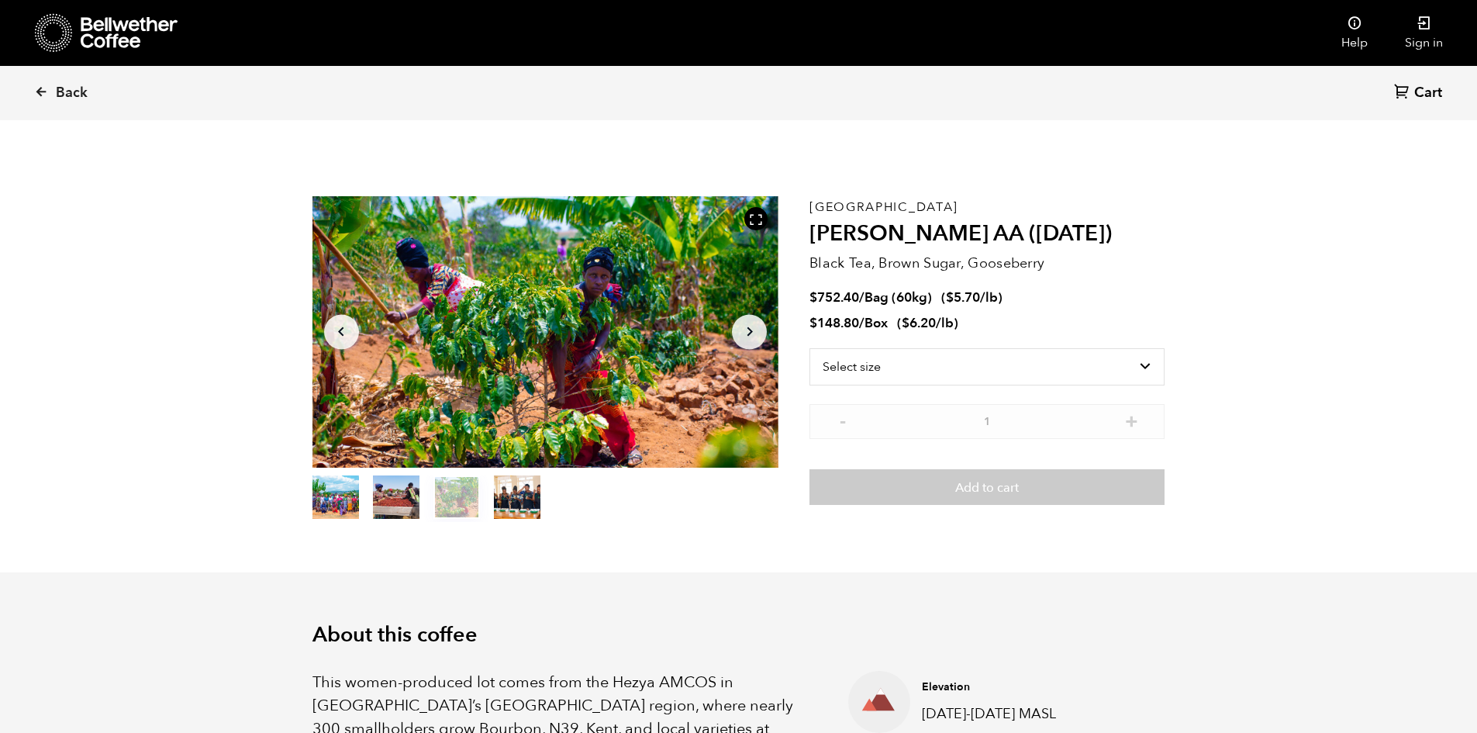
click at [519, 499] on button "item 3" at bounding box center [517, 499] width 47 height 43
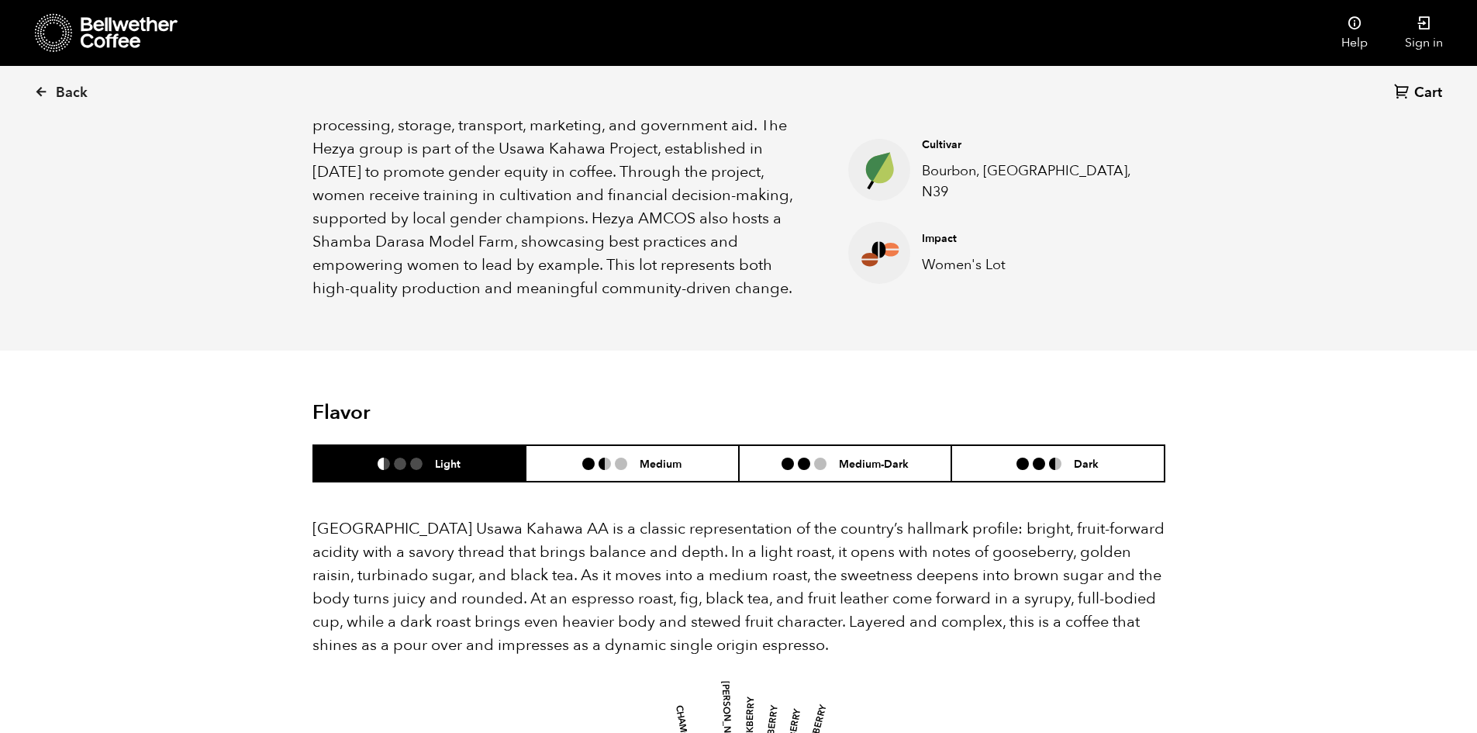
scroll to position [698, 0]
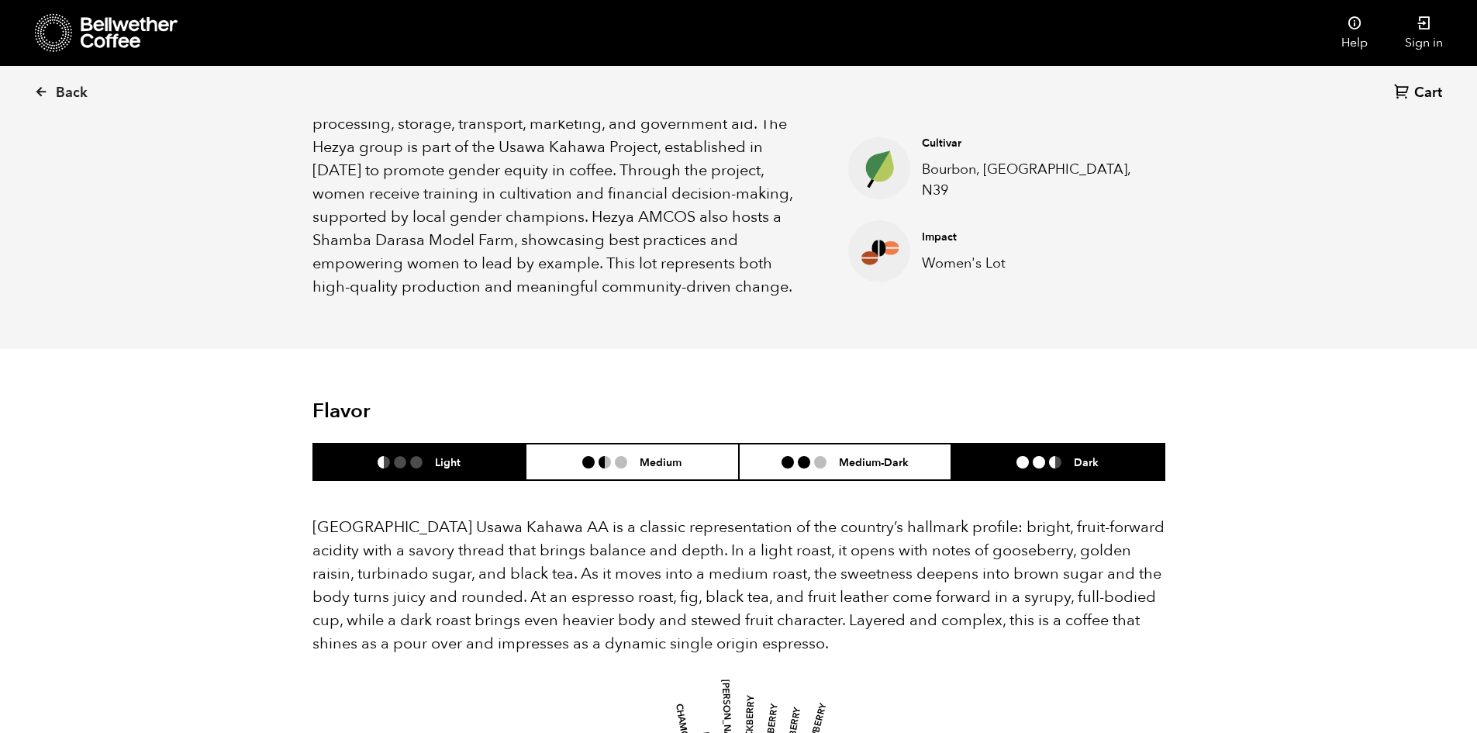
click at [1027, 453] on li "Dark" at bounding box center [1057, 461] width 213 height 36
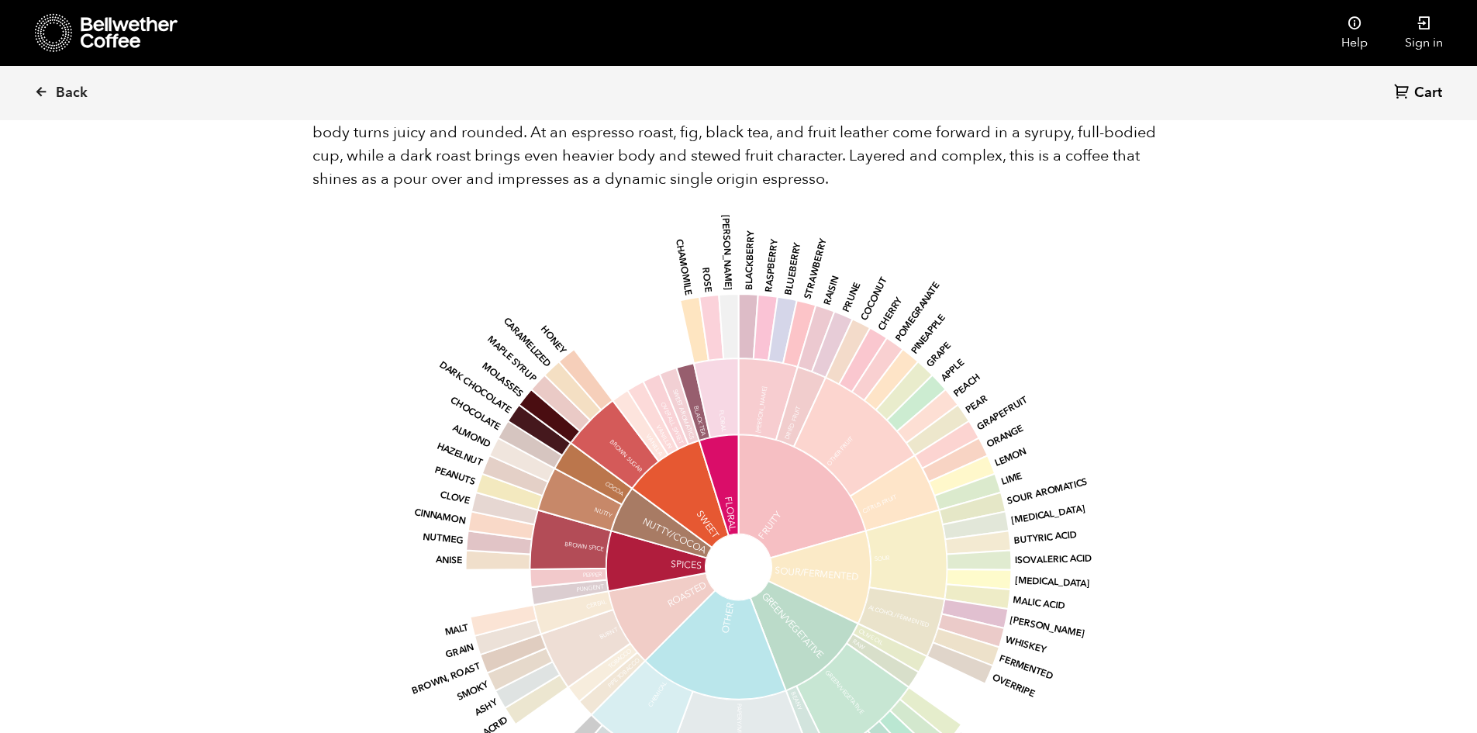
scroll to position [1163, 0]
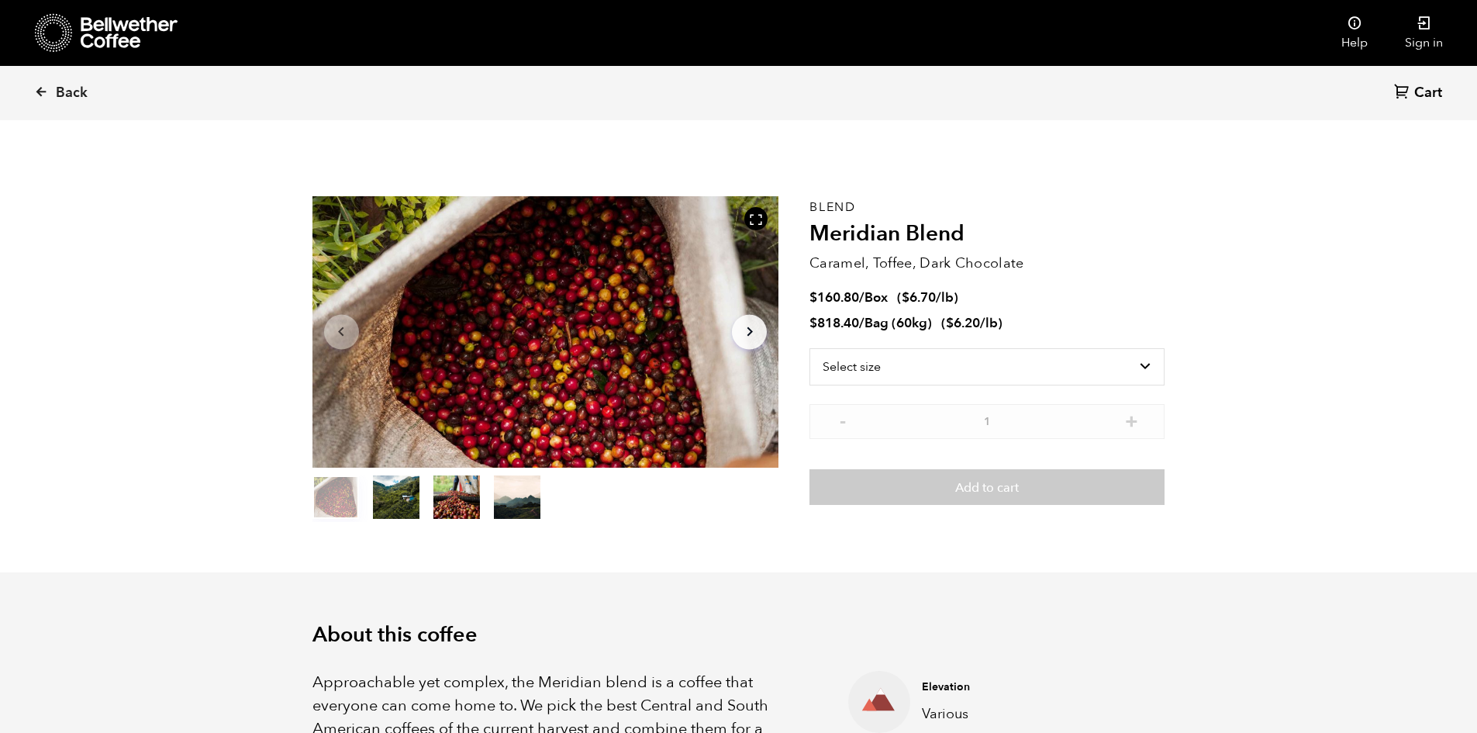
scroll to position [674, 826]
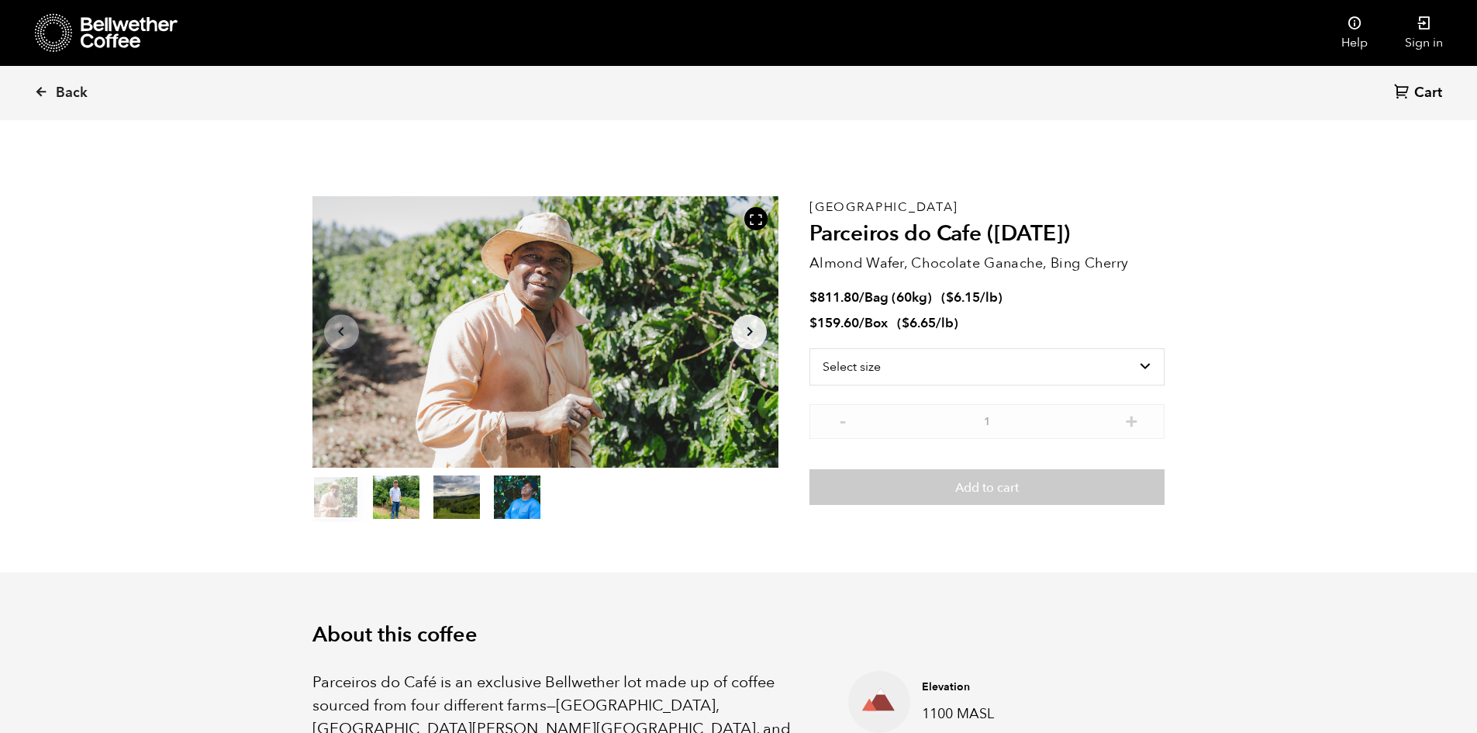
click at [760, 329] on button "Arrow Right" at bounding box center [749, 331] width 35 height 35
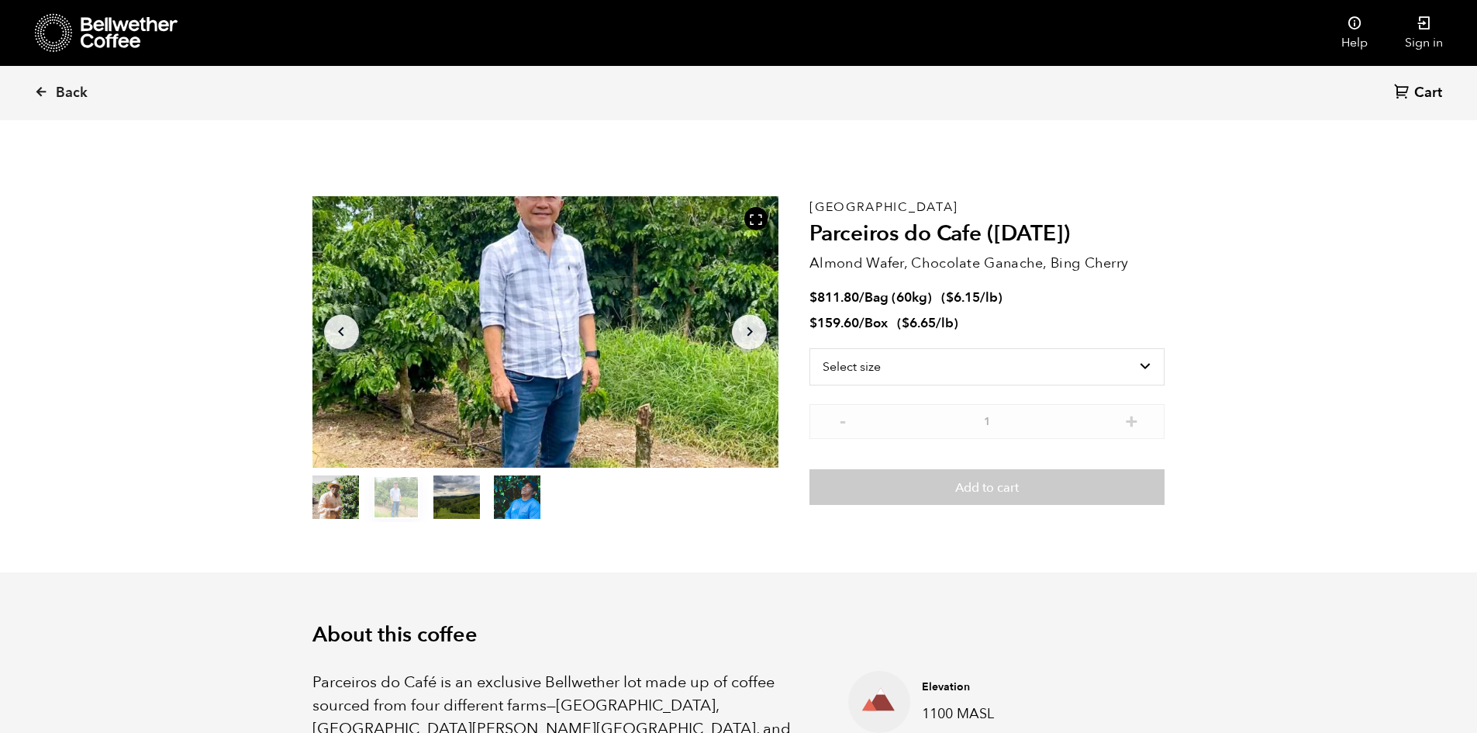
click at [750, 333] on icon "button" at bounding box center [748, 331] width 5 height 9
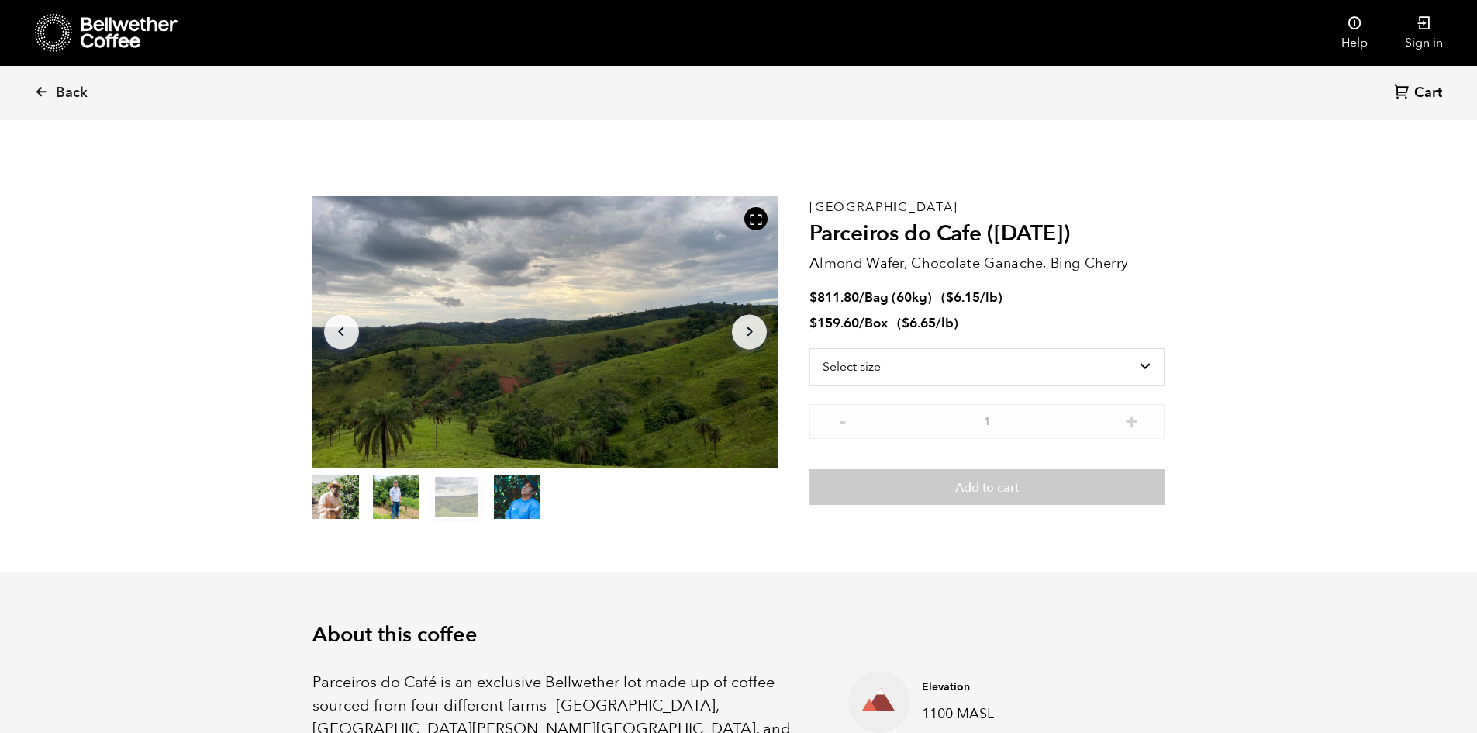
click at [750, 333] on icon "button" at bounding box center [748, 331] width 5 height 9
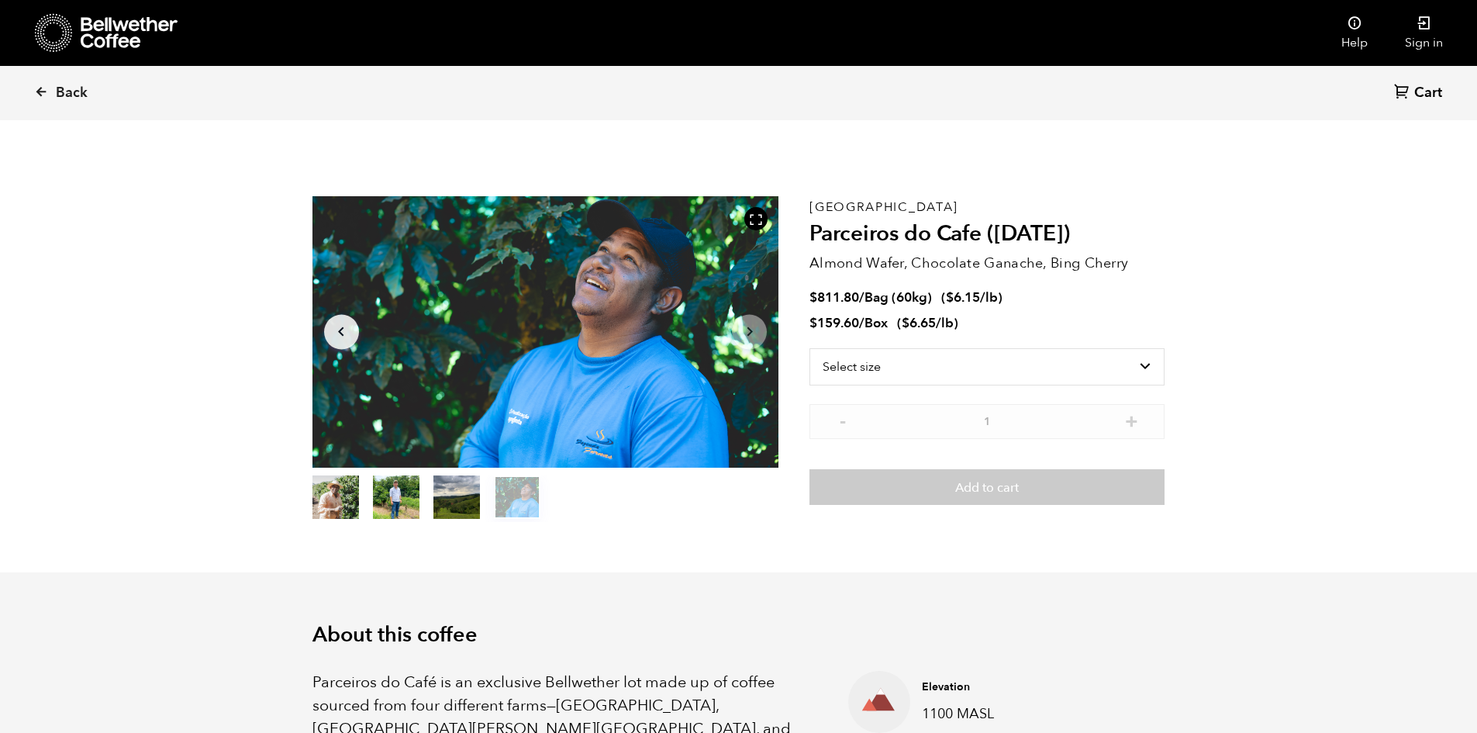
click at [750, 333] on icon "button" at bounding box center [748, 331] width 5 height 9
